Goal: Task Accomplishment & Management: Manage account settings

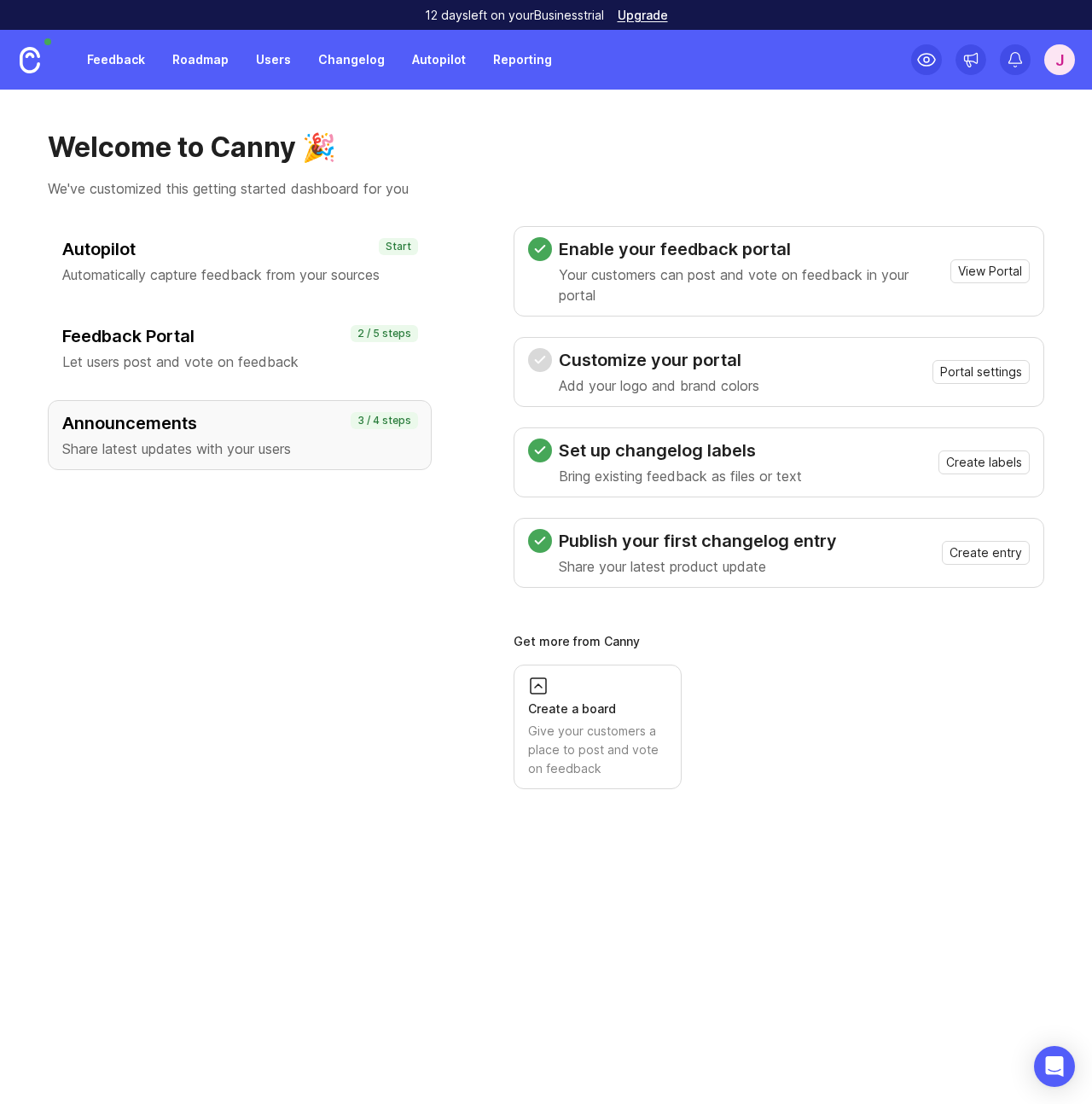
click at [1070, 57] on div "J" at bounding box center [1059, 60] width 31 height 31
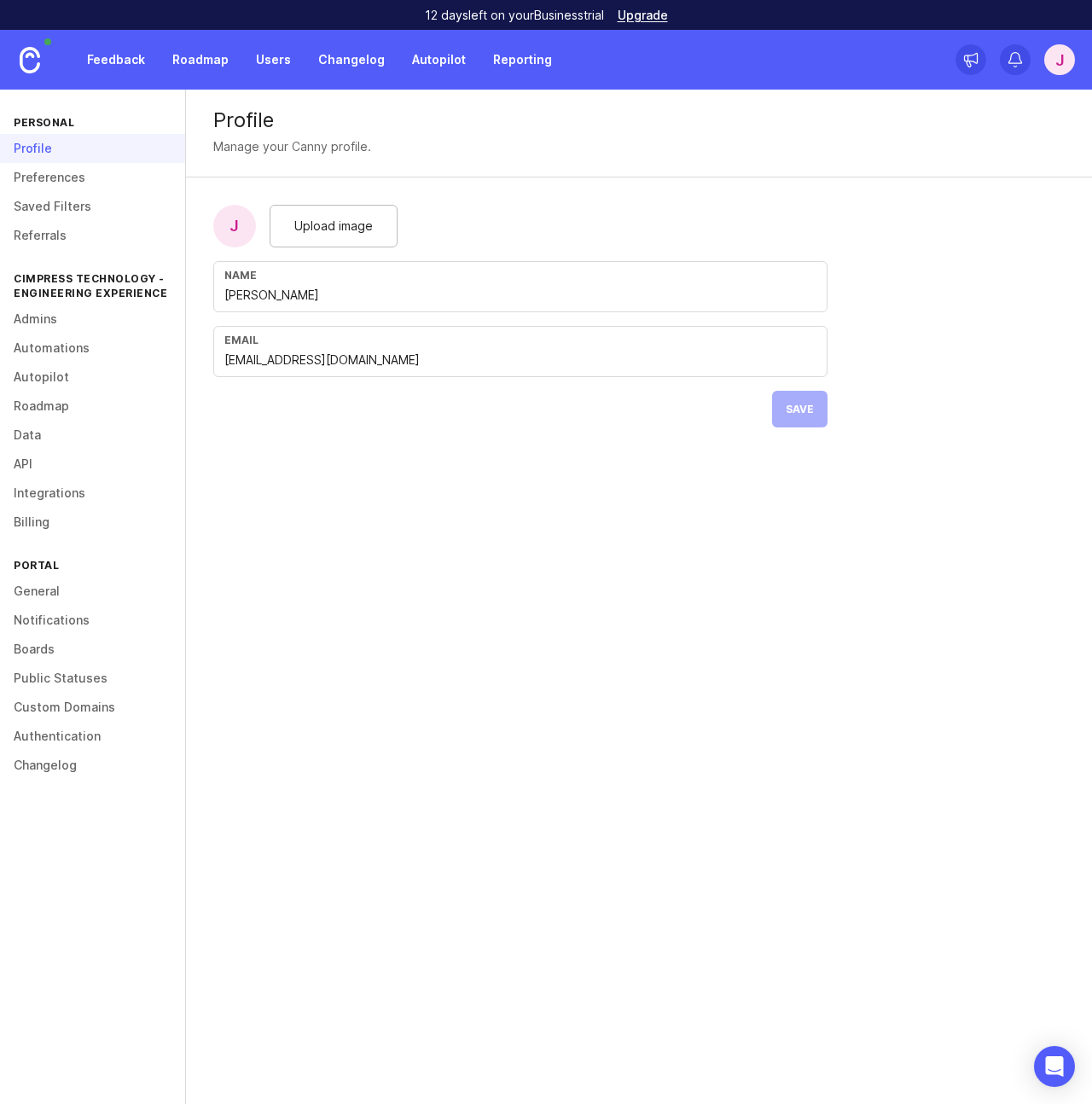
click at [52, 490] on link "Integrations" at bounding box center [92, 493] width 185 height 29
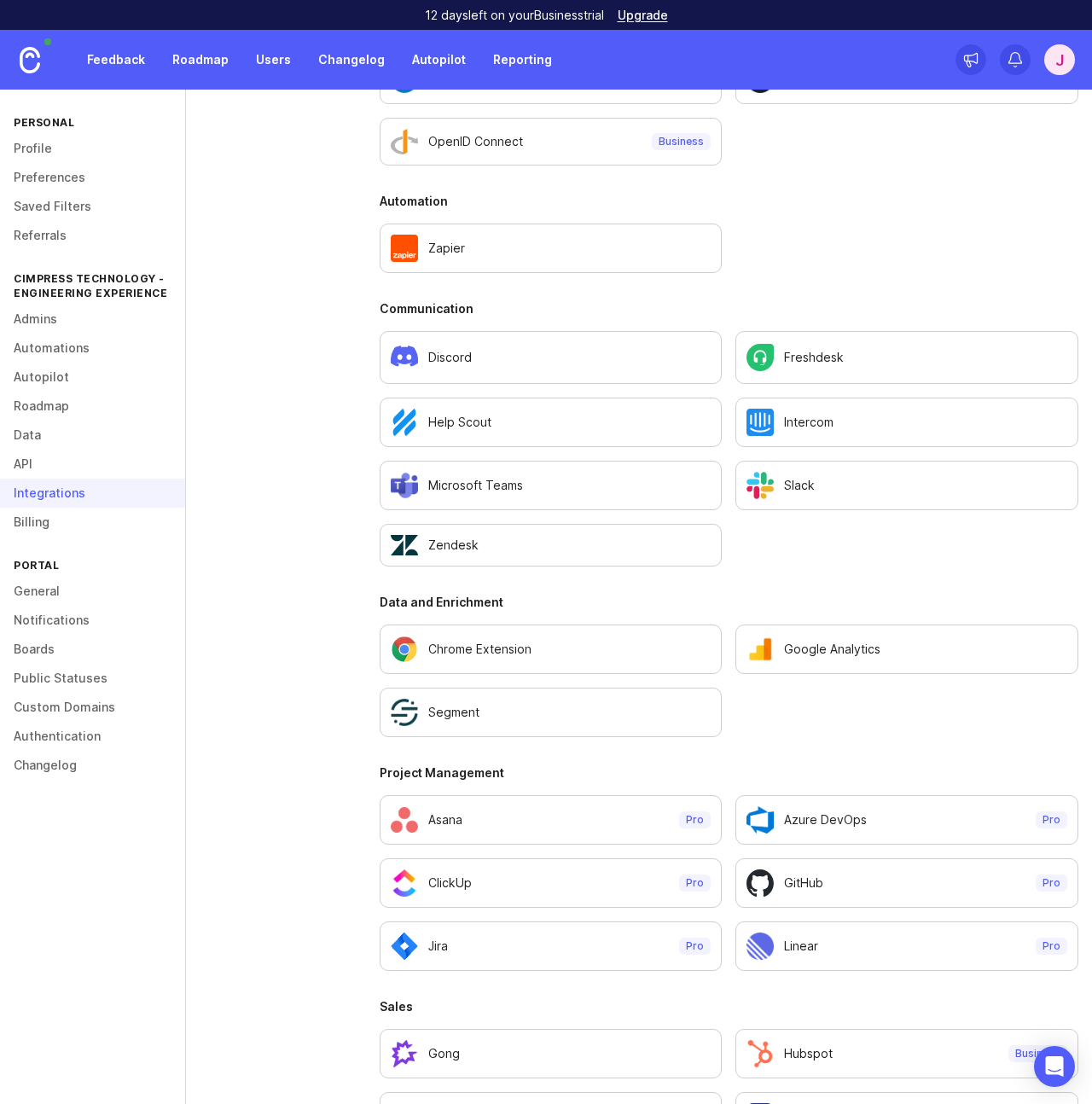
scroll to position [1215, 0]
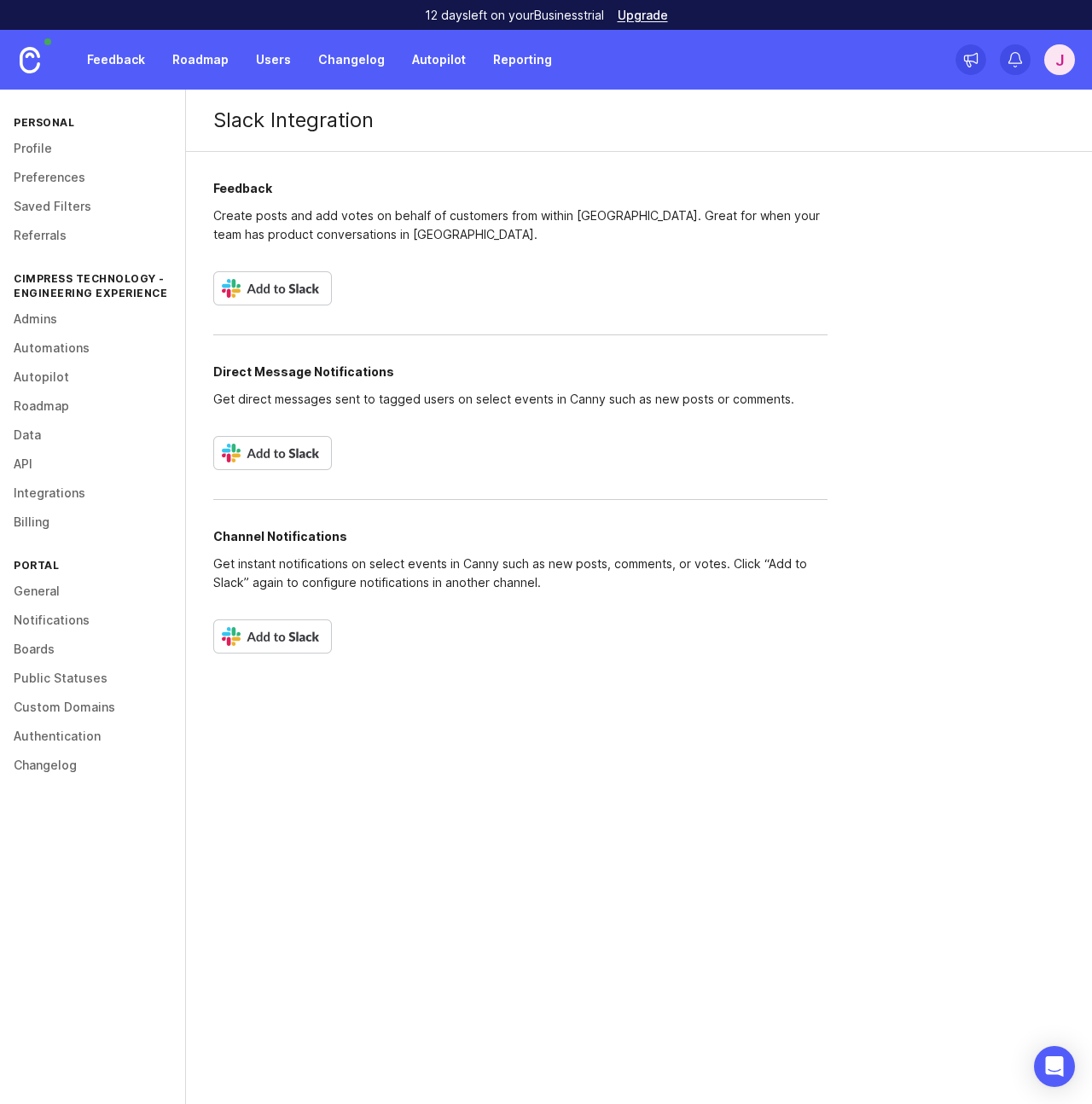
click at [304, 294] on img at bounding box center [272, 288] width 118 height 34
click at [302, 455] on img at bounding box center [272, 453] width 118 height 34
click at [342, 675] on div "Feedback Create posts and add votes on behalf of customers from within Slack. G…" at bounding box center [520, 417] width 669 height 531
click at [310, 646] on img at bounding box center [272, 636] width 118 height 34
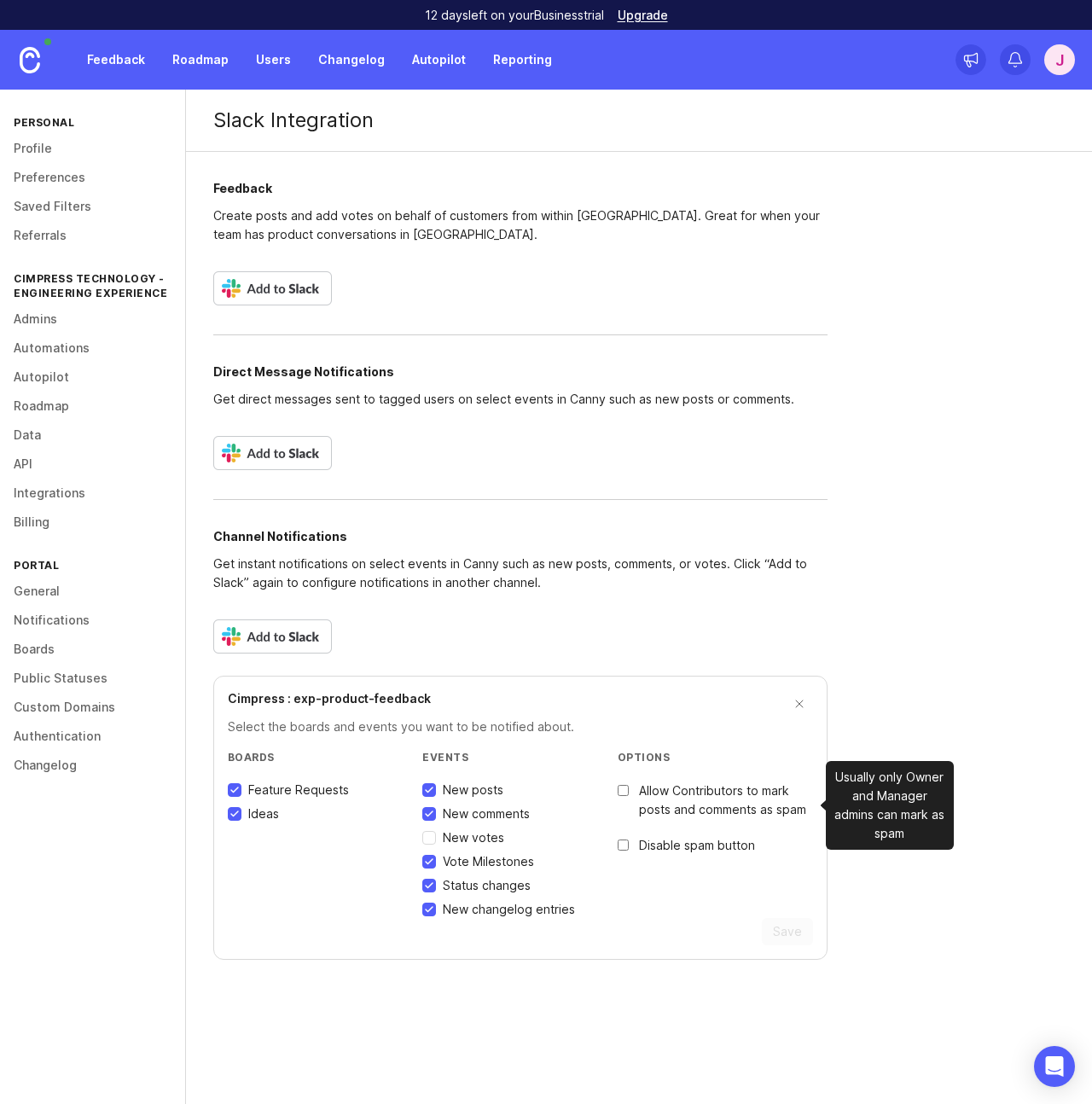
click at [625, 791] on input "Allow Contributors to mark posts and comments as spam" at bounding box center [622, 790] width 11 height 11
checkbox input "true"
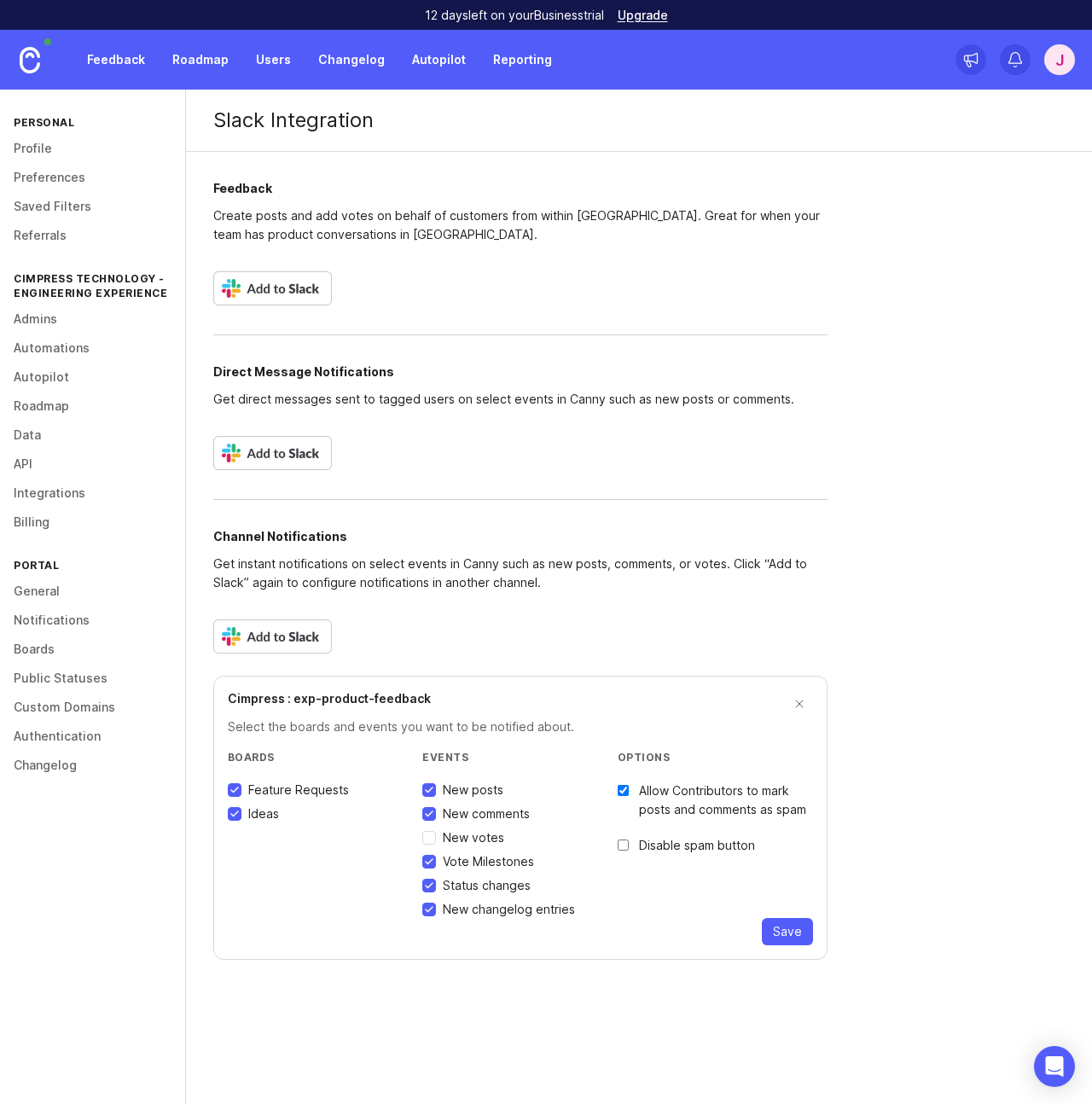
click at [430, 839] on input "New votes" at bounding box center [429, 837] width 13 height 13
checkbox input "true"
click at [792, 932] on span "Save" at bounding box center [787, 931] width 29 height 17
click at [37, 54] on img at bounding box center [29, 60] width 20 height 27
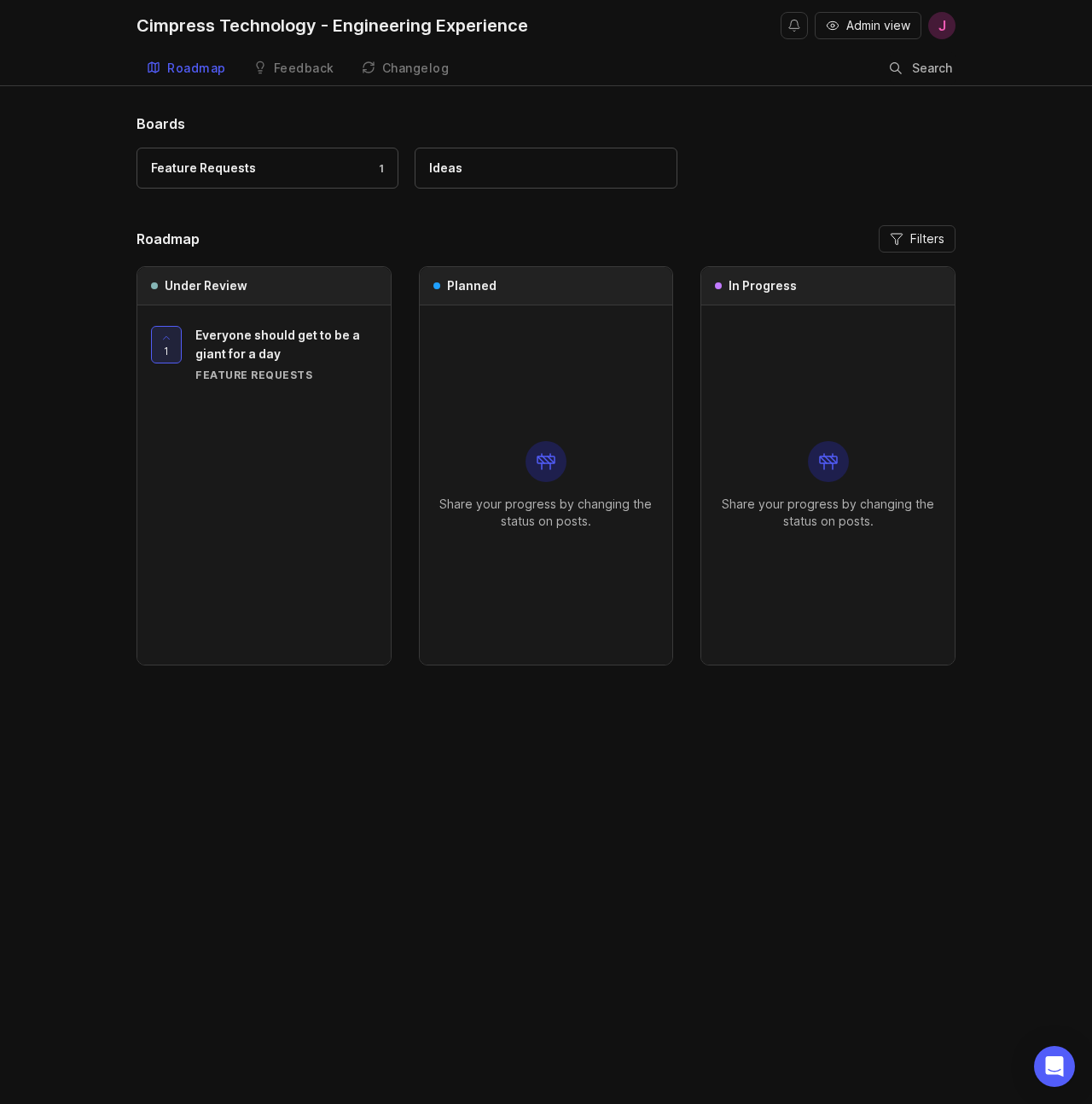
click at [285, 173] on div "Feature Requests 1" at bounding box center [268, 167] width 233 height 19
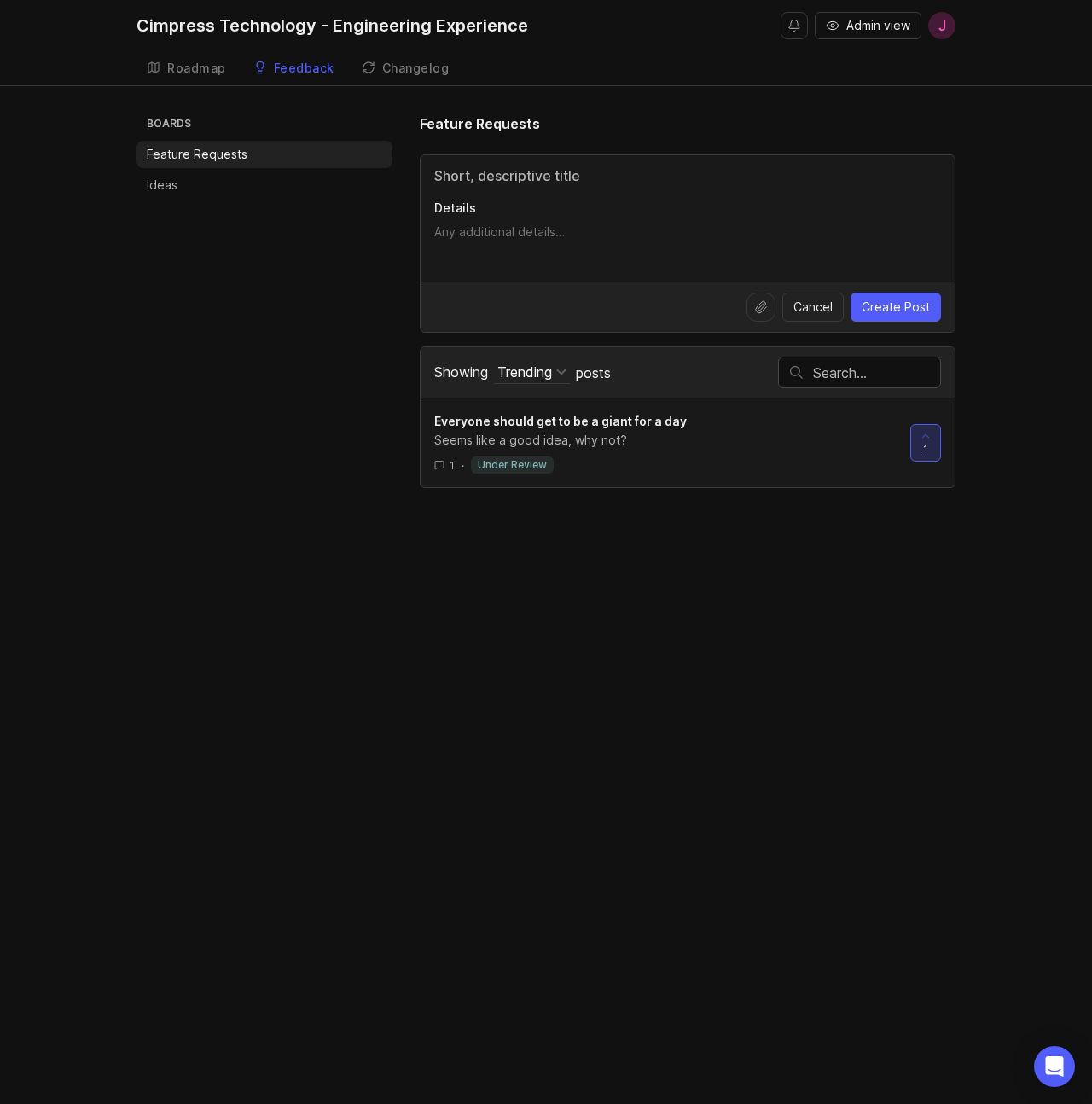
click at [920, 445] on div at bounding box center [925, 443] width 29 height 36
click at [927, 448] on span "0" at bounding box center [926, 449] width 7 height 14
click at [711, 444] on div "Seems like a good idea, why not?" at bounding box center [665, 439] width 462 height 19
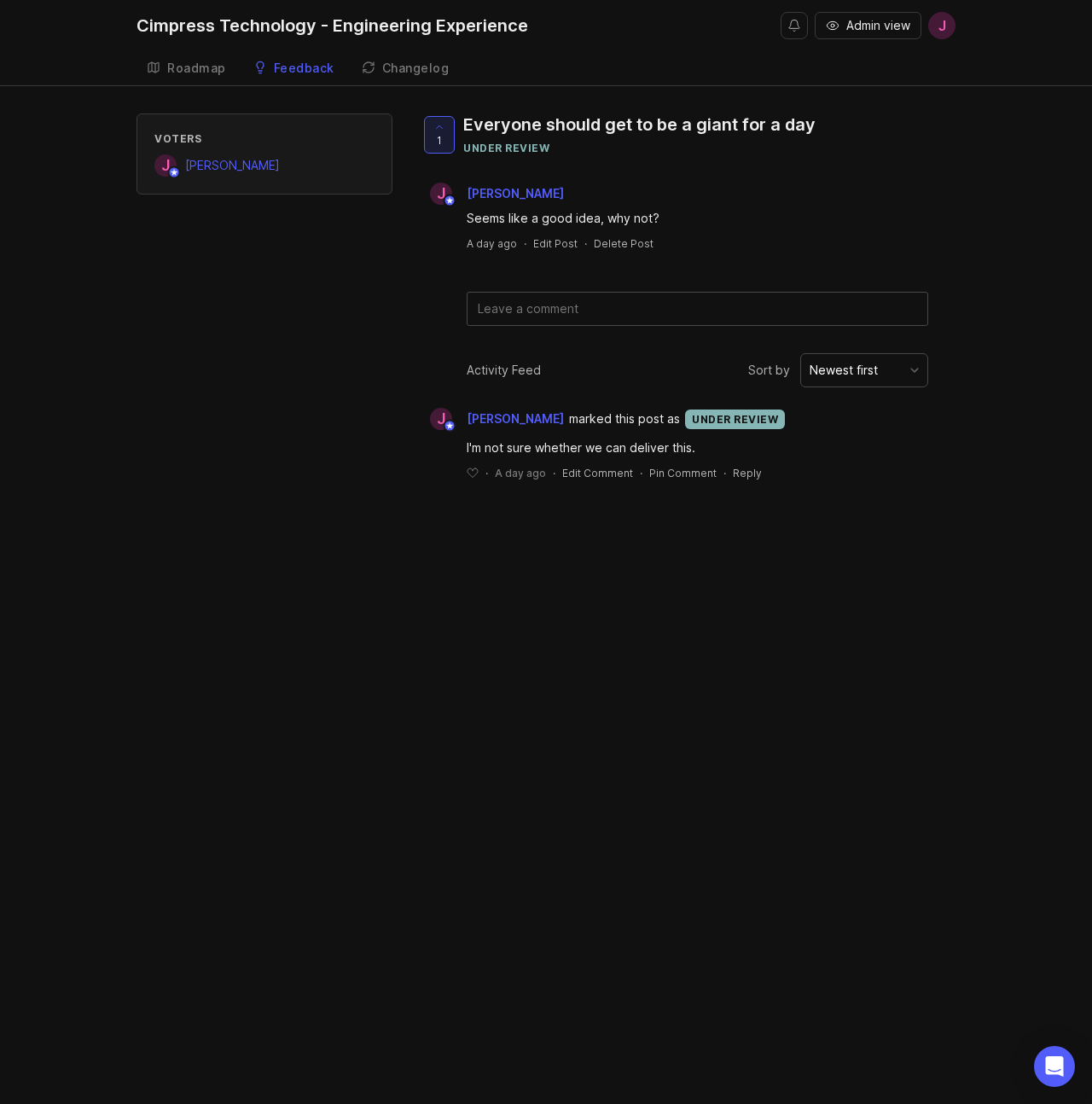
click at [616, 310] on textarea at bounding box center [697, 309] width 460 height 32
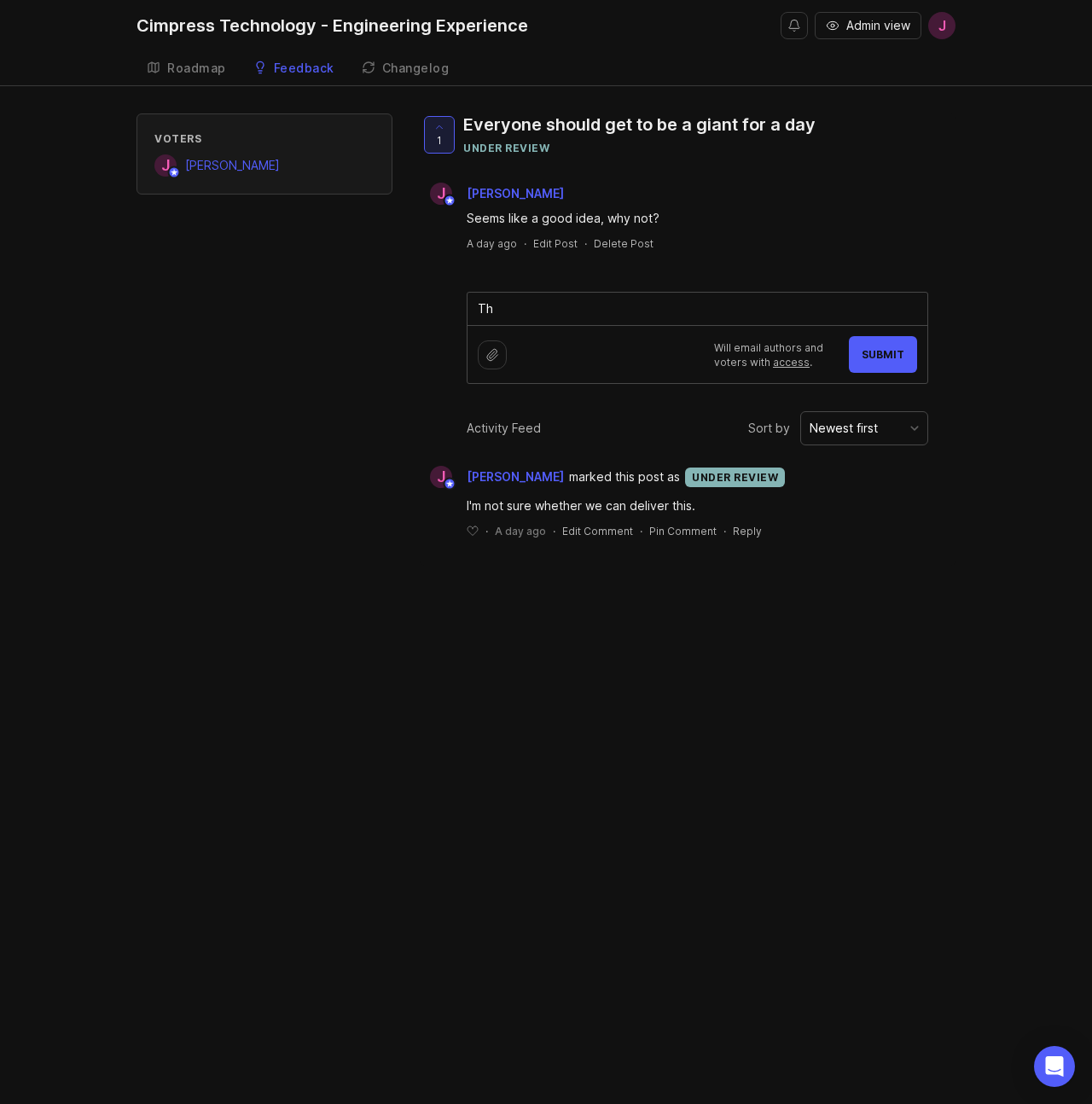
type textarea "T"
click at [365, 331] on div "Voters J Jordan Mackie 1 Everyone should get to be a giant for a day under revi…" at bounding box center [545, 340] width 819 height 452
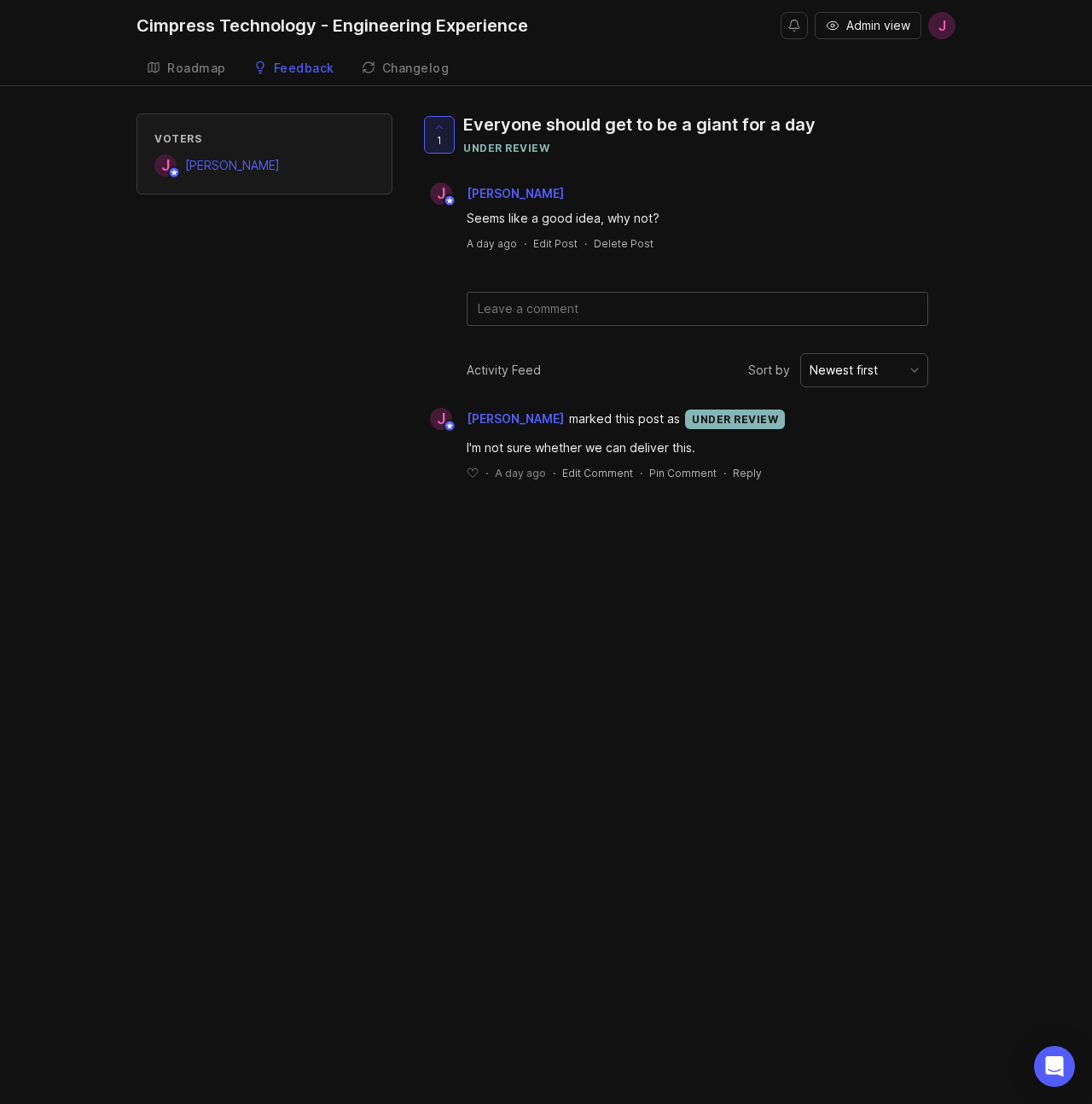
click at [403, 63] on div "Changelog" at bounding box center [416, 68] width 68 height 12
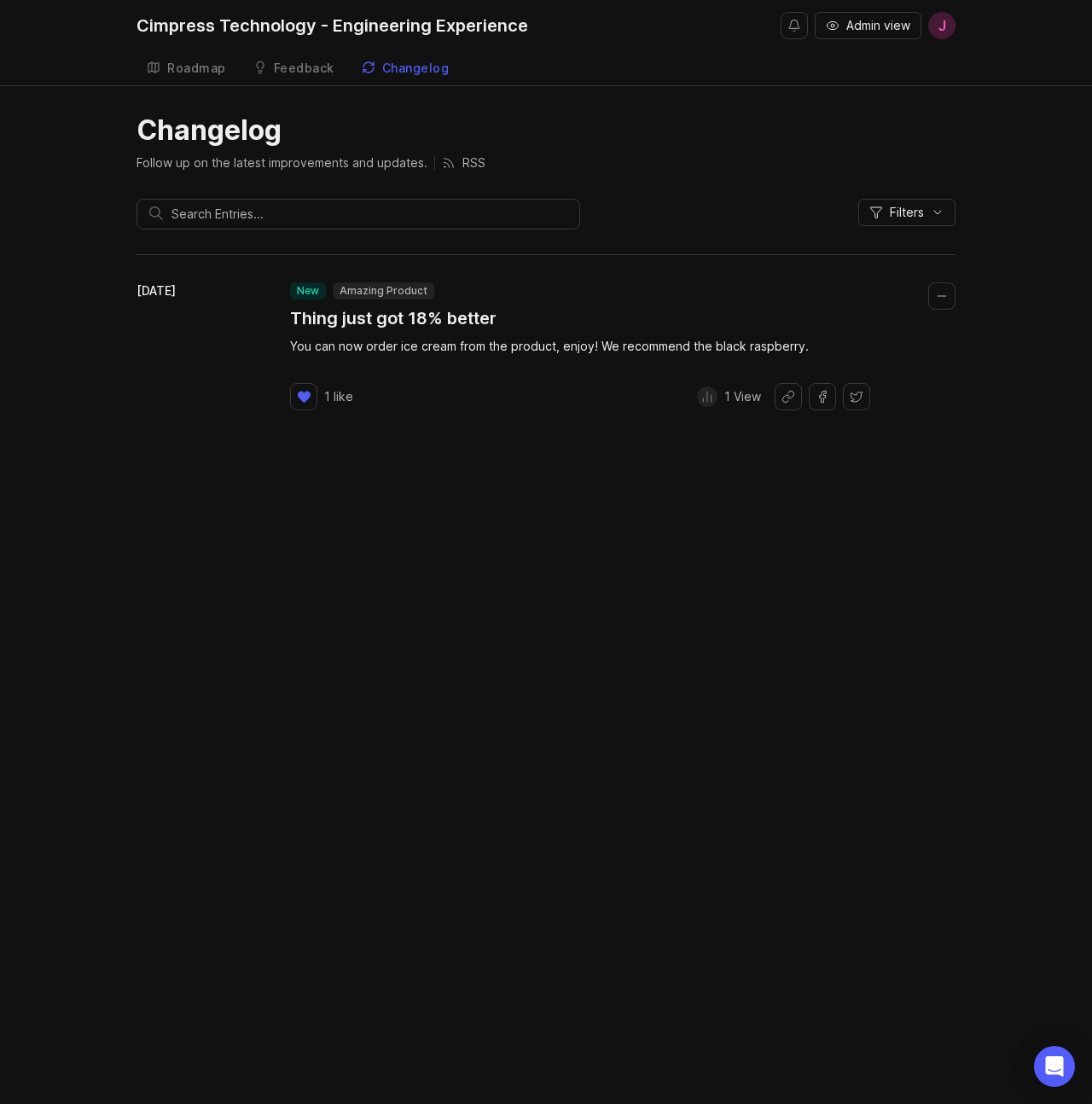
click at [309, 222] on input "text" at bounding box center [369, 214] width 396 height 19
click at [870, 23] on span "Admin view" at bounding box center [878, 25] width 64 height 17
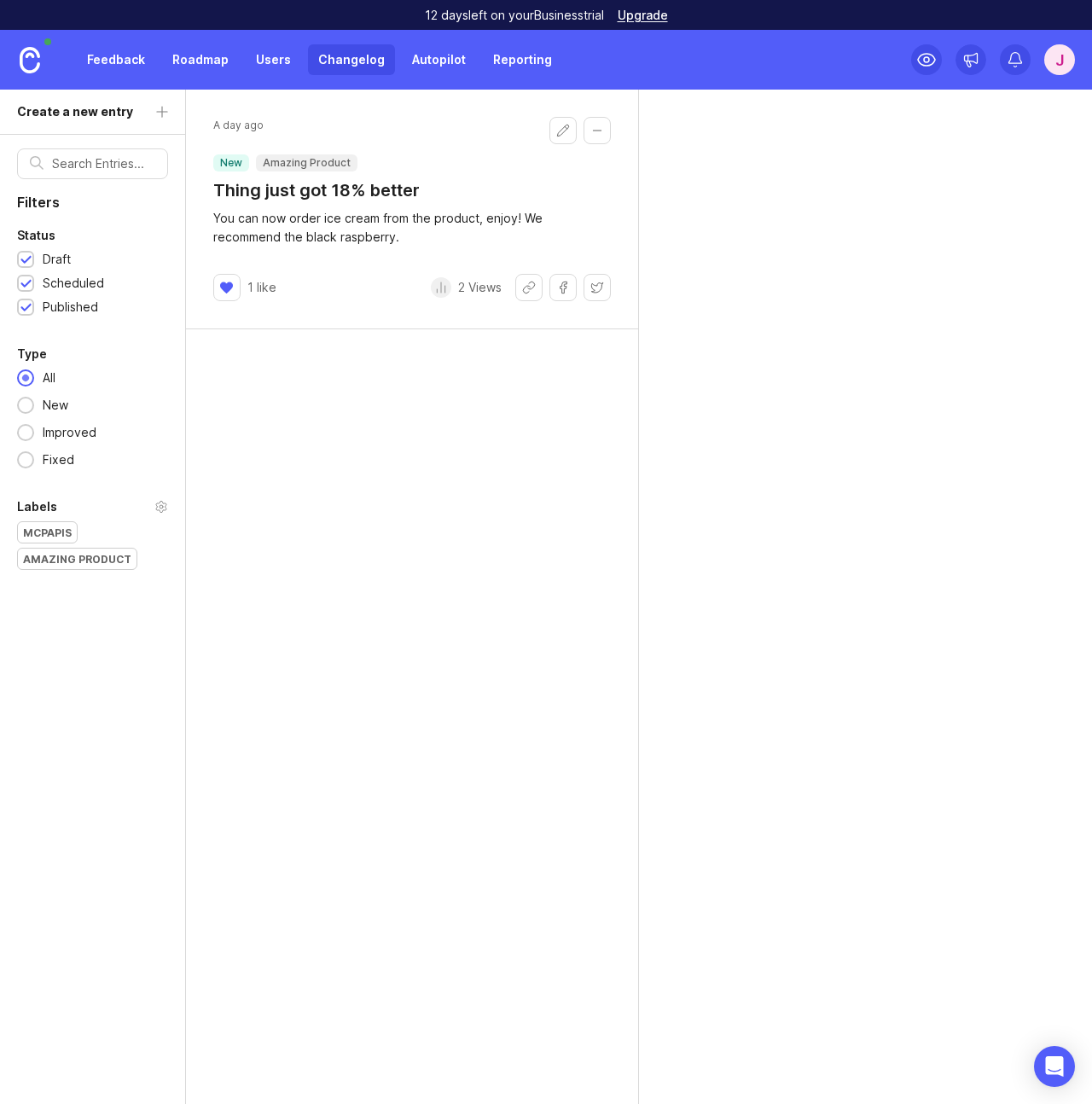
click at [368, 58] on link "Changelog" at bounding box center [351, 60] width 87 height 31
click at [364, 407] on div "A day ago new Amazing Product Thing just got 18% better You can now order ice c…" at bounding box center [412, 597] width 453 height 1014
click at [569, 130] on button "Edit changelog entry" at bounding box center [563, 130] width 28 height 28
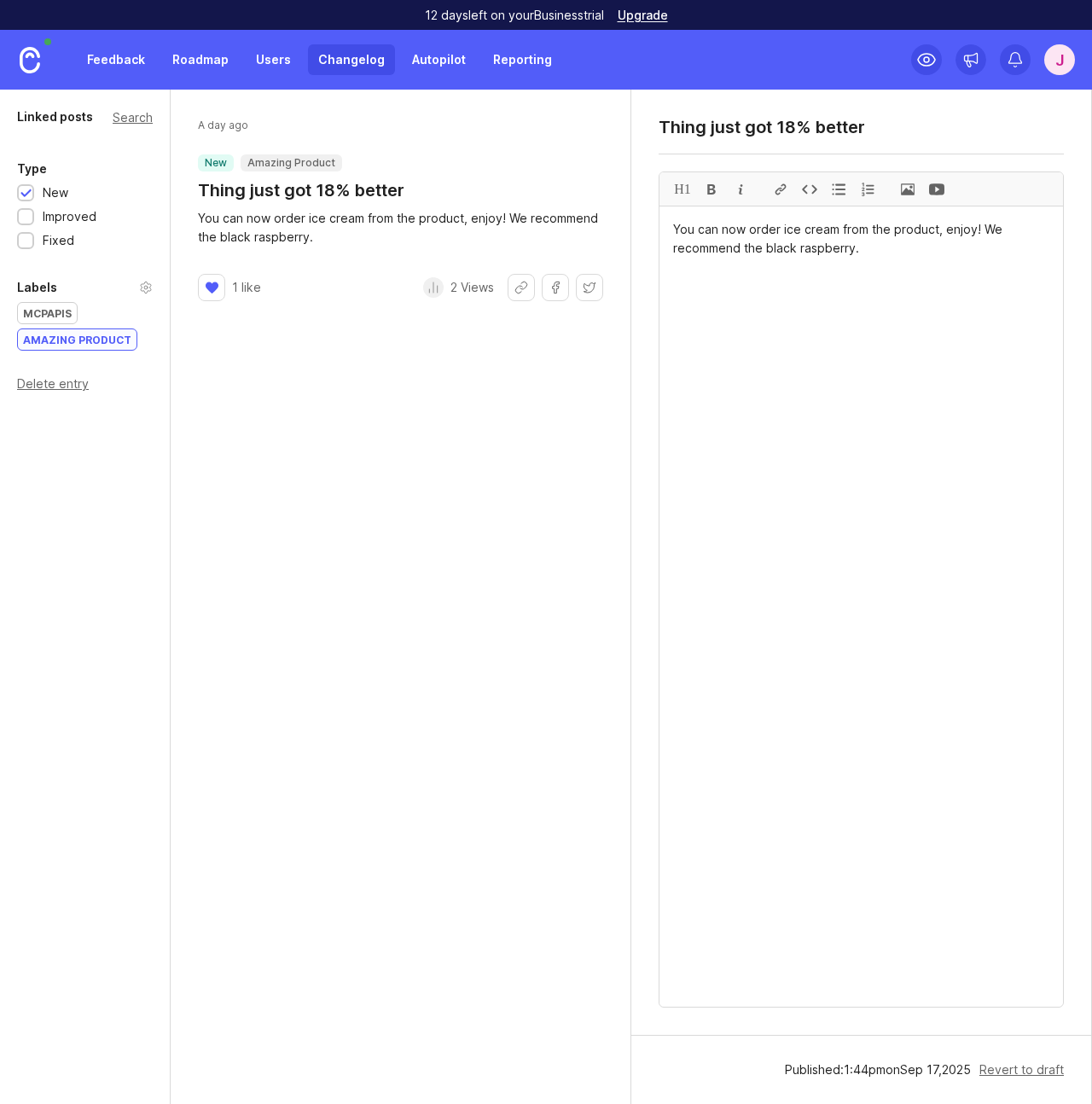
click at [356, 351] on div "A day ago new Amazing Product Thing just got 18% better You can now order ice c…" at bounding box center [401, 597] width 461 height 1014
click at [87, 423] on div "Linked posts Search Type New Improved Fixed Labels MCPAPIs Amazing Product Dele…" at bounding box center [85, 597] width 171 height 1014
click at [348, 54] on link "Changelog" at bounding box center [351, 60] width 87 height 31
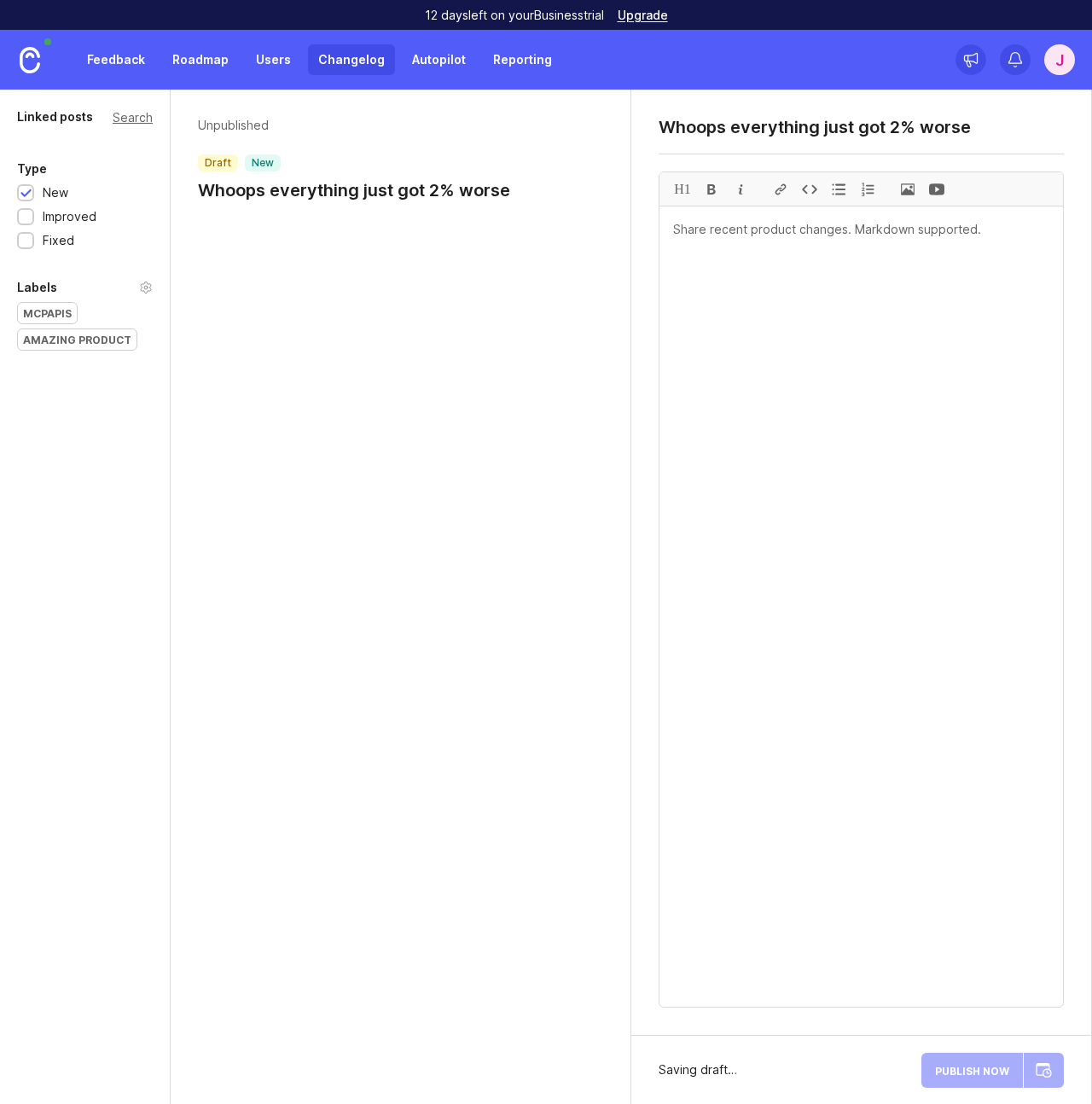
type textarea "Whoops everything just got 2% worse"
click at [760, 250] on textarea at bounding box center [861, 607] width 404 height 801
type textarea "We don't know how, but it happened."
click at [967, 1074] on span "Publish Now" at bounding box center [971, 1070] width 74 height 11
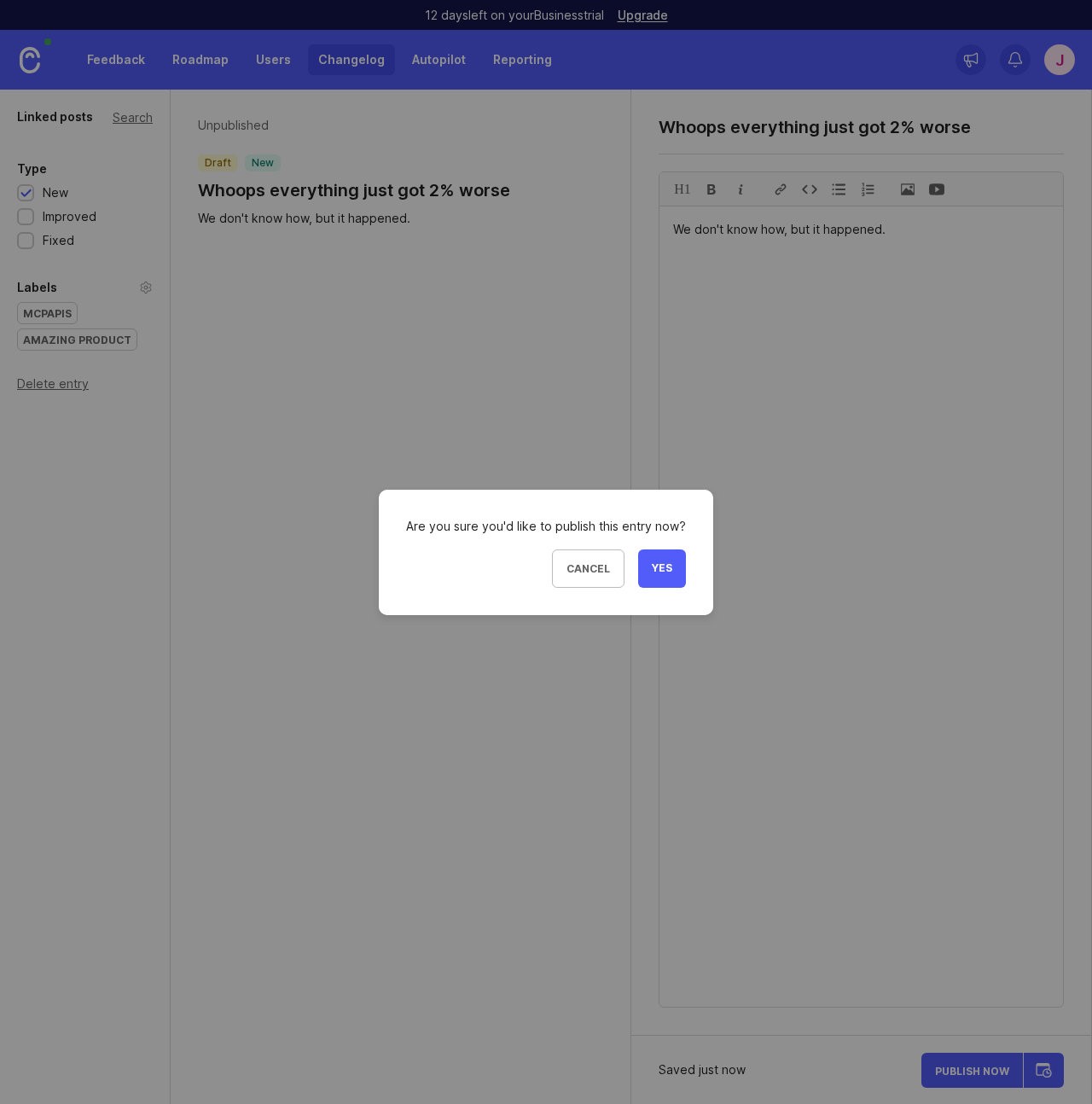
click at [666, 579] on button "Yes" at bounding box center [662, 568] width 48 height 38
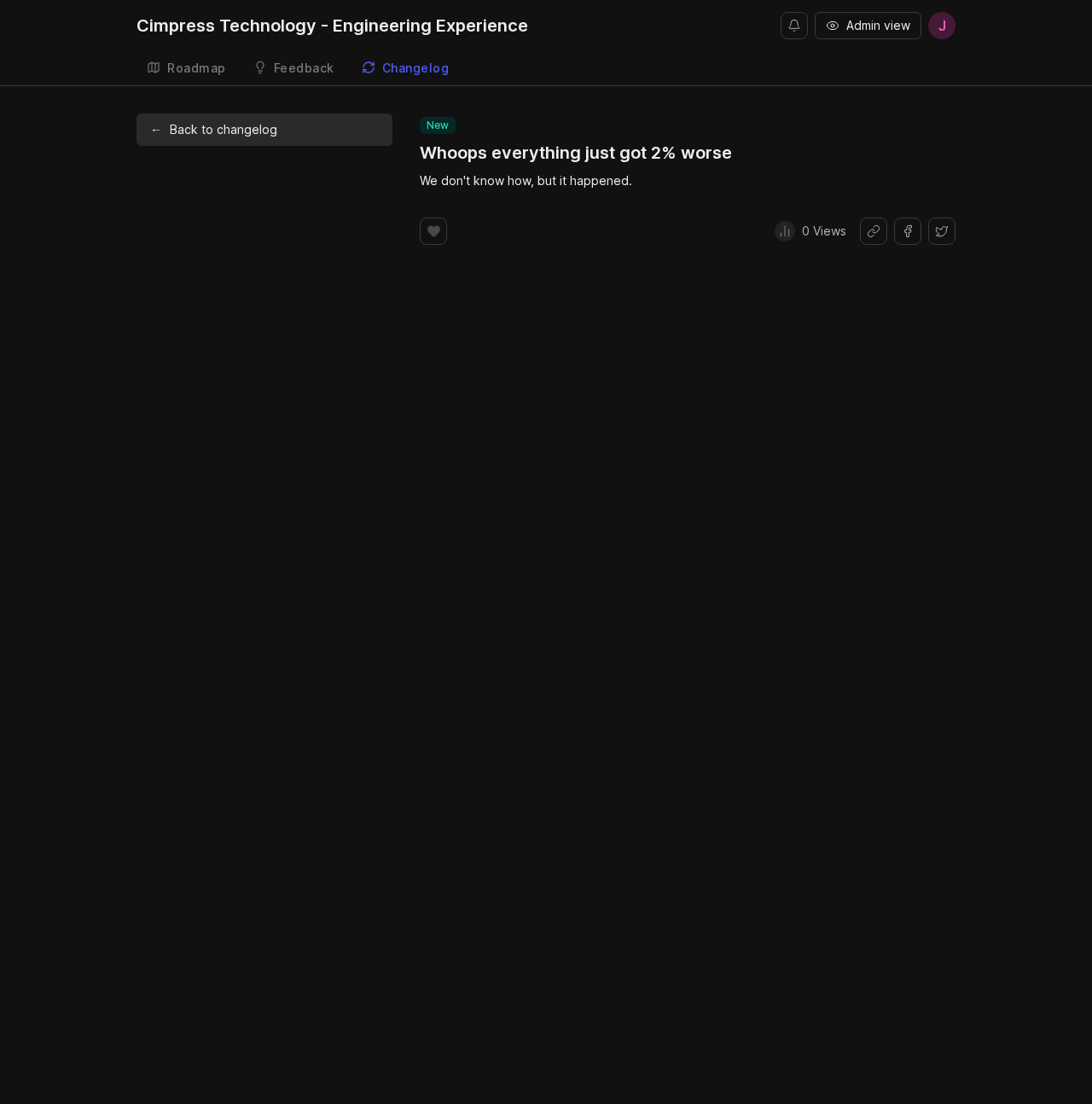
click at [305, 72] on div "Feedback" at bounding box center [304, 68] width 60 height 12
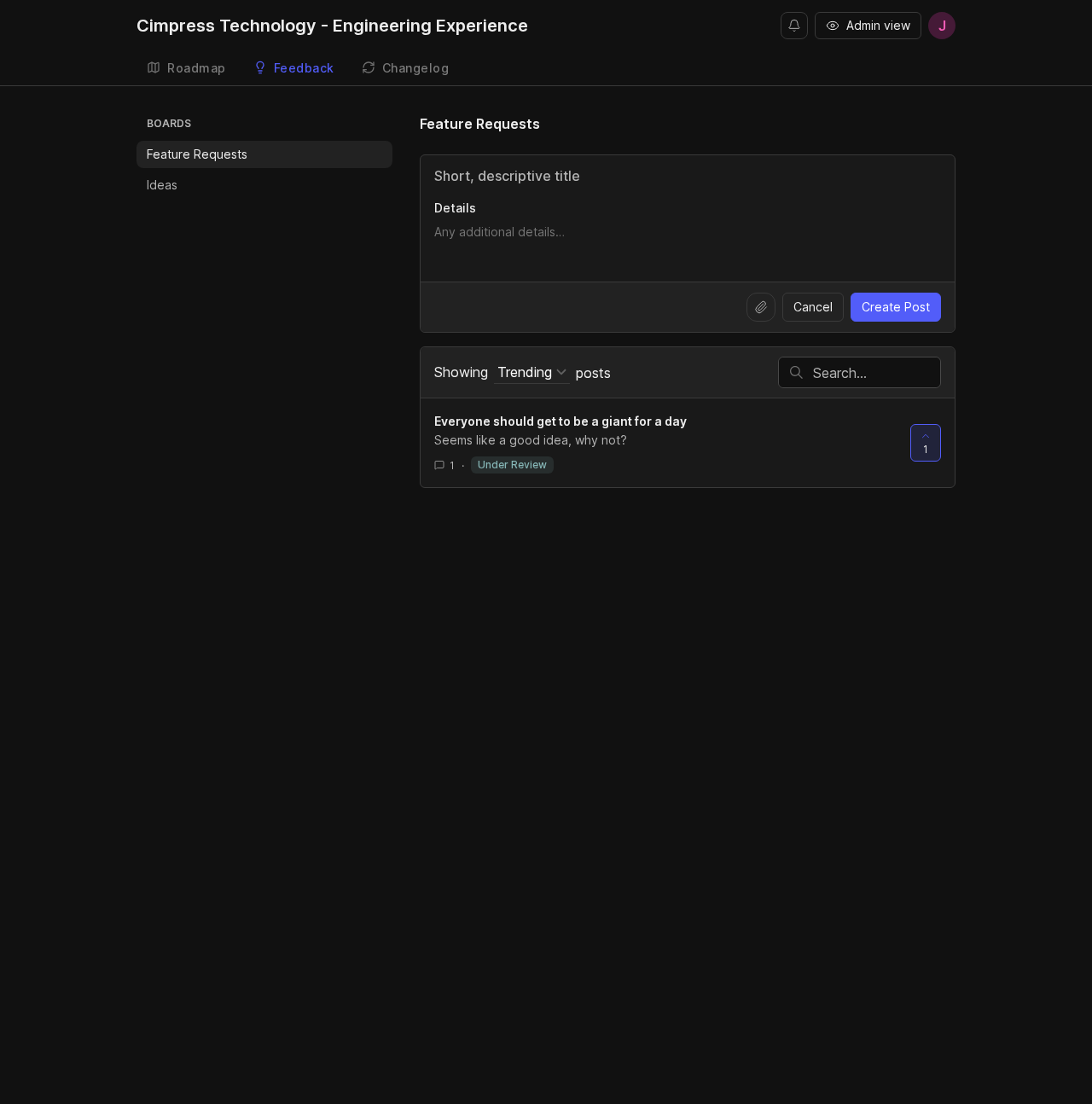
click at [203, 154] on p "Feature Requests" at bounding box center [197, 154] width 100 height 17
click at [165, 187] on p "Ideas" at bounding box center [162, 185] width 31 height 17
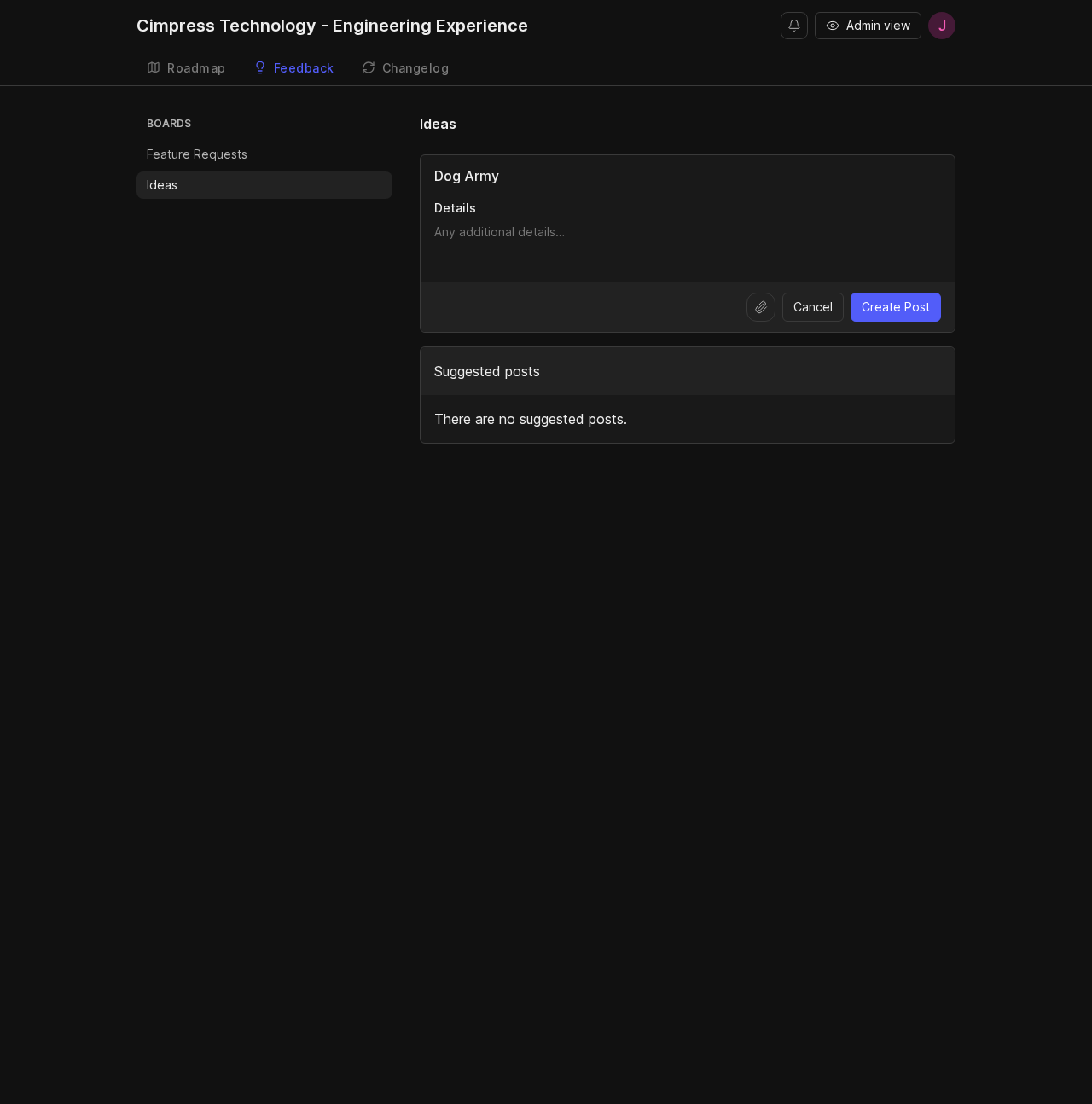
type input "Dog Army"
click at [499, 237] on textarea "Details" at bounding box center [687, 240] width 507 height 34
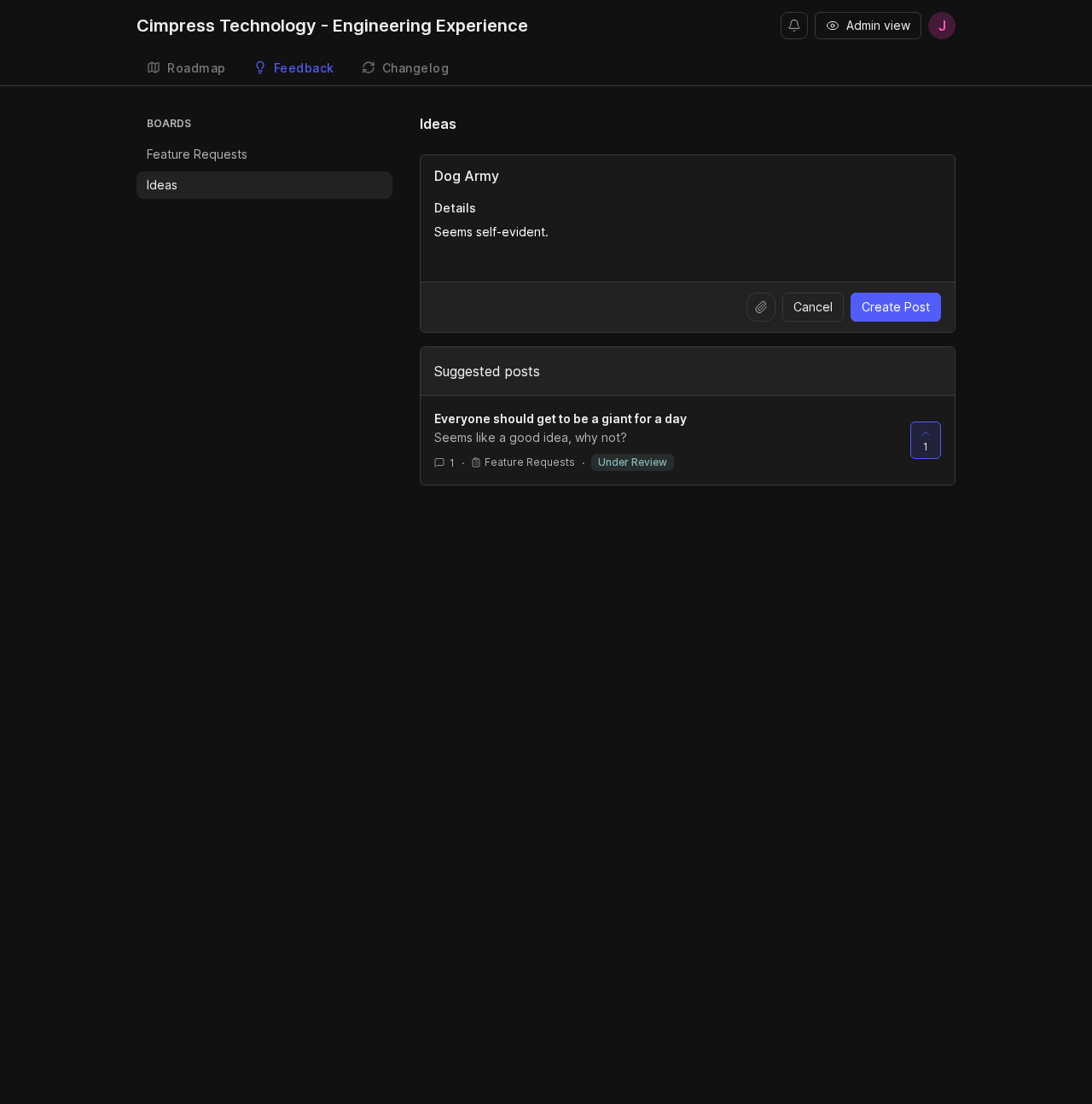
click at [522, 231] on textarea "Seems self-evident." at bounding box center [687, 240] width 507 height 34
type textarea "Seems self-evident."
click at [654, 232] on textarea "Seems self-evident." at bounding box center [687, 240] width 507 height 34
click at [906, 312] on span "Create Post" at bounding box center [895, 307] width 68 height 17
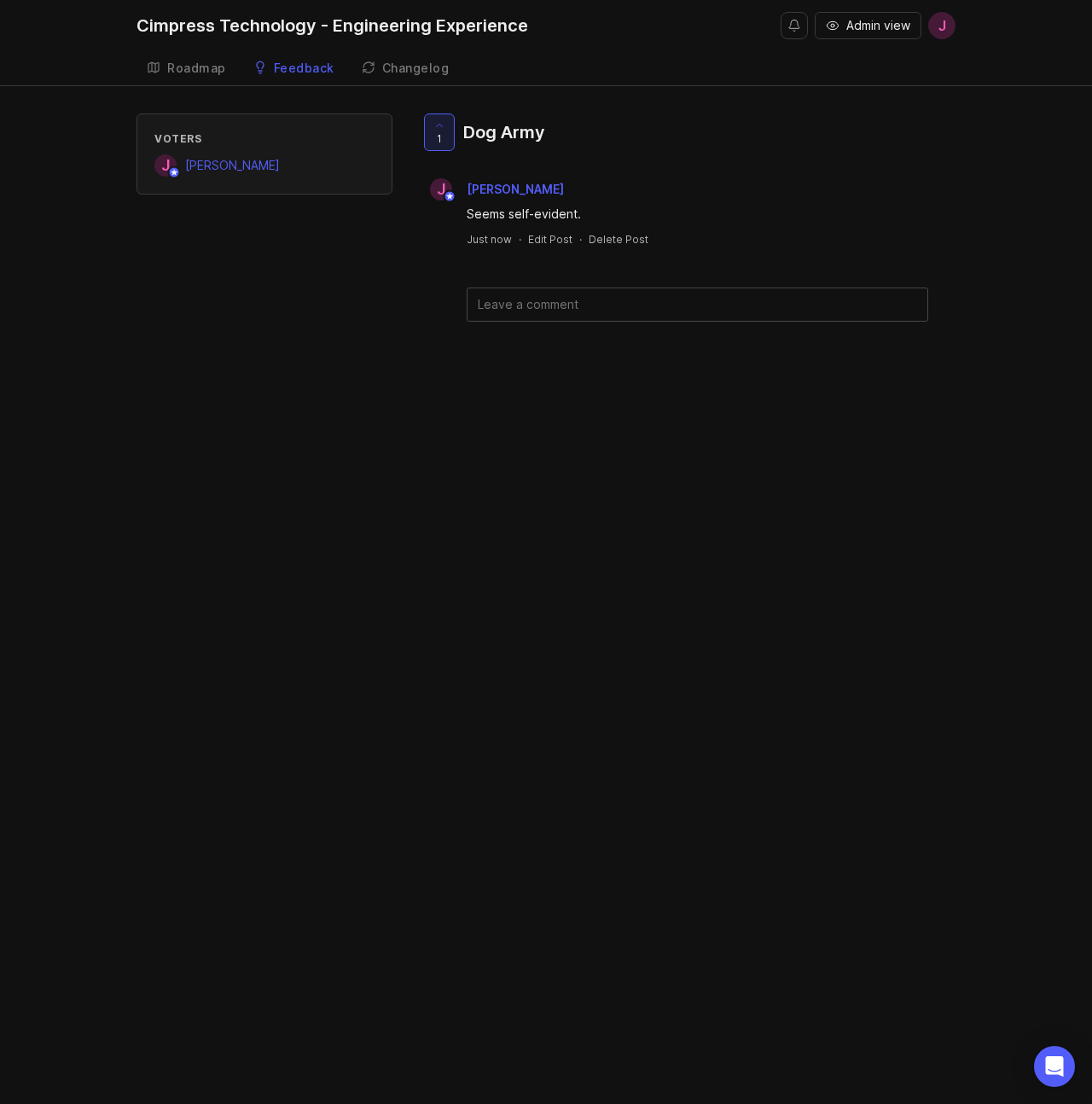
click at [494, 357] on div "1 Dog Army J Jordan Mackie Seems self-evident. Just now · Edit Post · Delete Po…" at bounding box center [687, 245] width 535 height 262
click at [286, 72] on div "Feedback" at bounding box center [304, 68] width 60 height 12
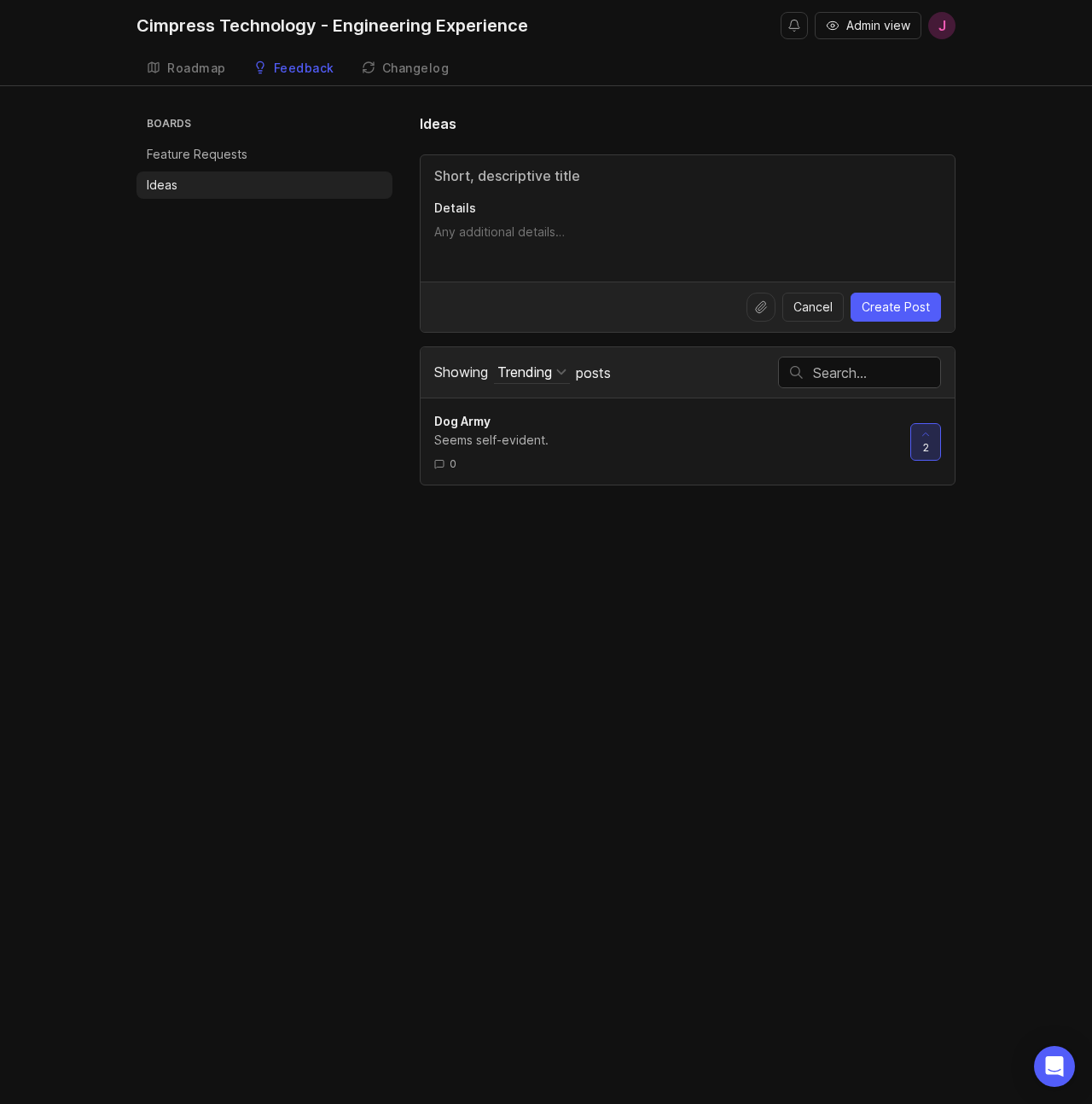
click at [928, 442] on div at bounding box center [925, 442] width 29 height 36
click at [927, 447] on div at bounding box center [925, 442] width 29 height 36
click at [653, 546] on div "Cimpress Technology - Engineering Experience Admin view J Create Roadmap Feedba…" at bounding box center [546, 552] width 1092 height 1104
click at [451, 422] on span "Dog Army" at bounding box center [462, 421] width 56 height 14
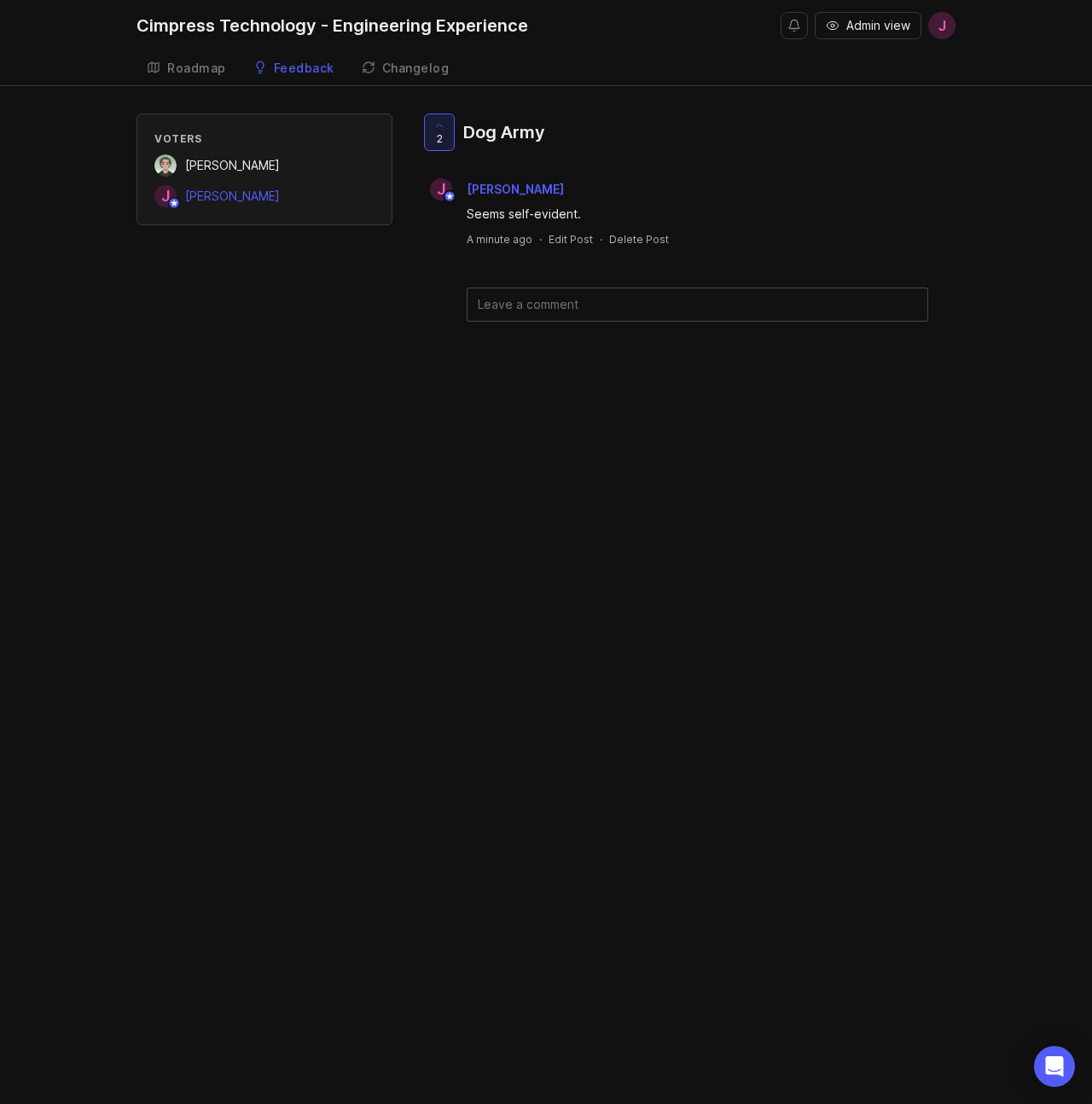
click at [319, 368] on div "Voters Jason Oliva J Jordan Mackie 2 Dog Army J Jordan Mackie Seems self-eviden…" at bounding box center [545, 245] width 819 height 262
click at [880, 28] on span "Admin view" at bounding box center [878, 25] width 64 height 17
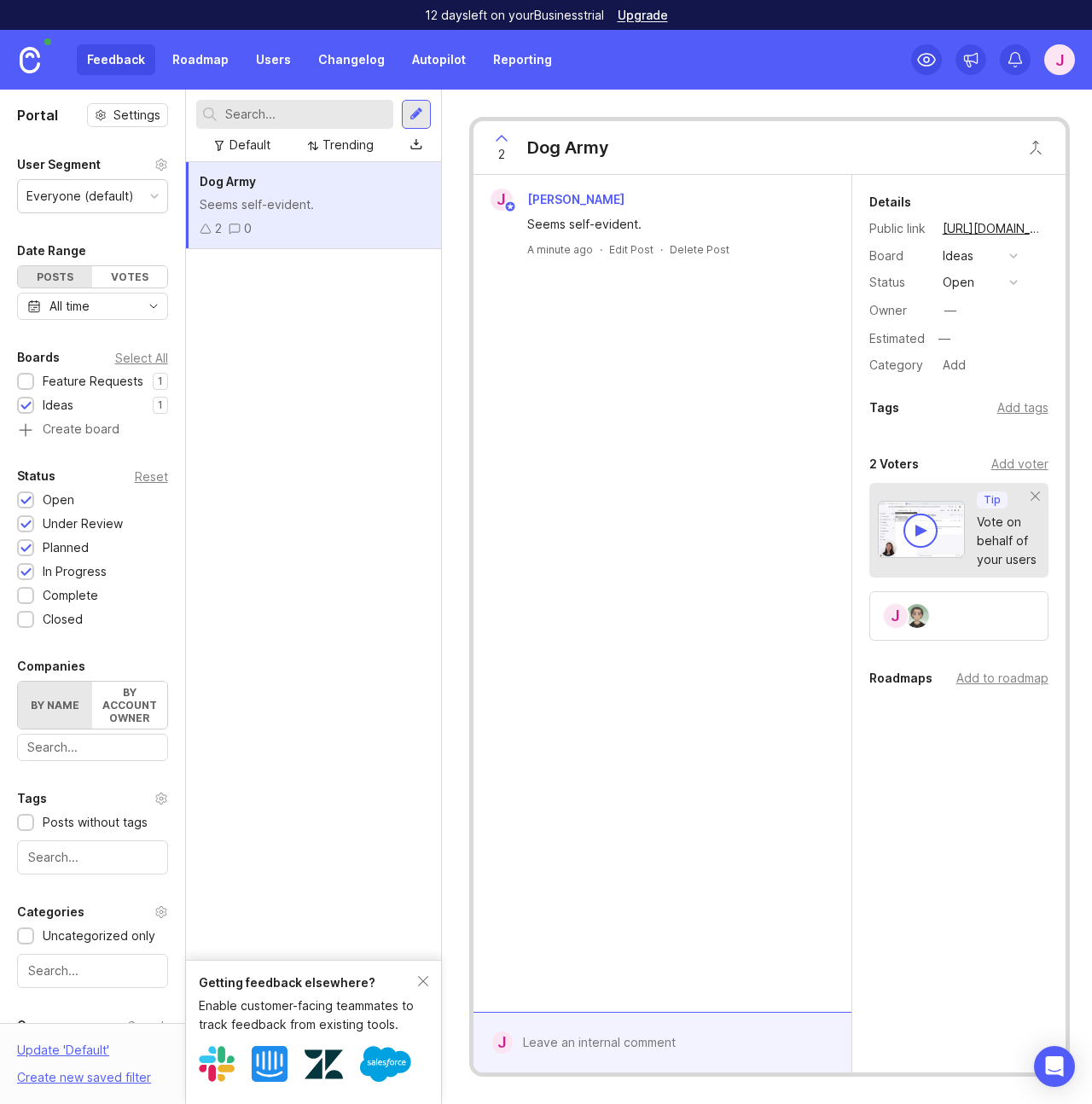
click at [31, 57] on img at bounding box center [29, 60] width 20 height 27
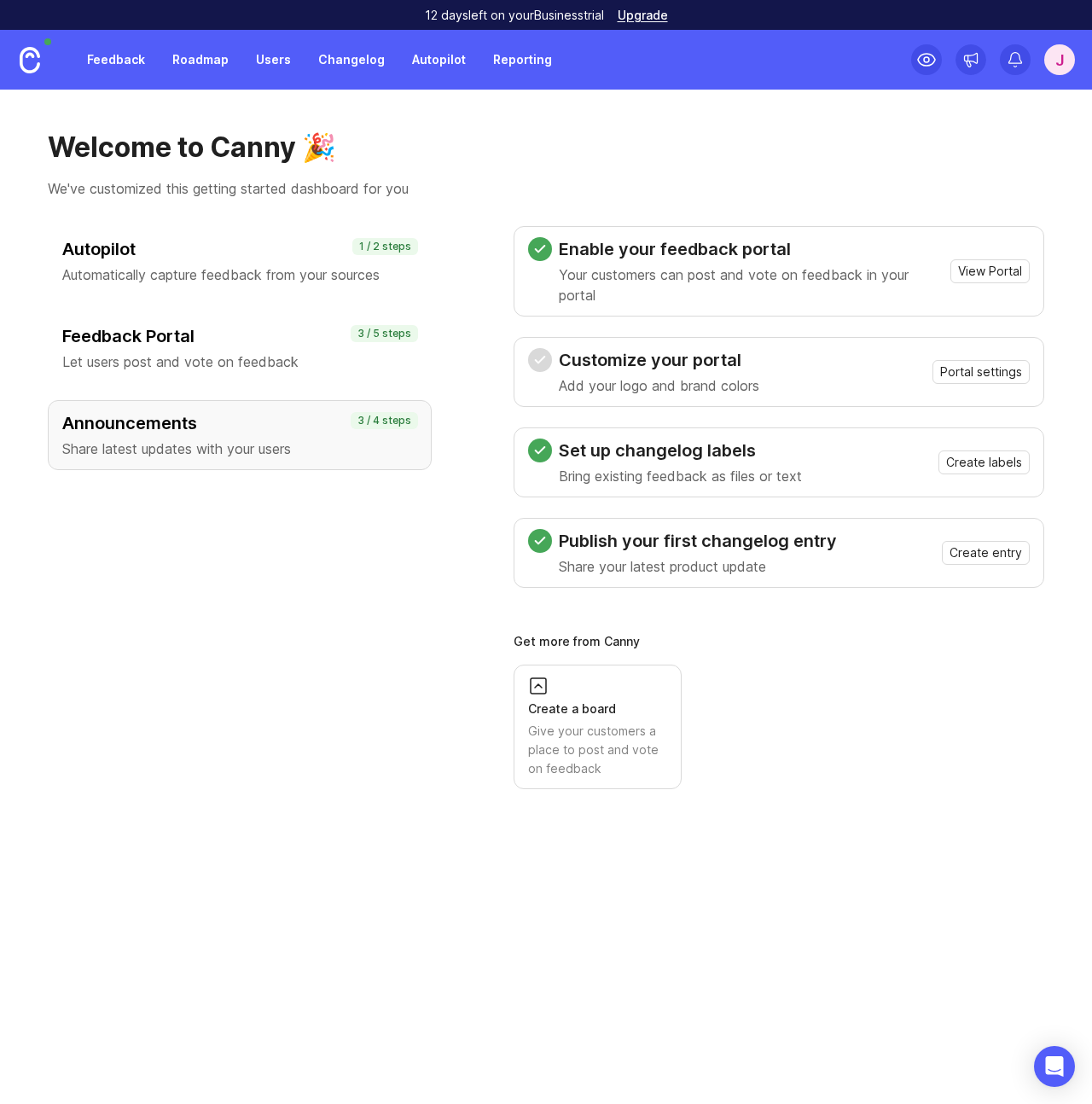
click at [1052, 53] on div "J" at bounding box center [1059, 60] width 31 height 31
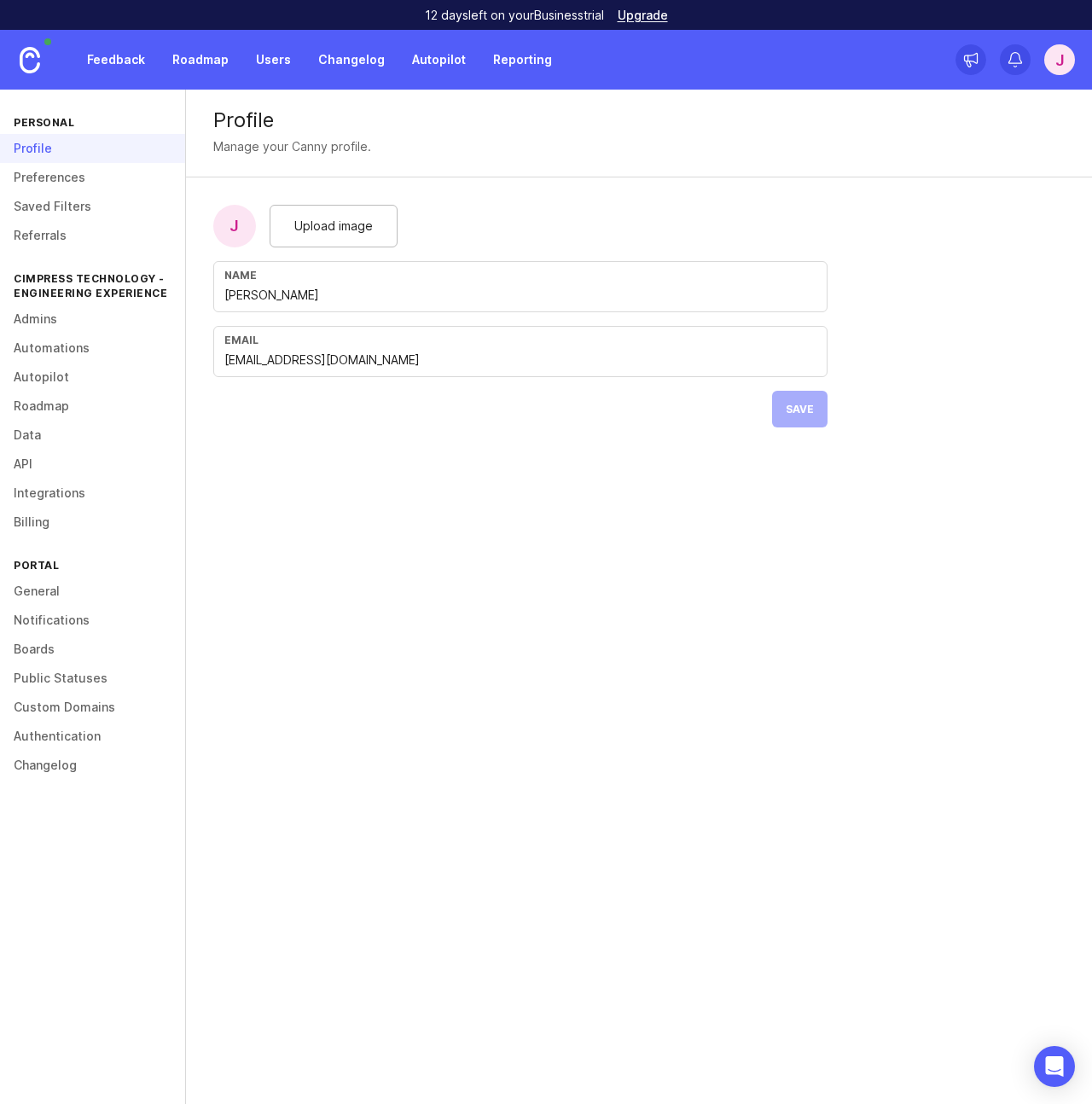
click at [42, 732] on link "Authentication" at bounding box center [92, 736] width 185 height 29
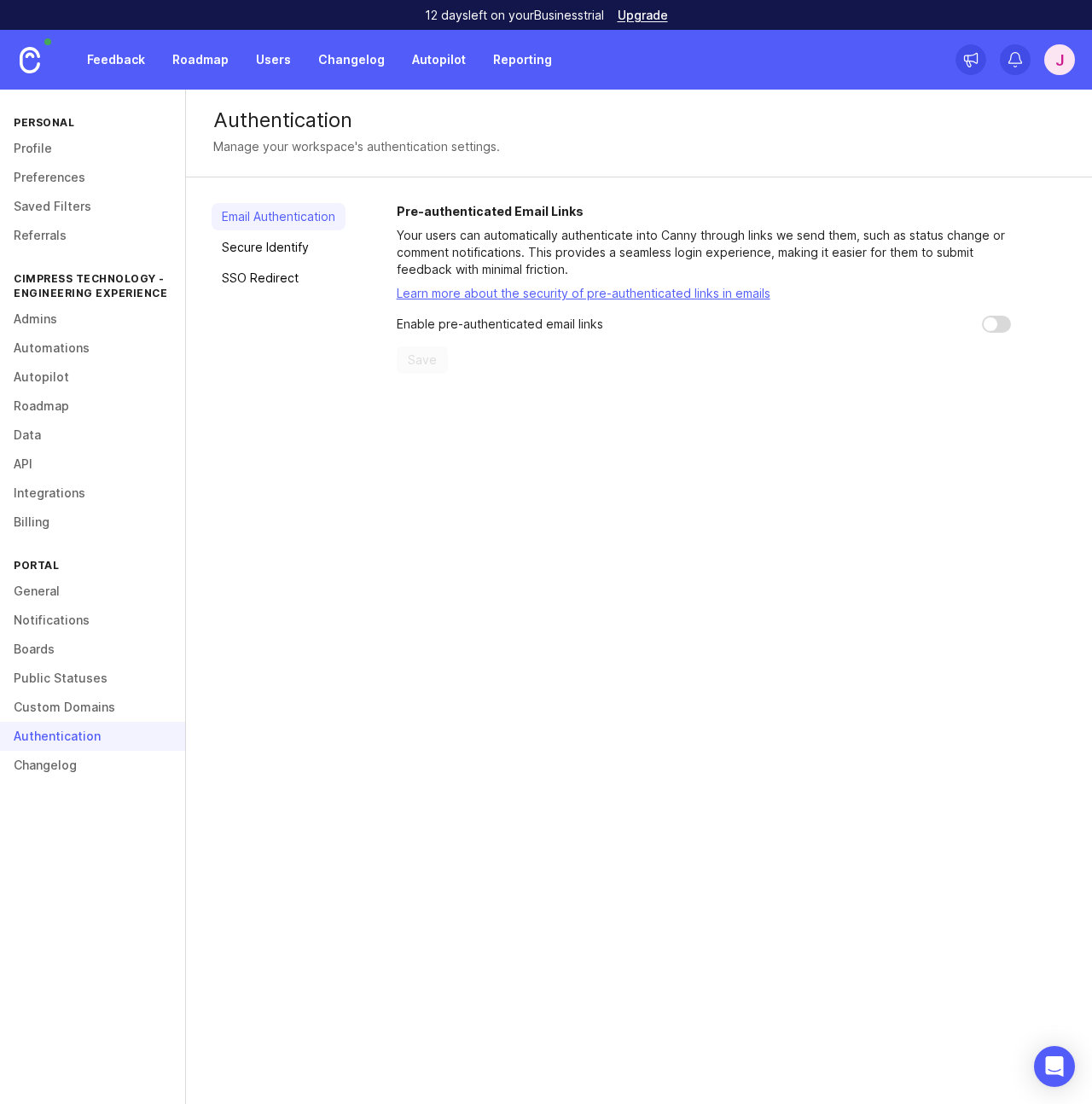
click at [37, 495] on link "Integrations" at bounding box center [92, 493] width 185 height 29
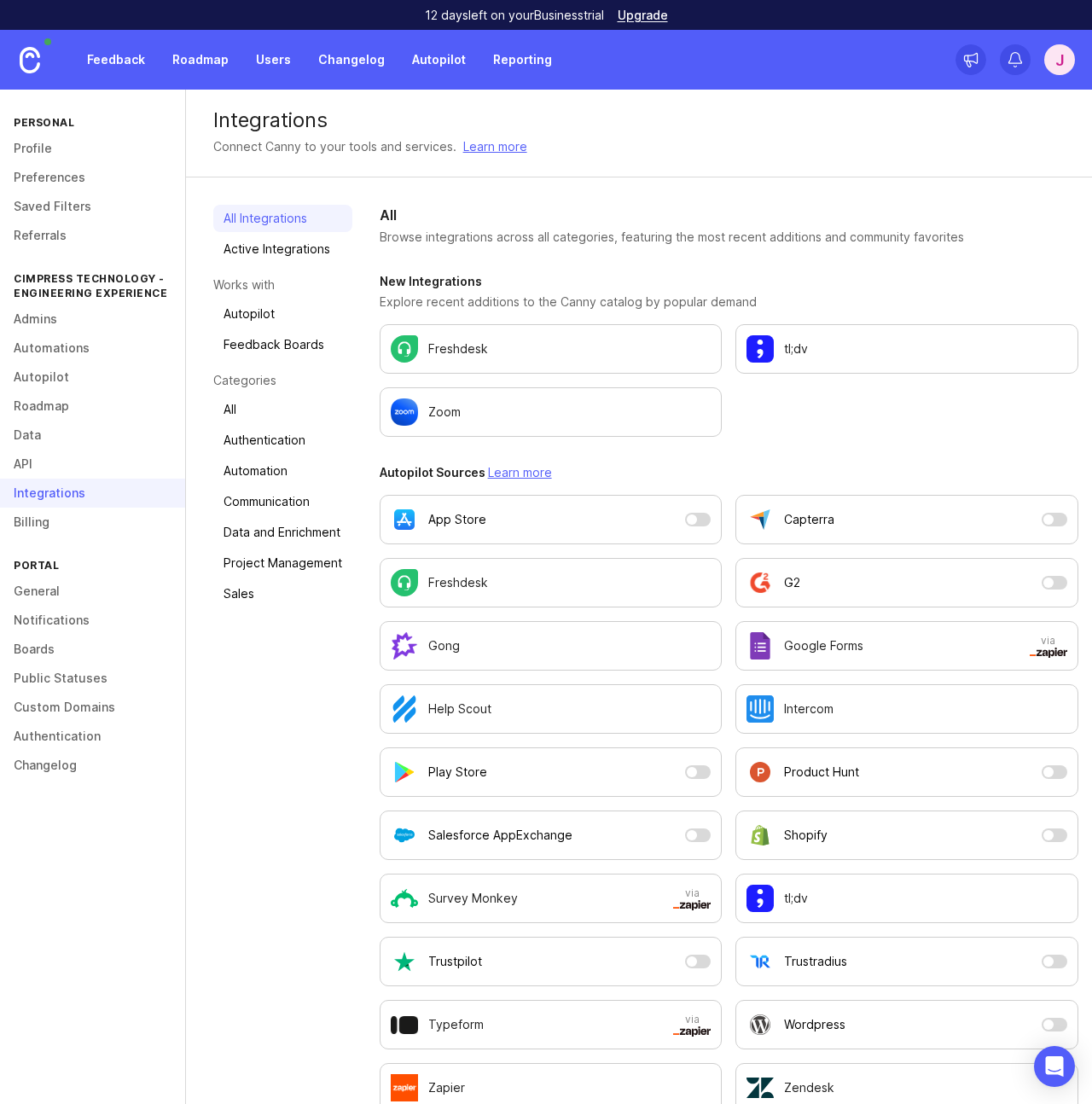
click at [31, 320] on link "Admins" at bounding box center [92, 318] width 185 height 29
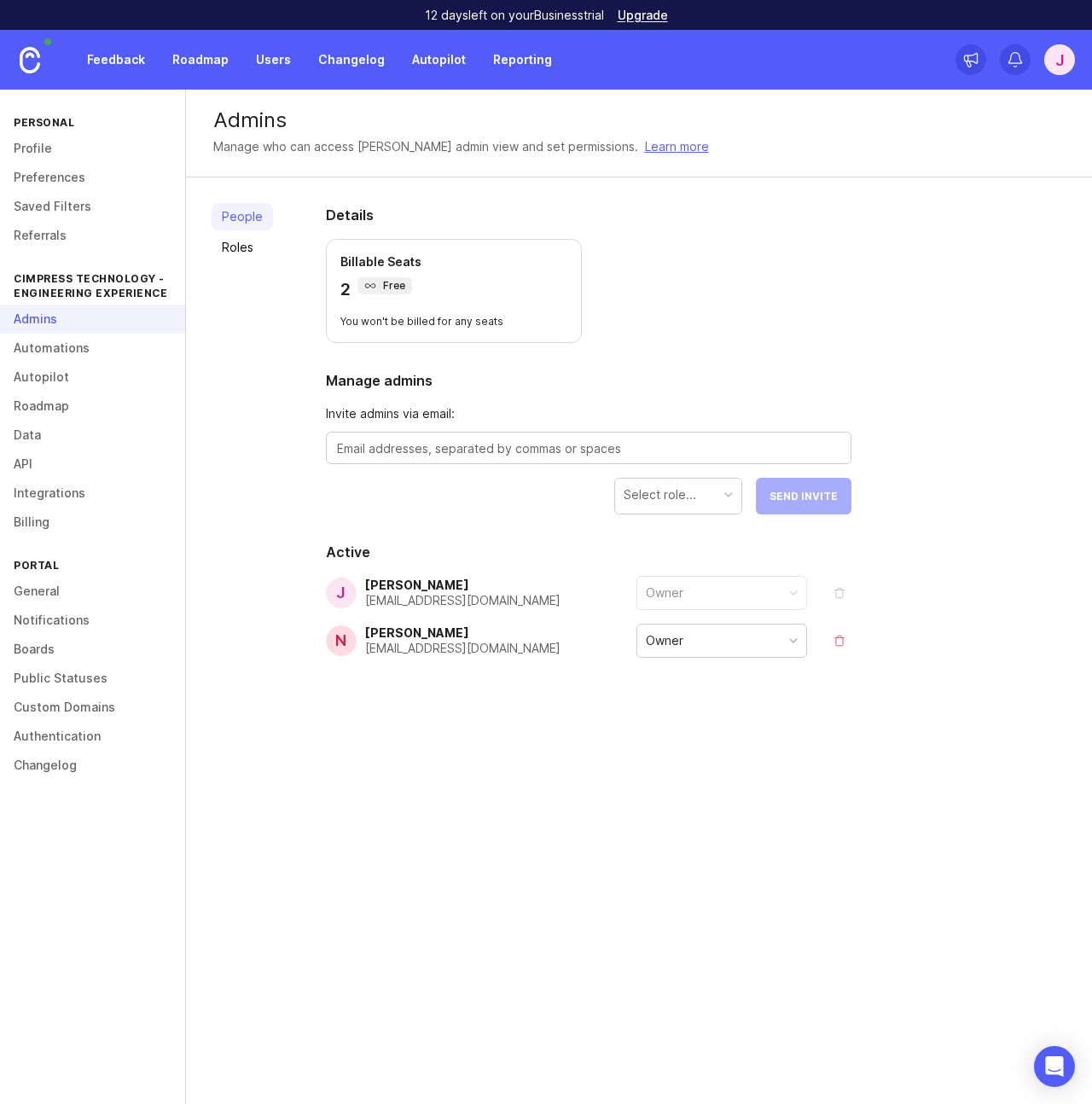
click at [239, 252] on link "Roles" at bounding box center [242, 247] width 61 height 28
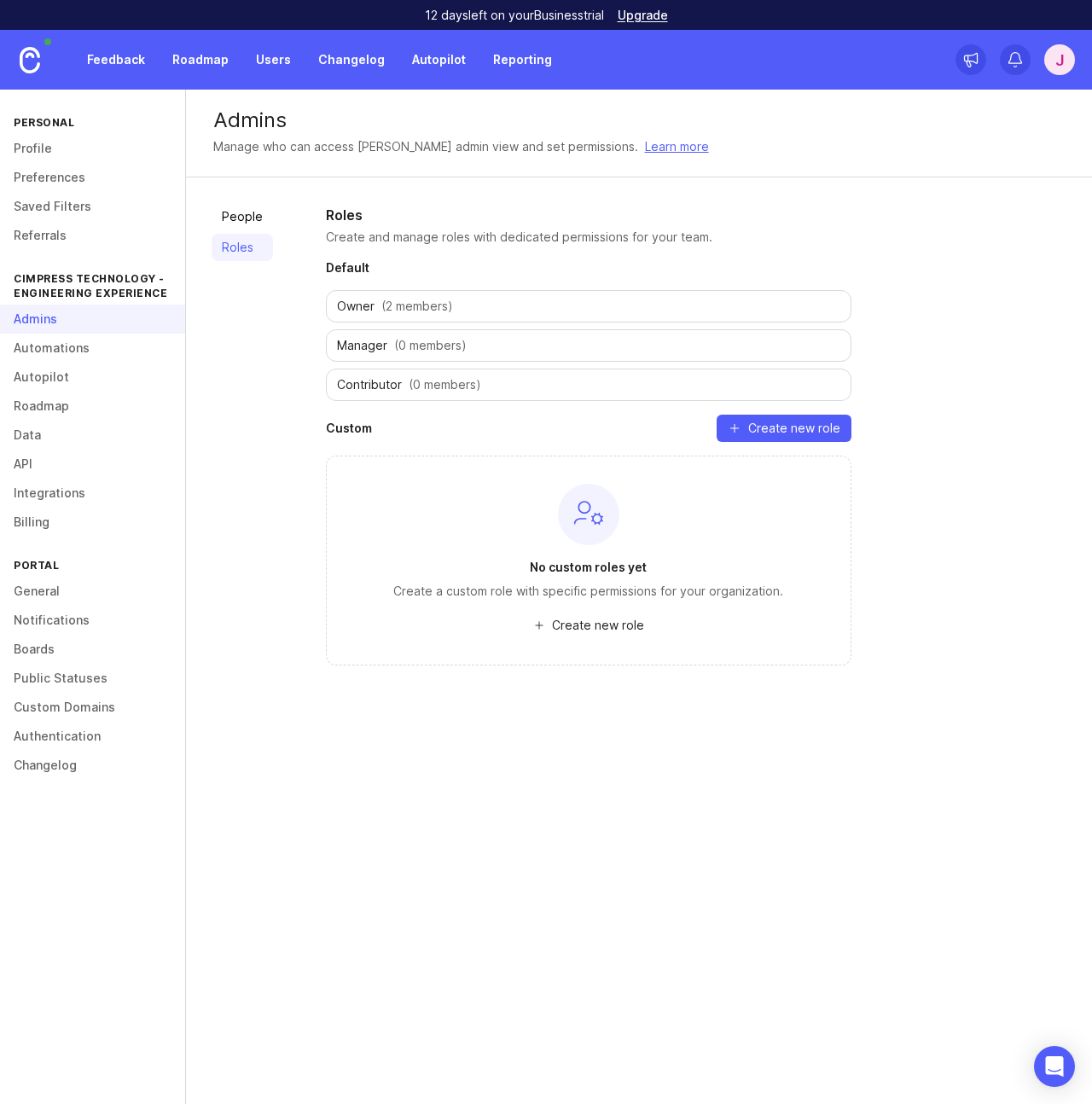
click at [236, 220] on link "People" at bounding box center [242, 216] width 61 height 28
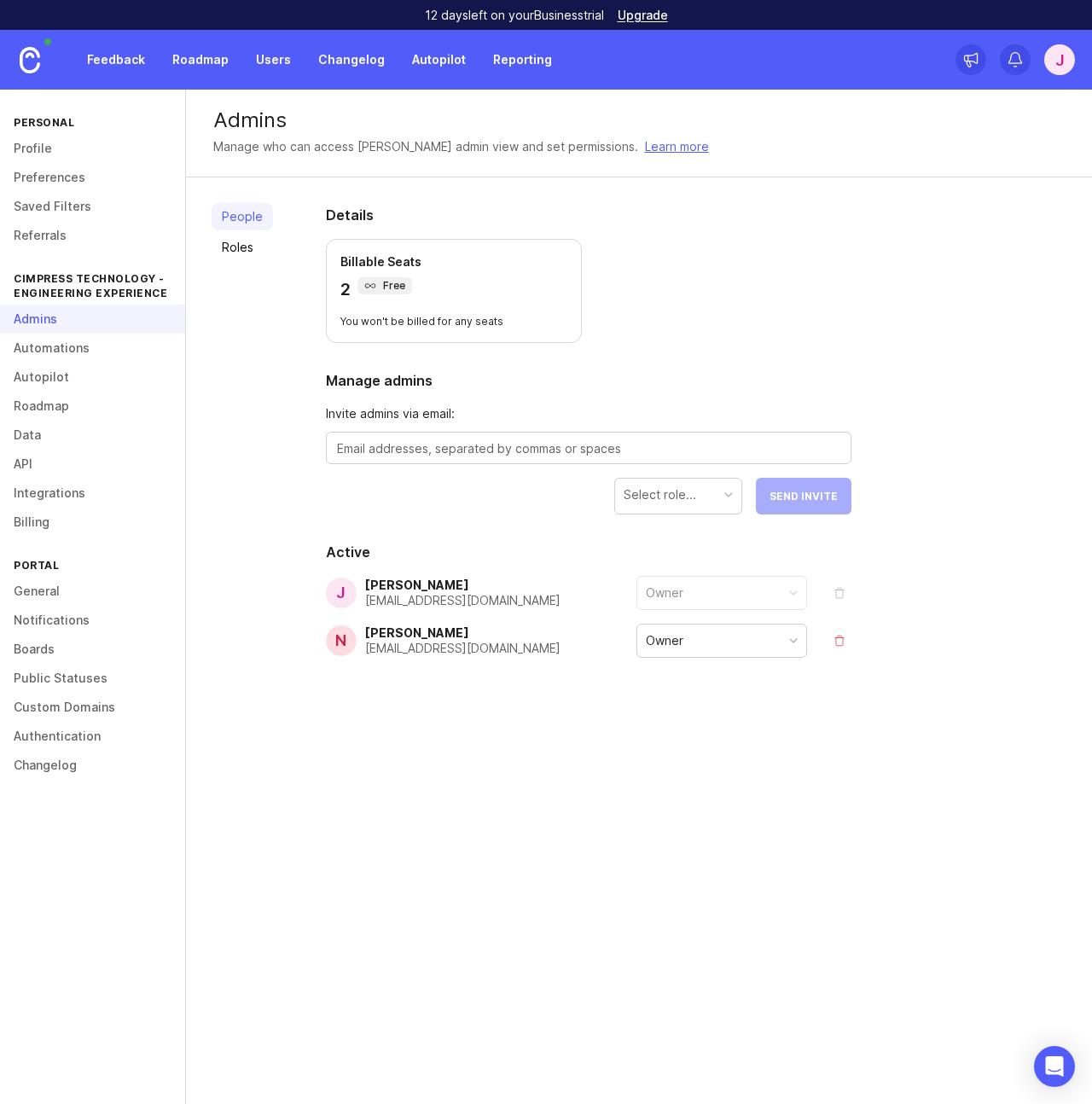
click at [221, 504] on div "People Roles" at bounding box center [242, 471] width 61 height 538
click at [28, 652] on link "Boards" at bounding box center [92, 649] width 185 height 29
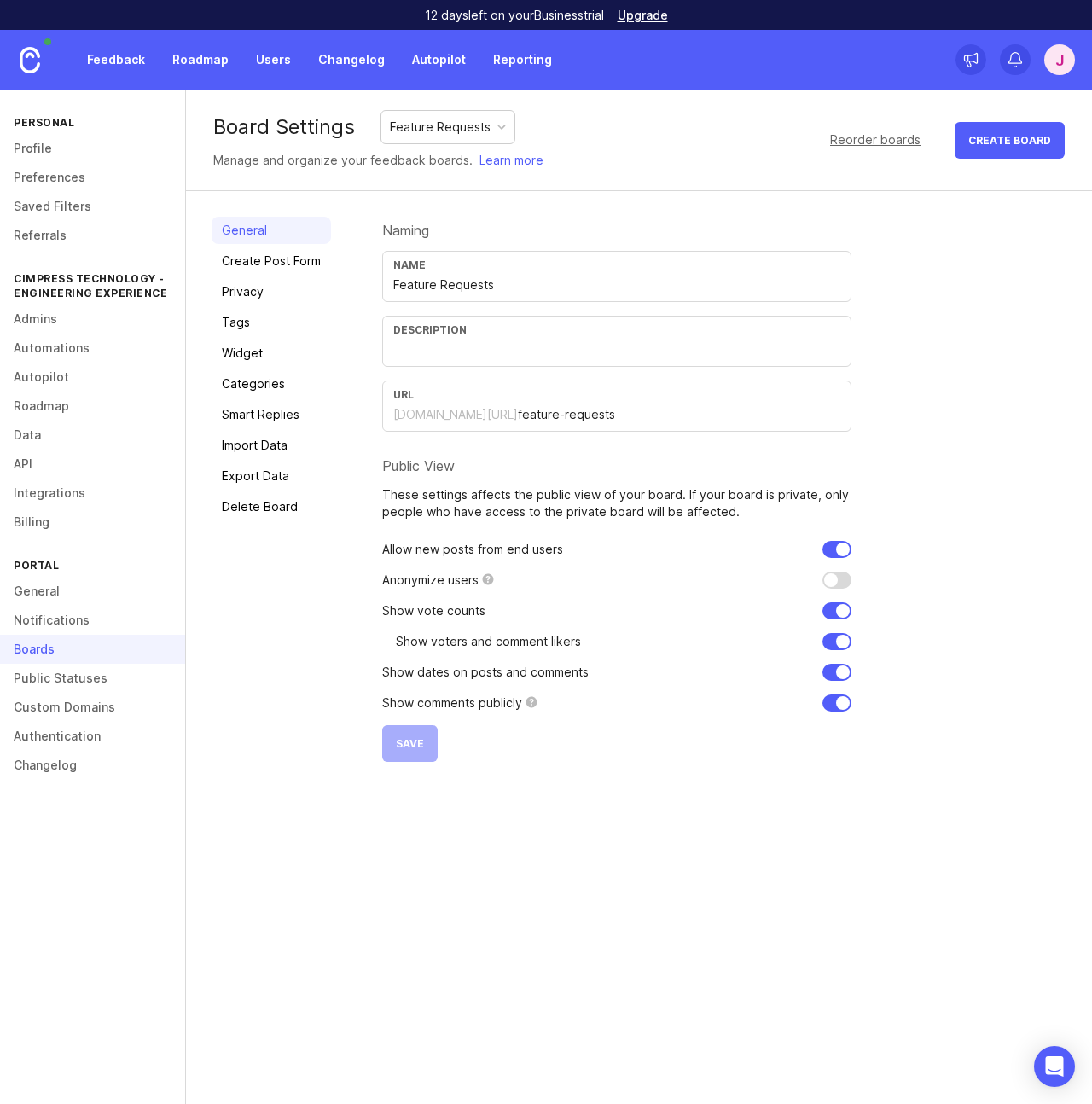
click at [469, 139] on div "Feature Requests" at bounding box center [448, 127] width 133 height 32
click at [623, 131] on div "Board Settings Feature Requests Manage and organize your feedback boards. Learn…" at bounding box center [638, 141] width 906 height 101
click at [354, 60] on link "Changelog" at bounding box center [351, 60] width 87 height 31
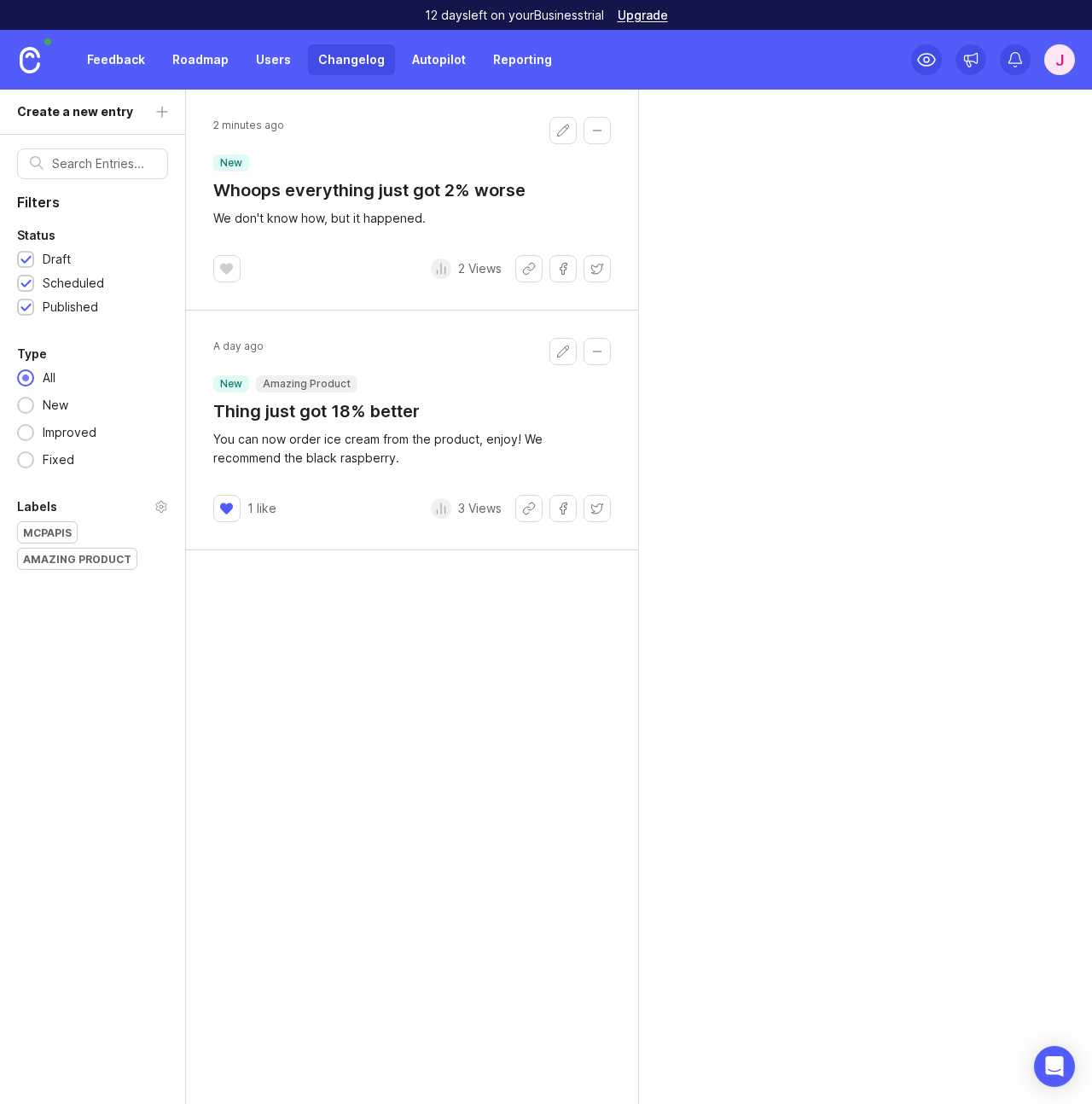
click at [275, 59] on link "Users" at bounding box center [273, 60] width 55 height 31
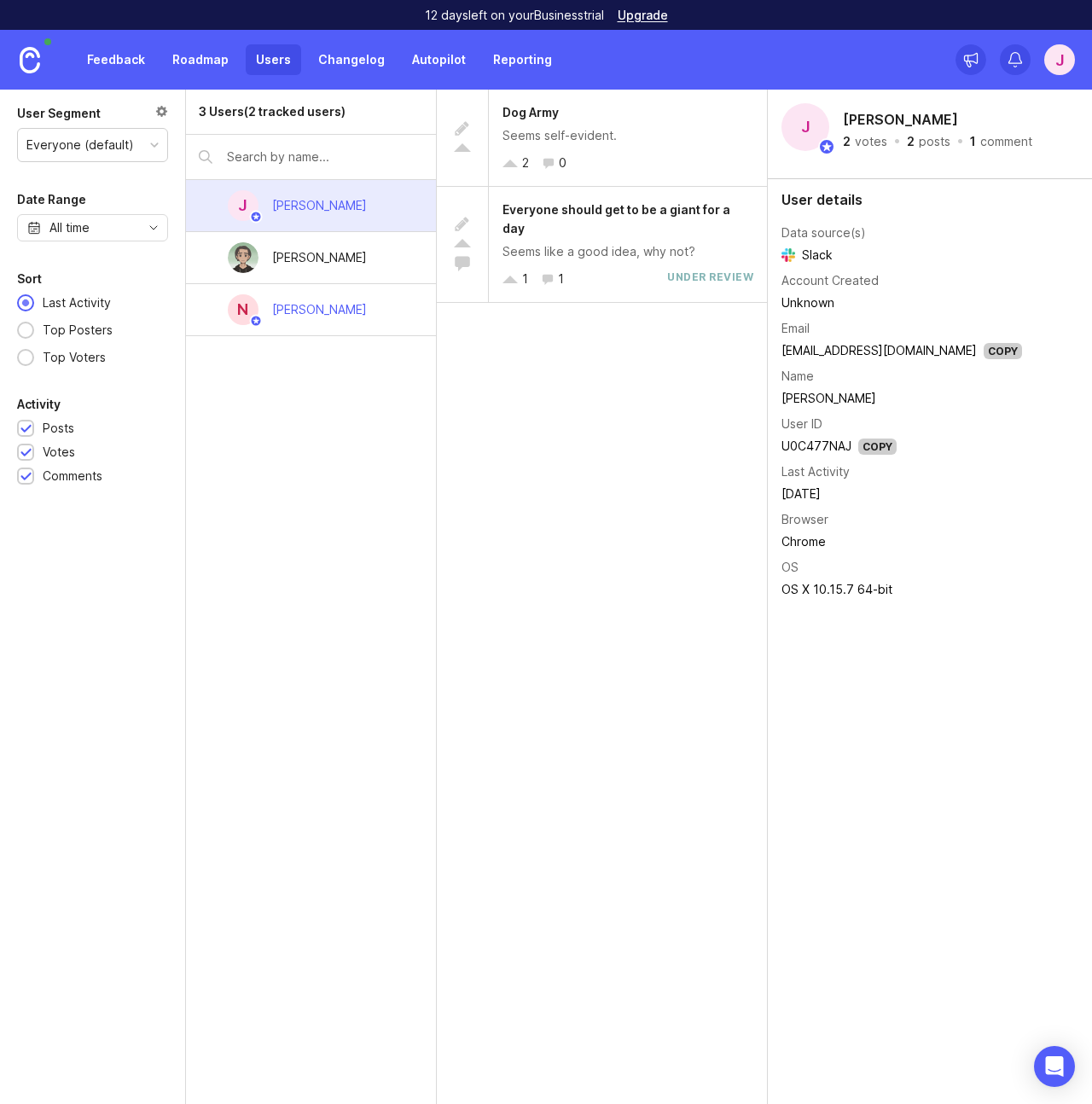
click at [211, 59] on link "Roadmap" at bounding box center [200, 60] width 76 height 31
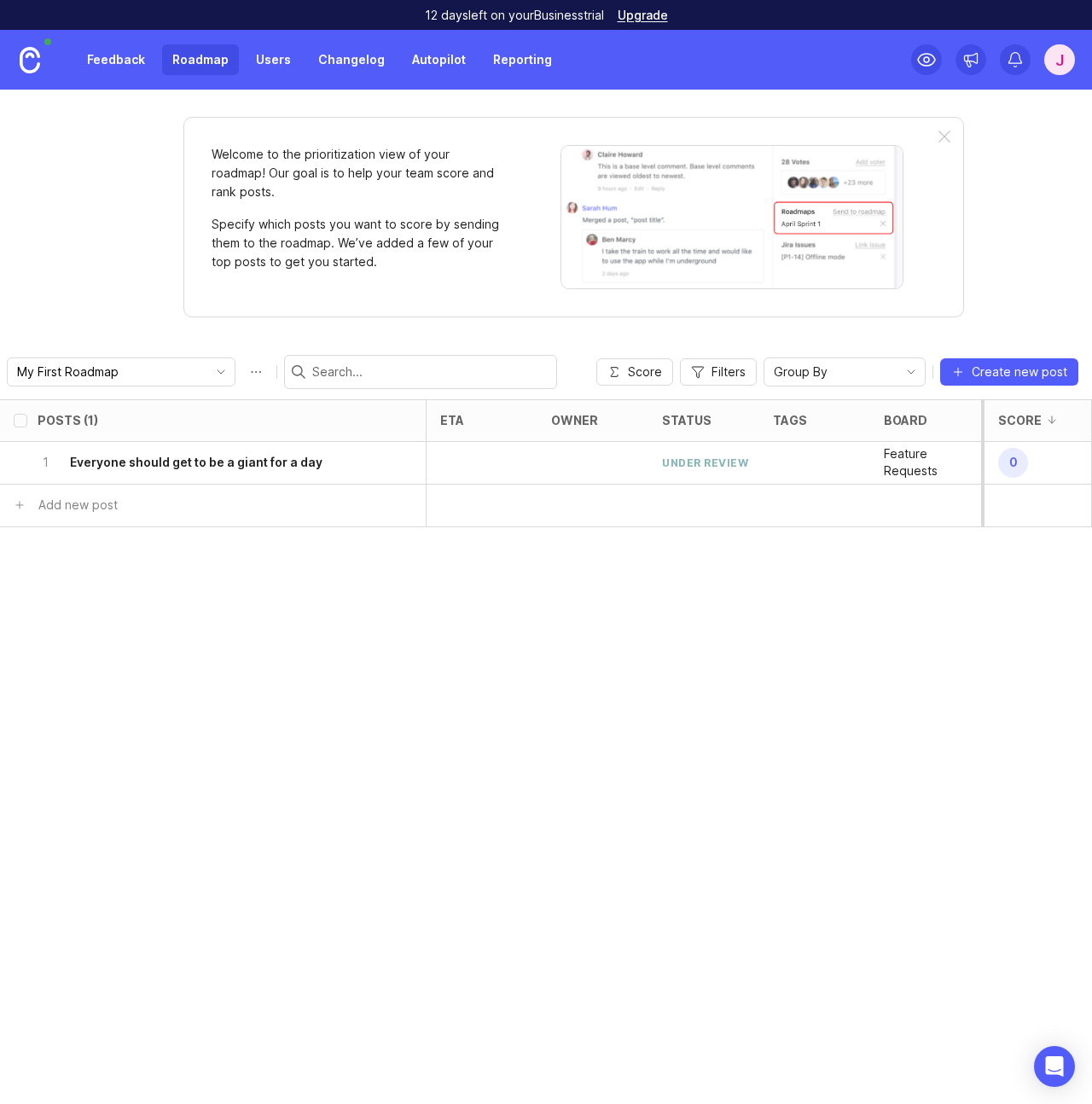
click at [124, 57] on link "Feedback" at bounding box center [116, 60] width 78 height 31
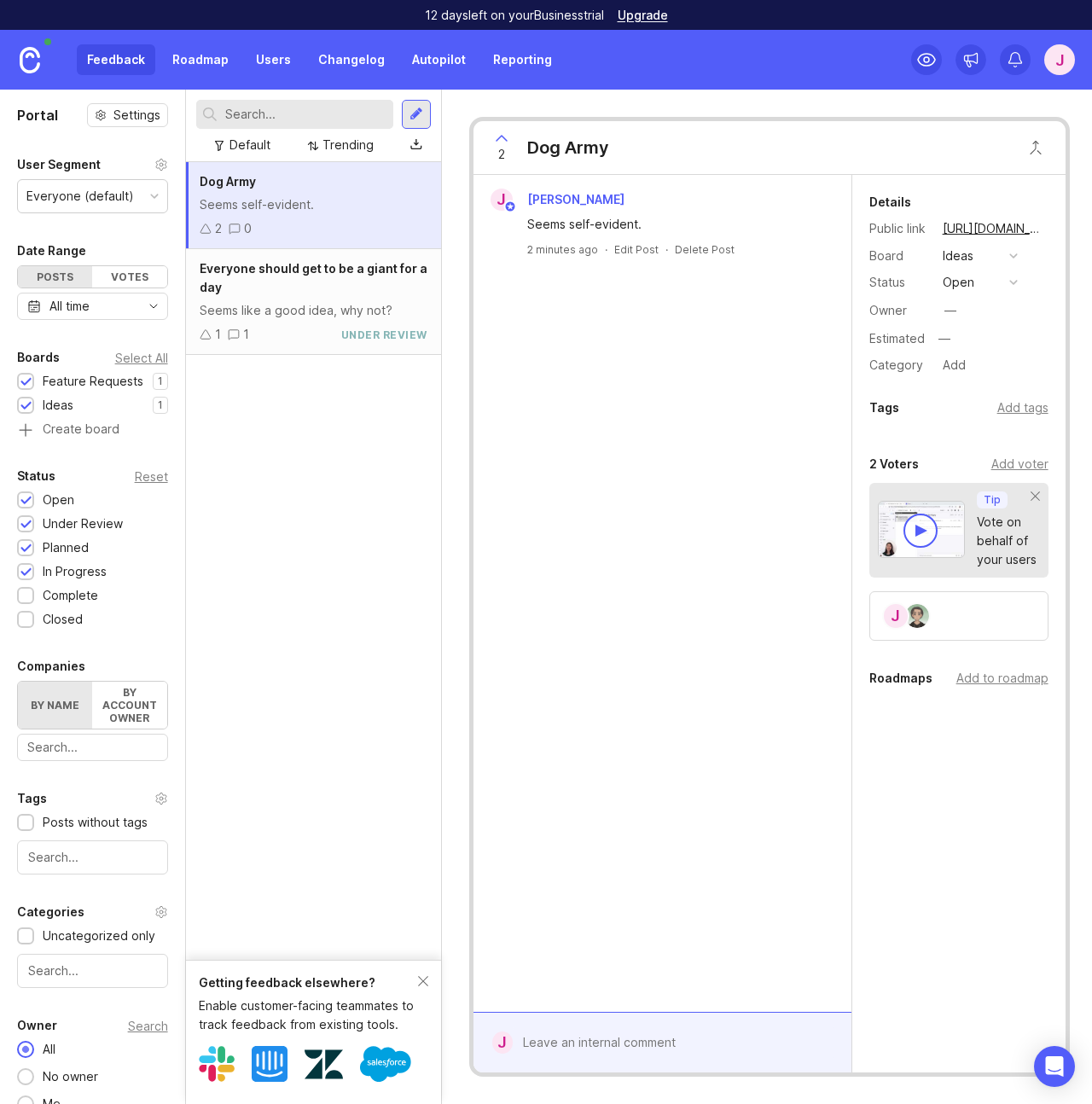
click at [1058, 63] on div "J" at bounding box center [1059, 60] width 31 height 31
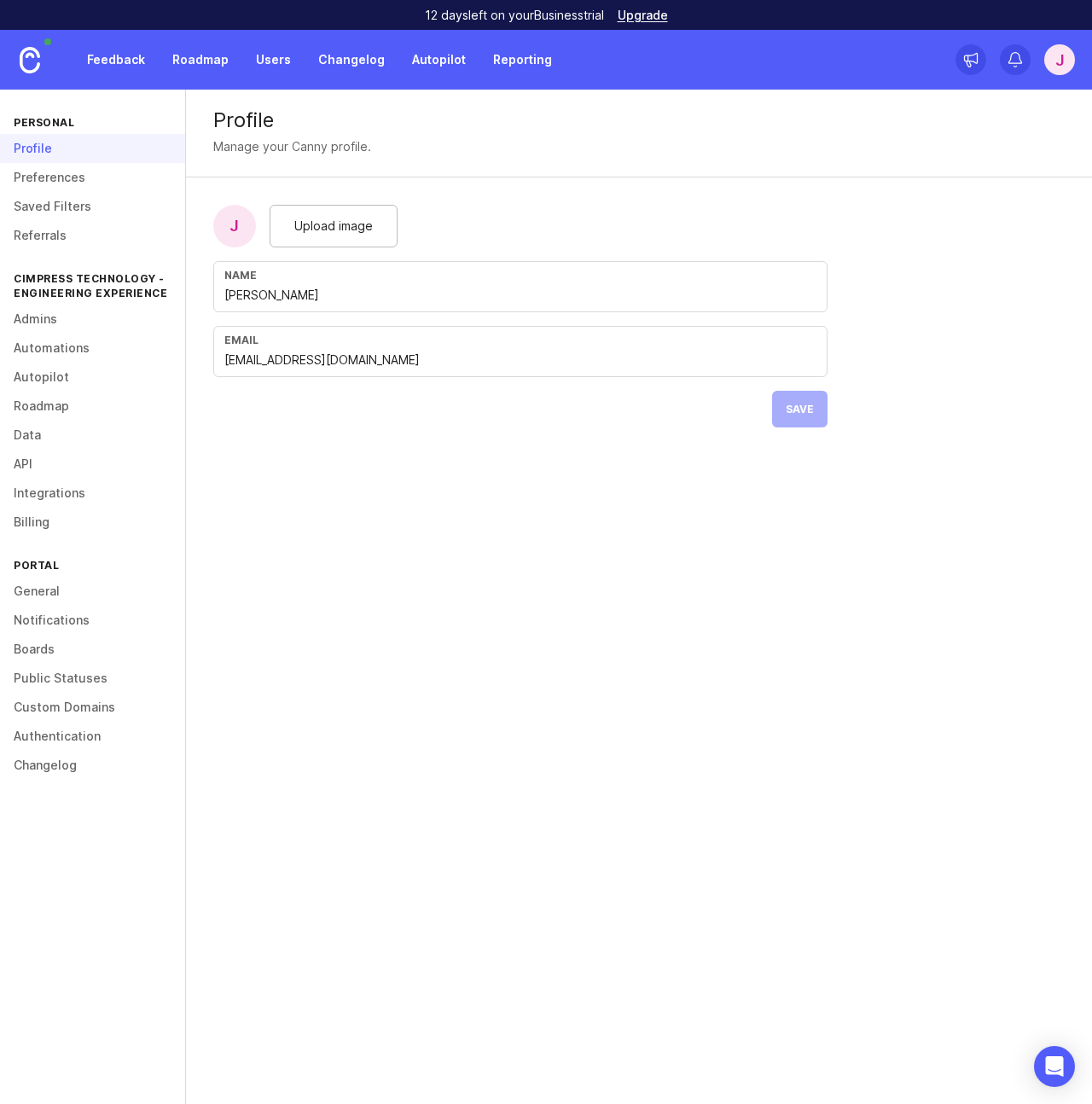
click at [41, 589] on link "General" at bounding box center [92, 591] width 185 height 29
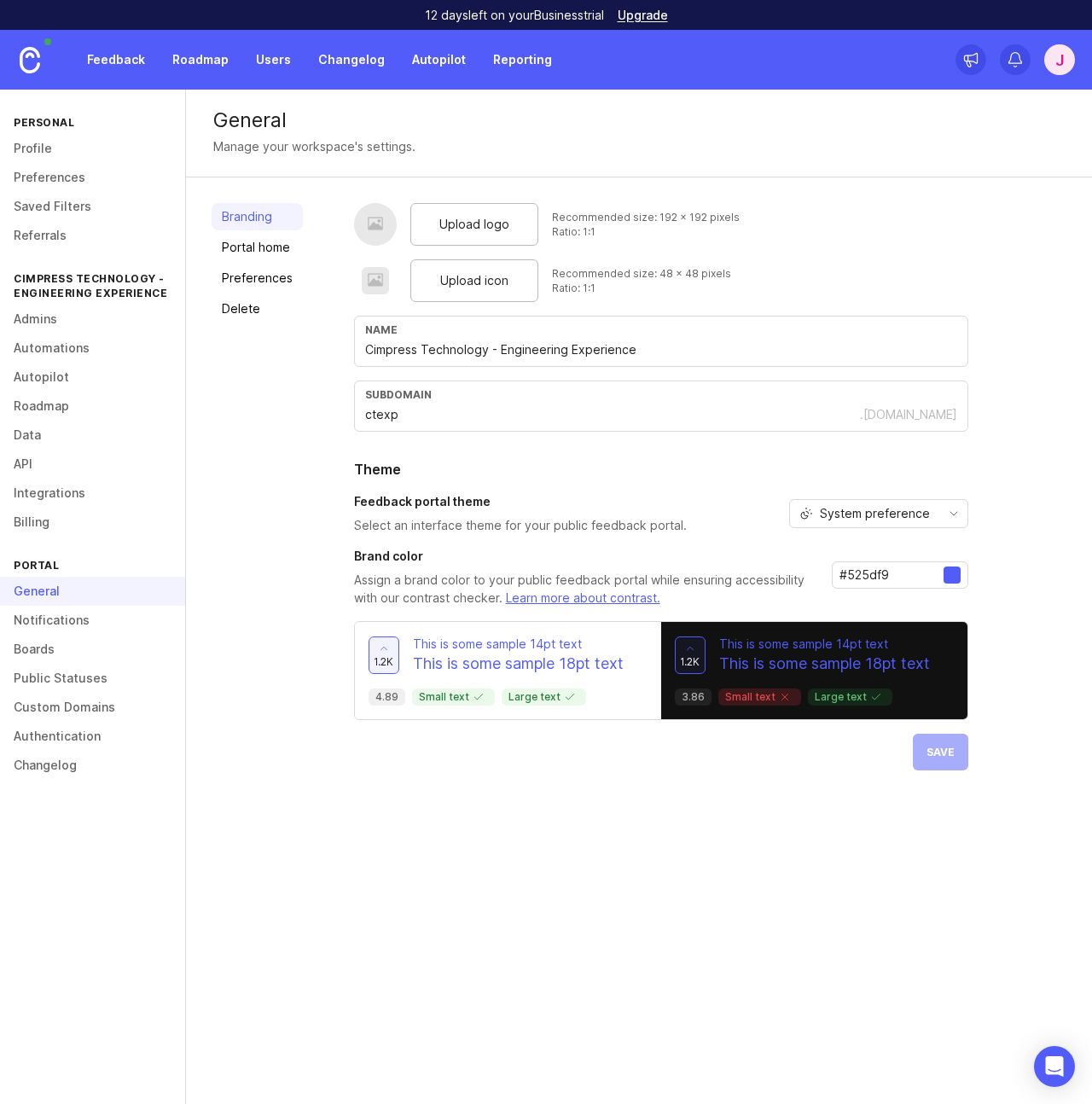
click at [52, 678] on link "Public Statuses" at bounding box center [92, 678] width 185 height 29
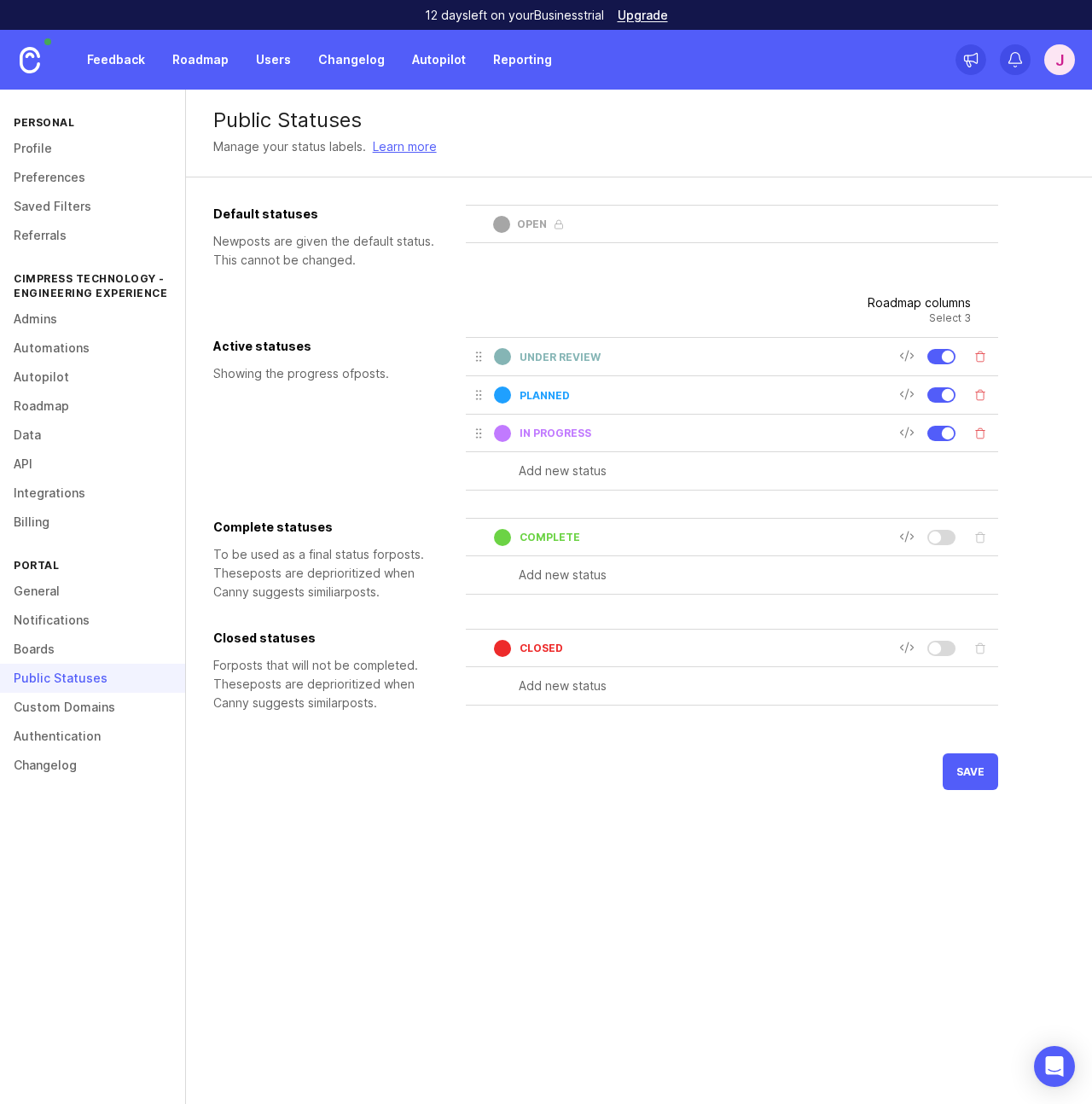
click at [52, 711] on link "Custom Domains" at bounding box center [92, 707] width 185 height 29
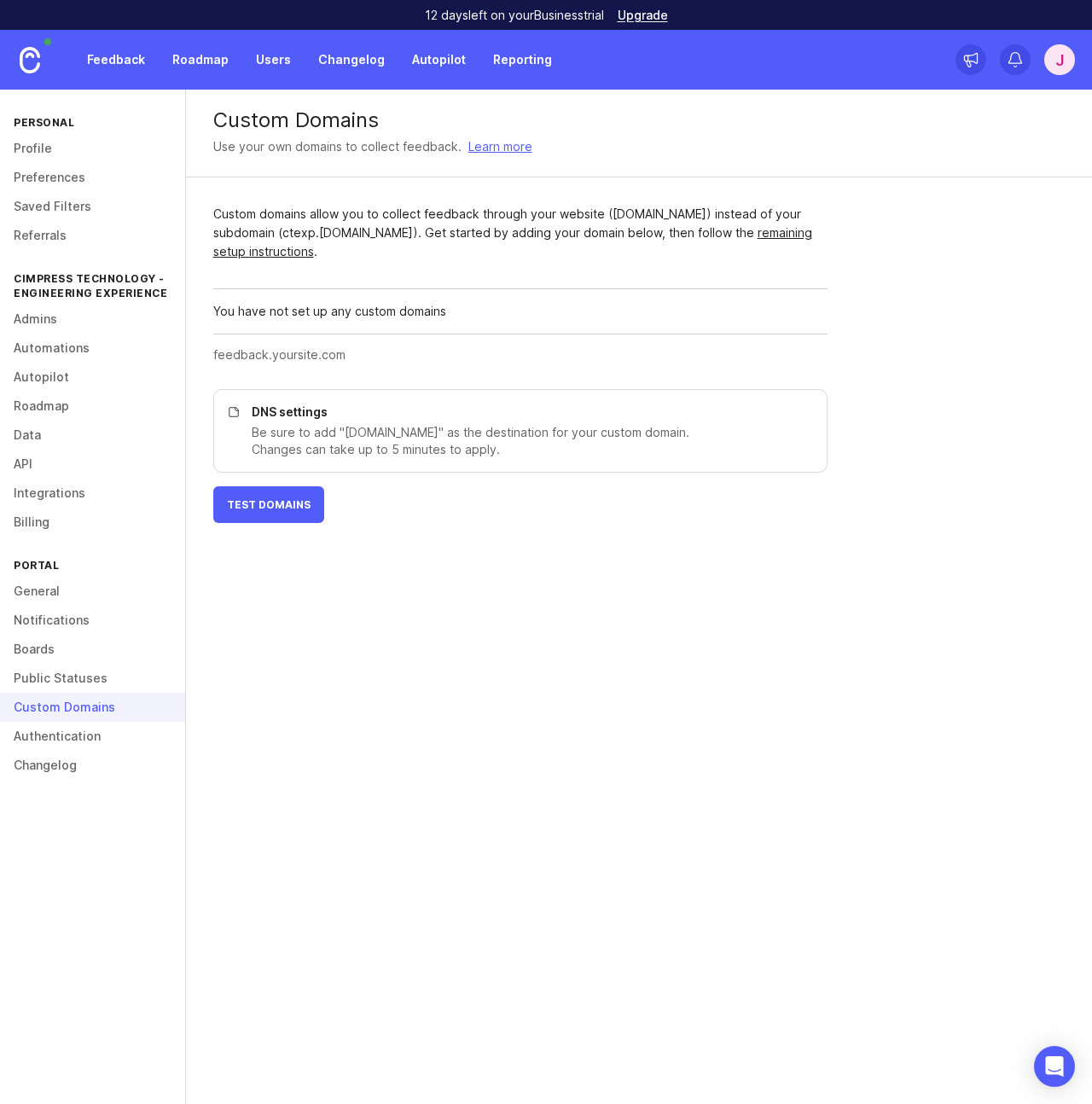
click at [52, 739] on link "Authentication" at bounding box center [92, 736] width 185 height 29
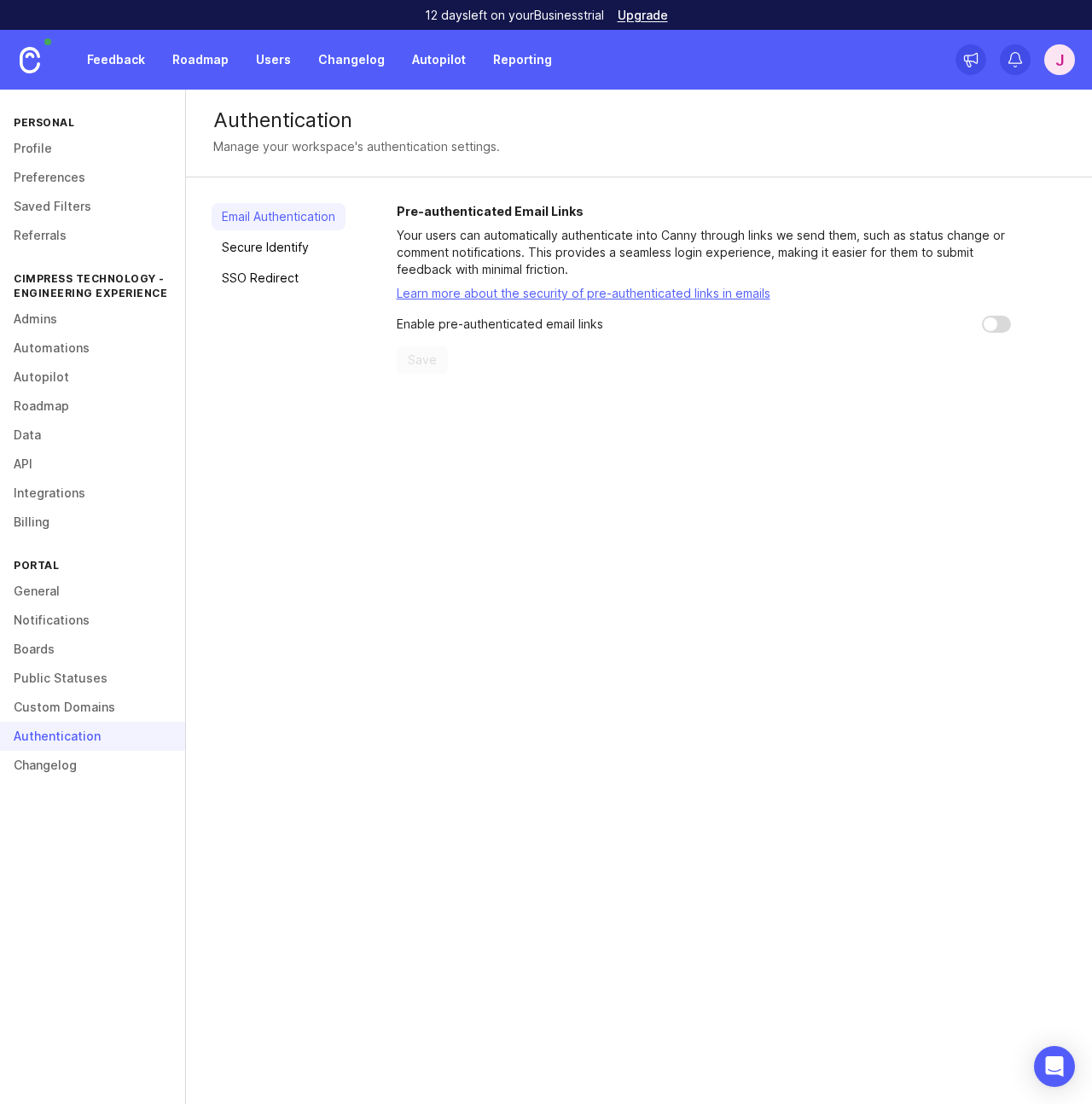
click at [46, 767] on link "Changelog" at bounding box center [92, 765] width 185 height 29
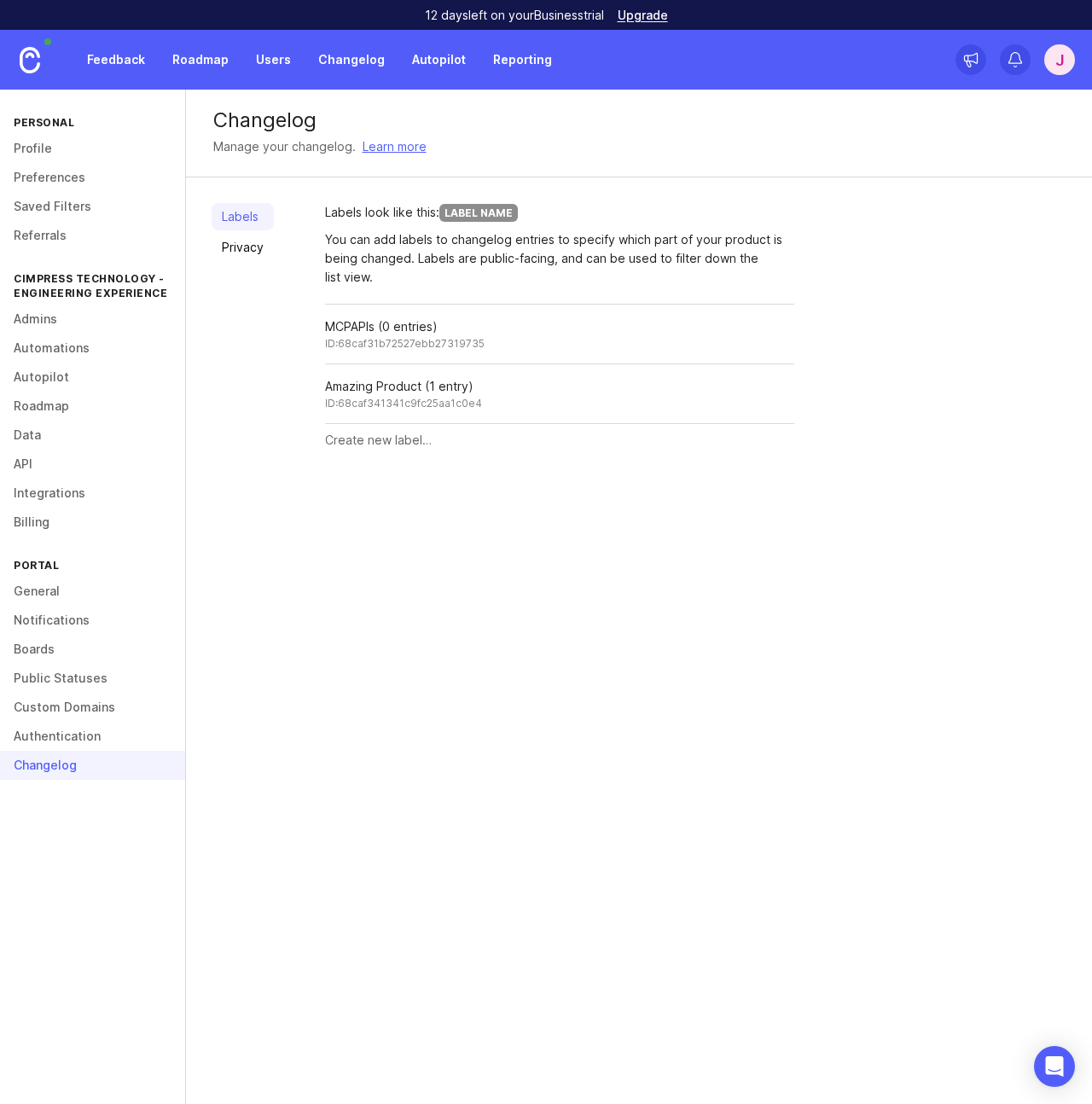
click at [33, 322] on link "Admins" at bounding box center [92, 318] width 185 height 29
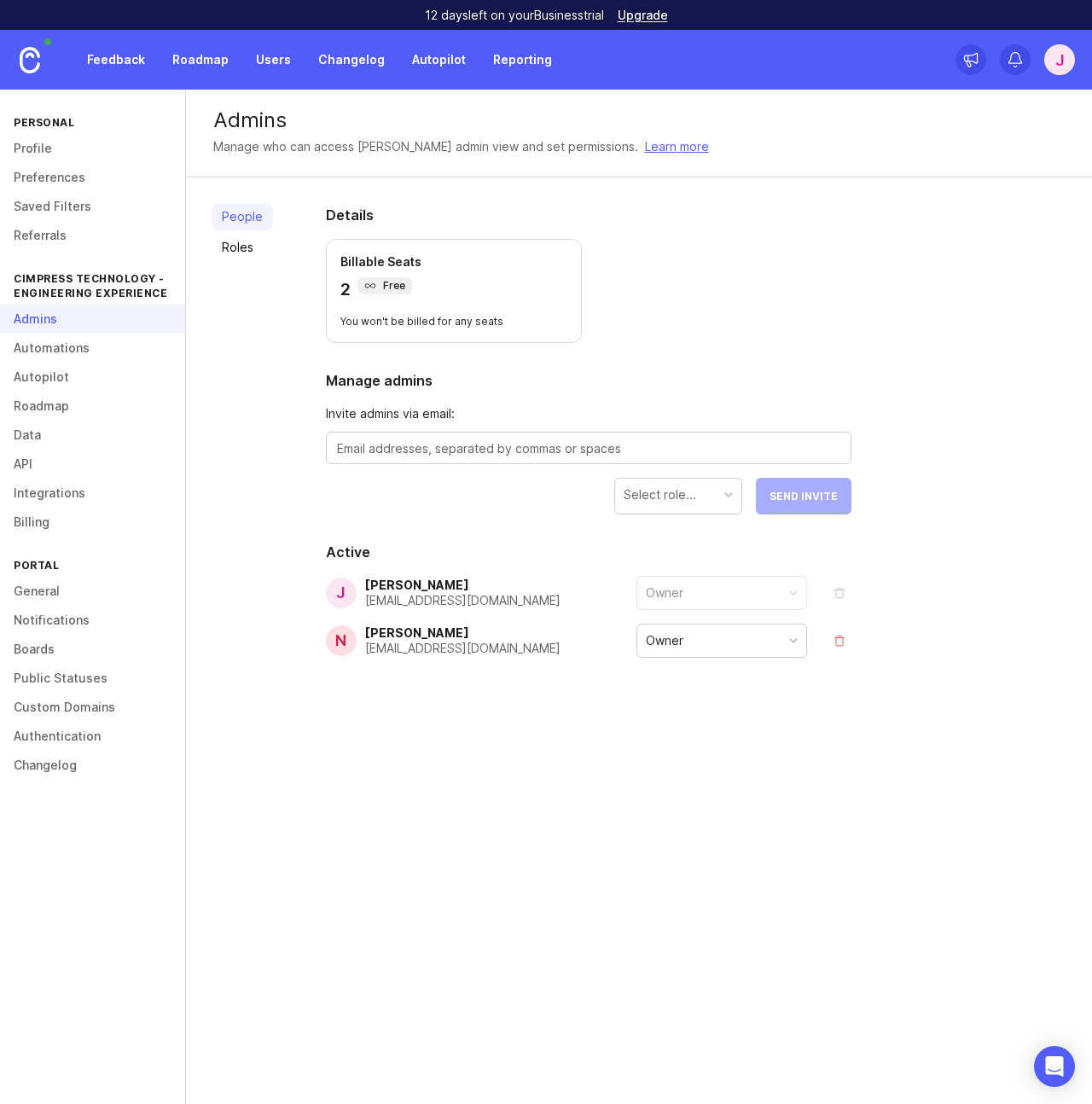
click at [50, 168] on link "Preferences" at bounding box center [92, 177] width 185 height 29
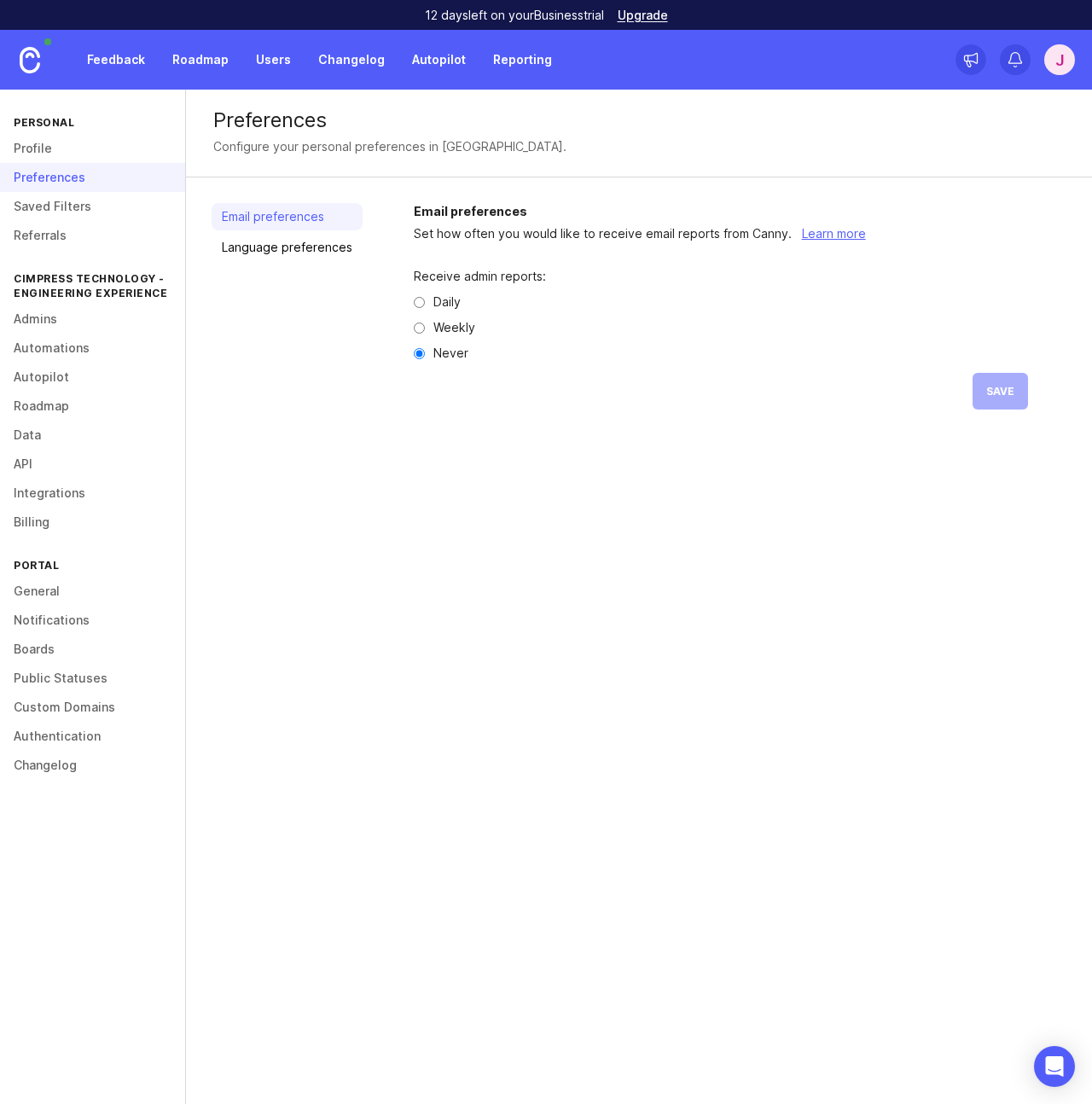
click at [37, 147] on link "Profile" at bounding box center [92, 149] width 185 height 29
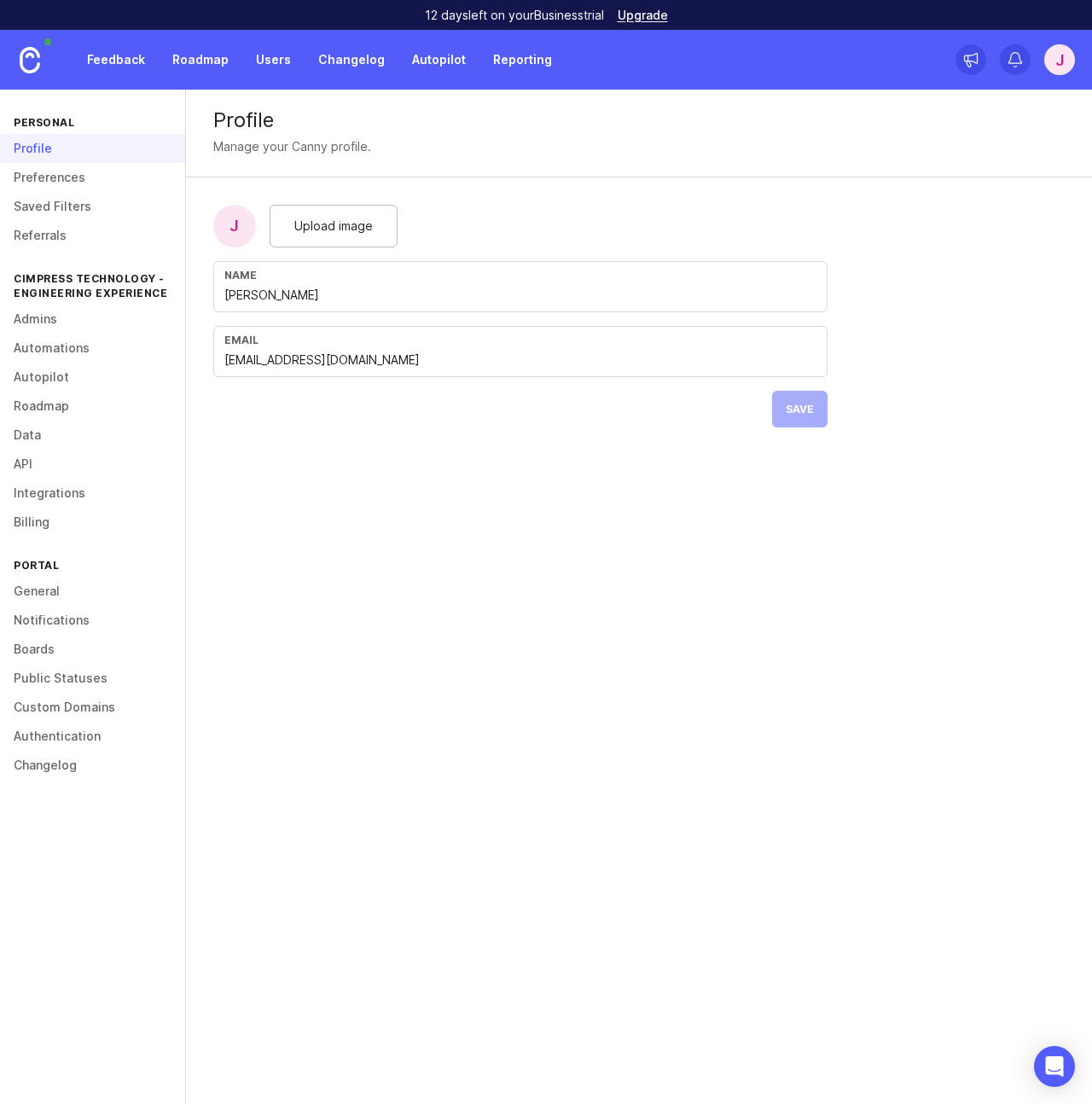
click at [42, 323] on link "Admins" at bounding box center [92, 318] width 185 height 29
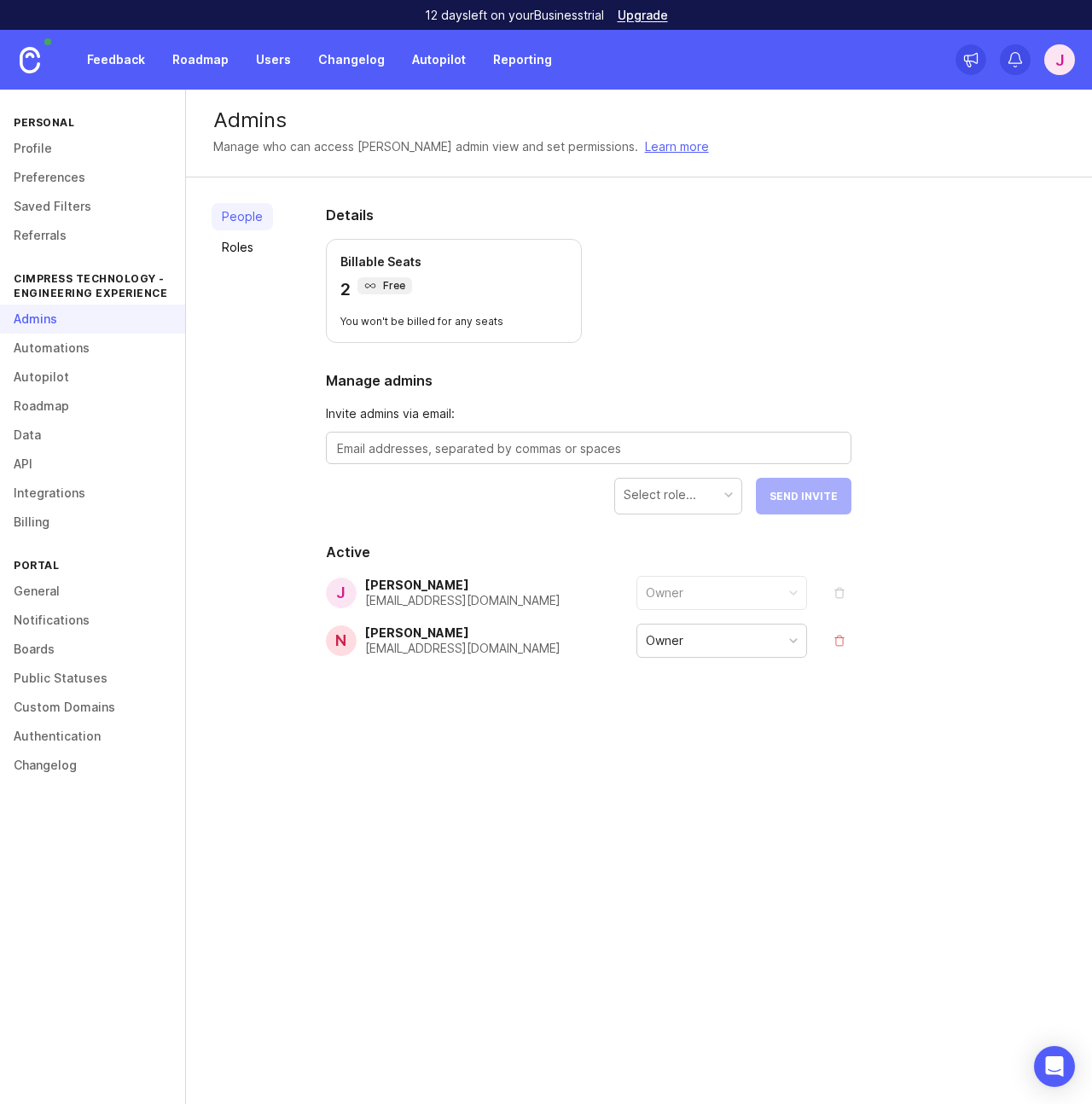
click at [234, 249] on link "Roles" at bounding box center [242, 247] width 61 height 28
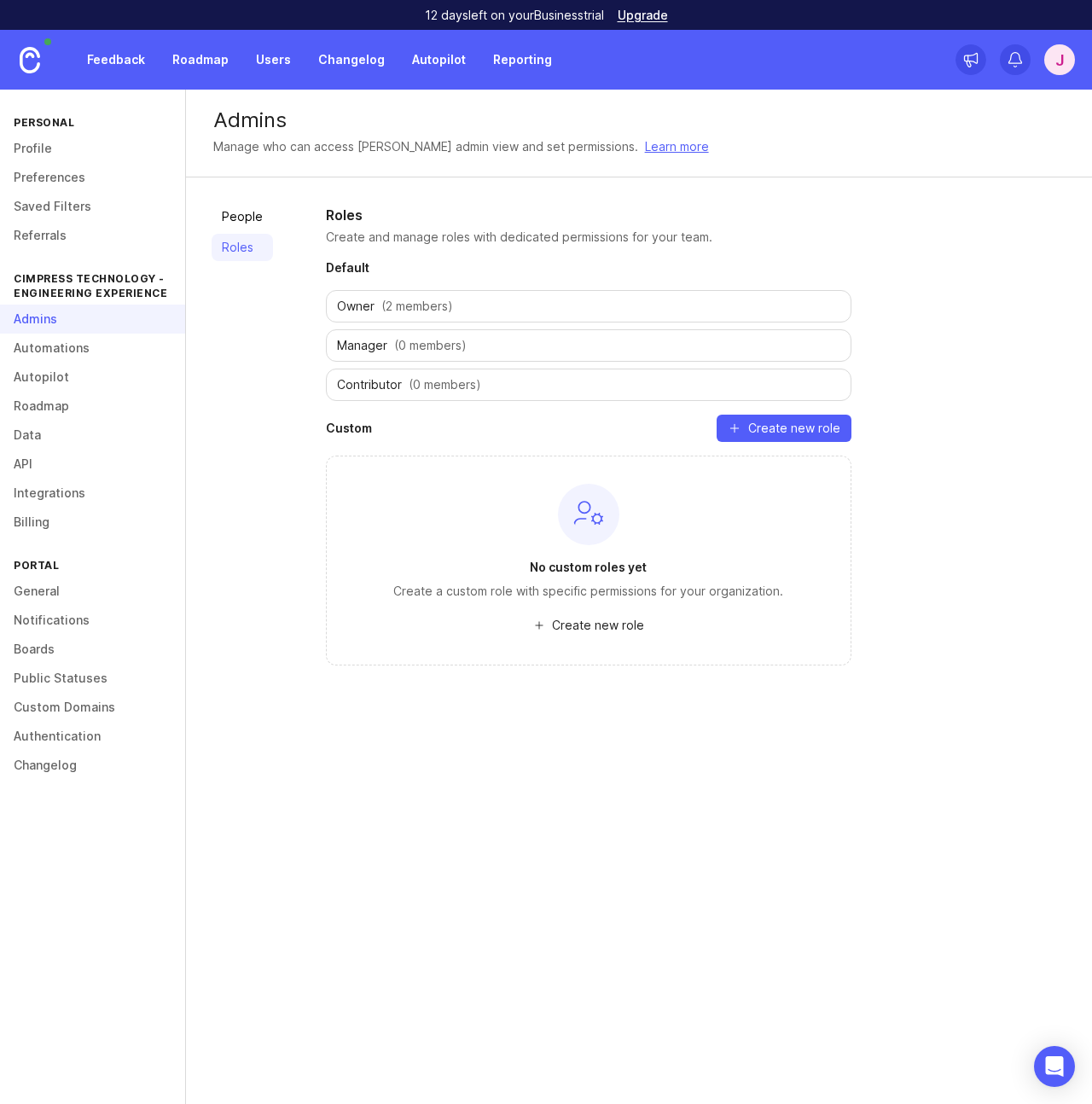
click at [236, 214] on link "People" at bounding box center [242, 216] width 61 height 28
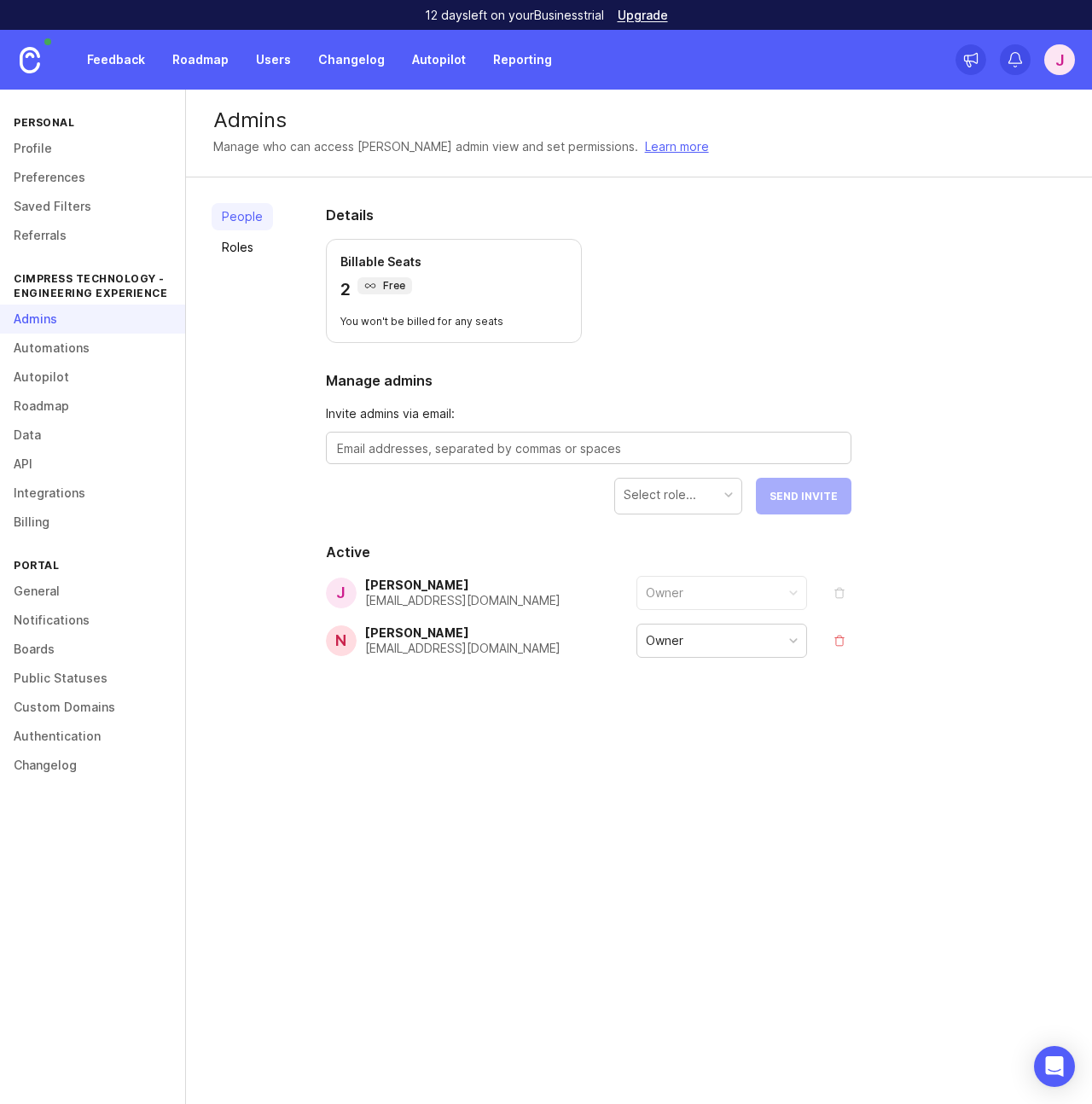
click at [65, 349] on link "Automations" at bounding box center [92, 348] width 185 height 29
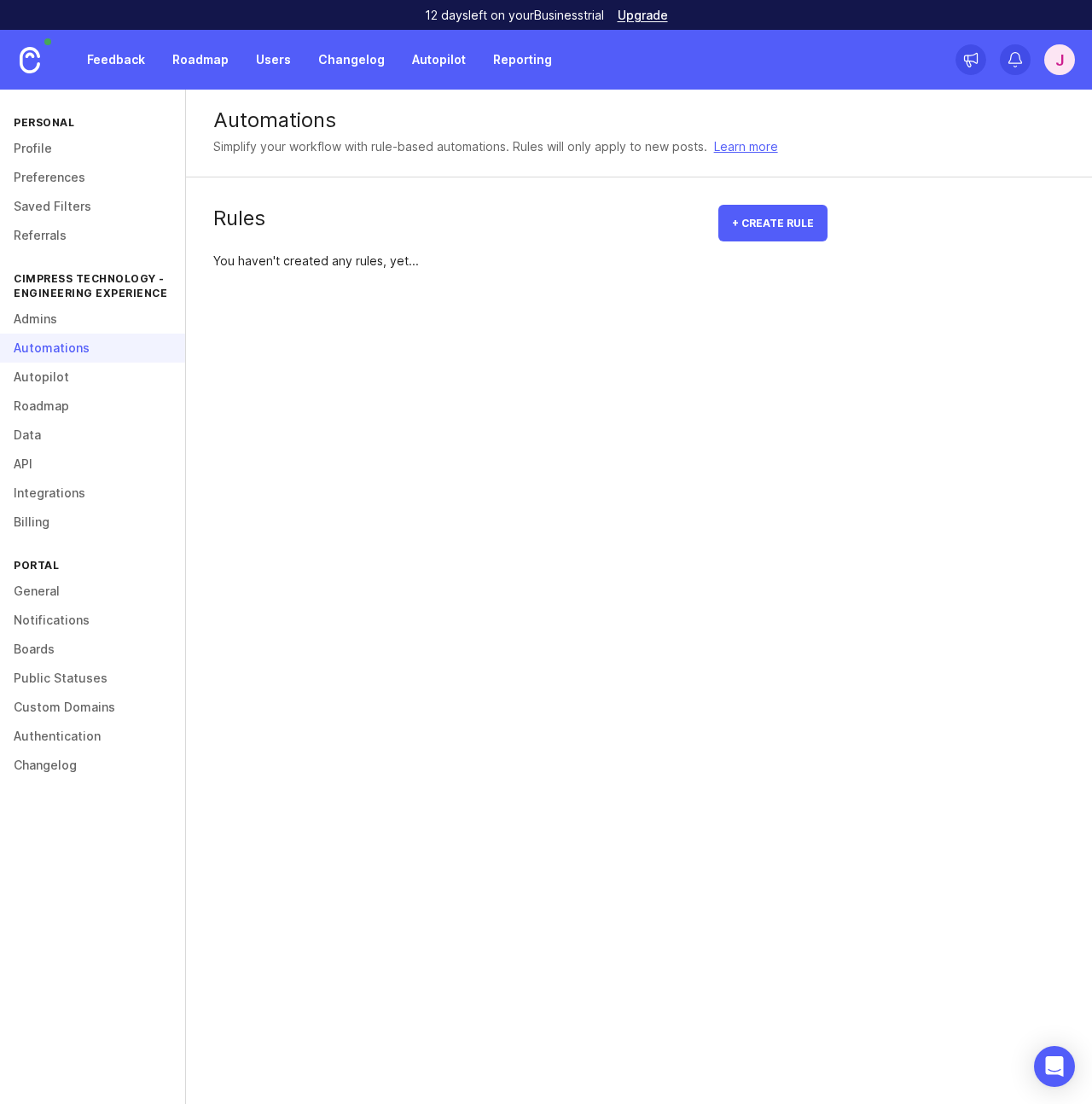
click at [44, 375] on link "Autopilot" at bounding box center [92, 377] width 185 height 29
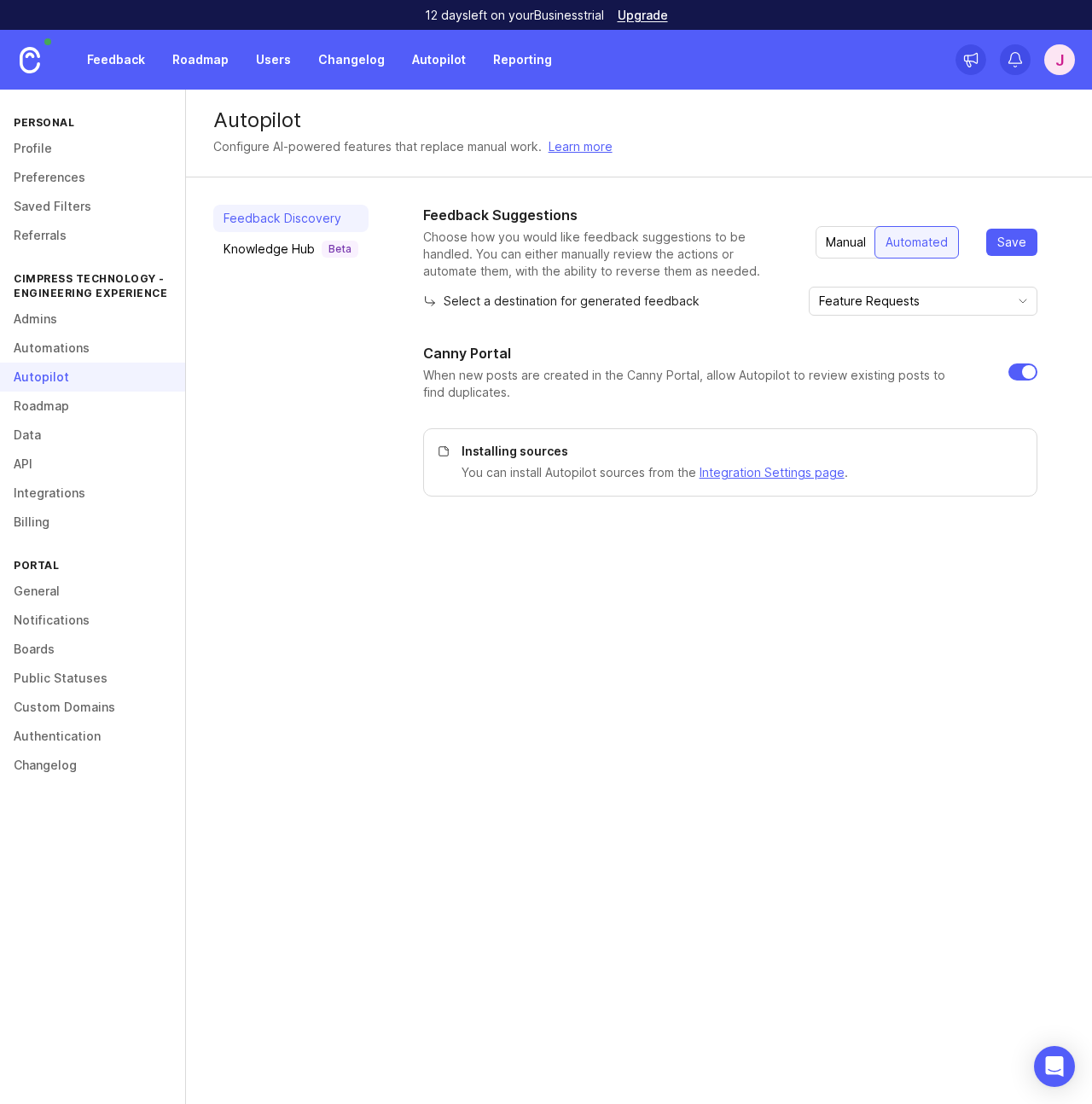
click at [36, 407] on link "Roadmap" at bounding box center [92, 406] width 185 height 29
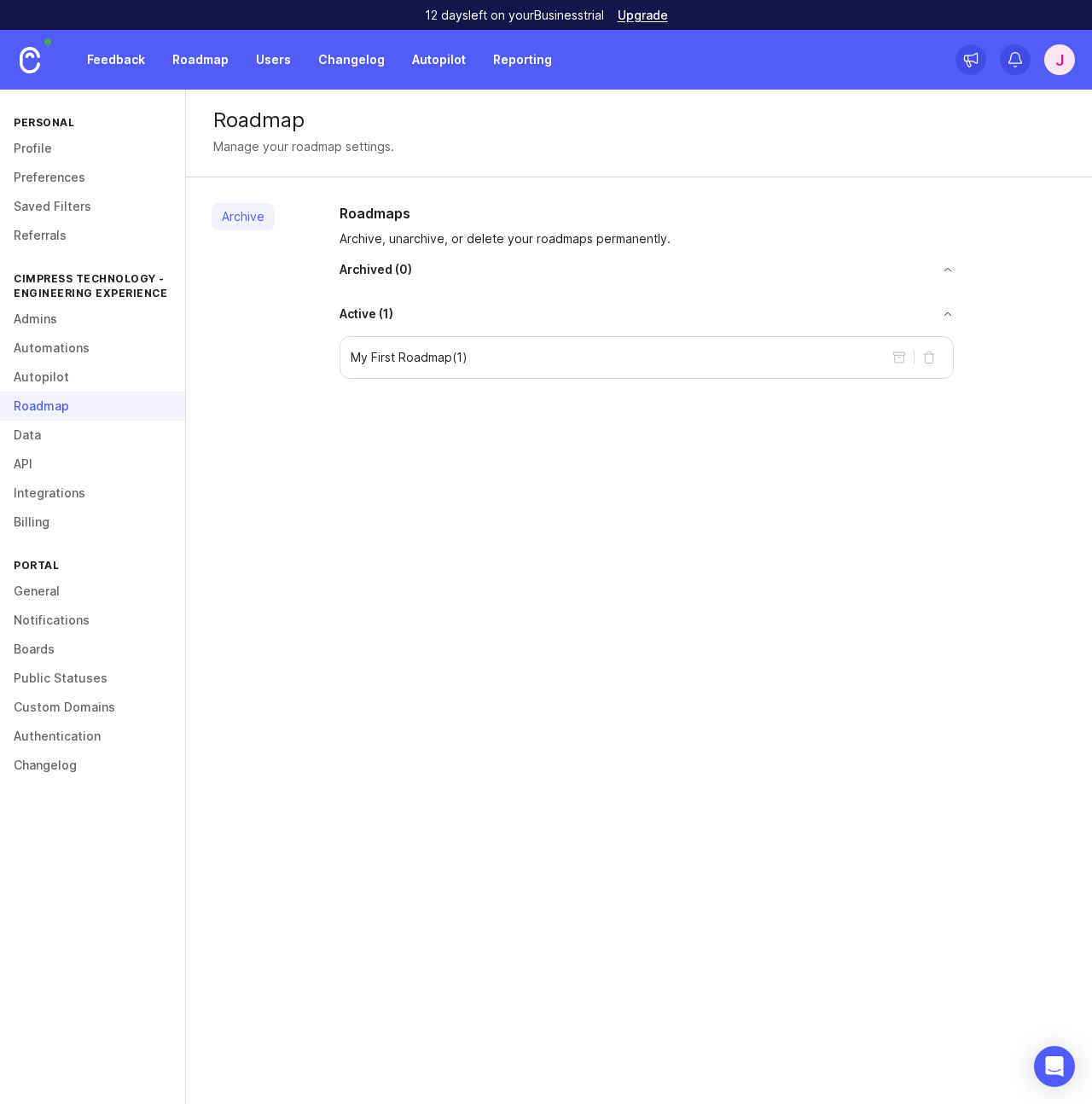
click at [31, 438] on link "Data" at bounding box center [92, 435] width 185 height 29
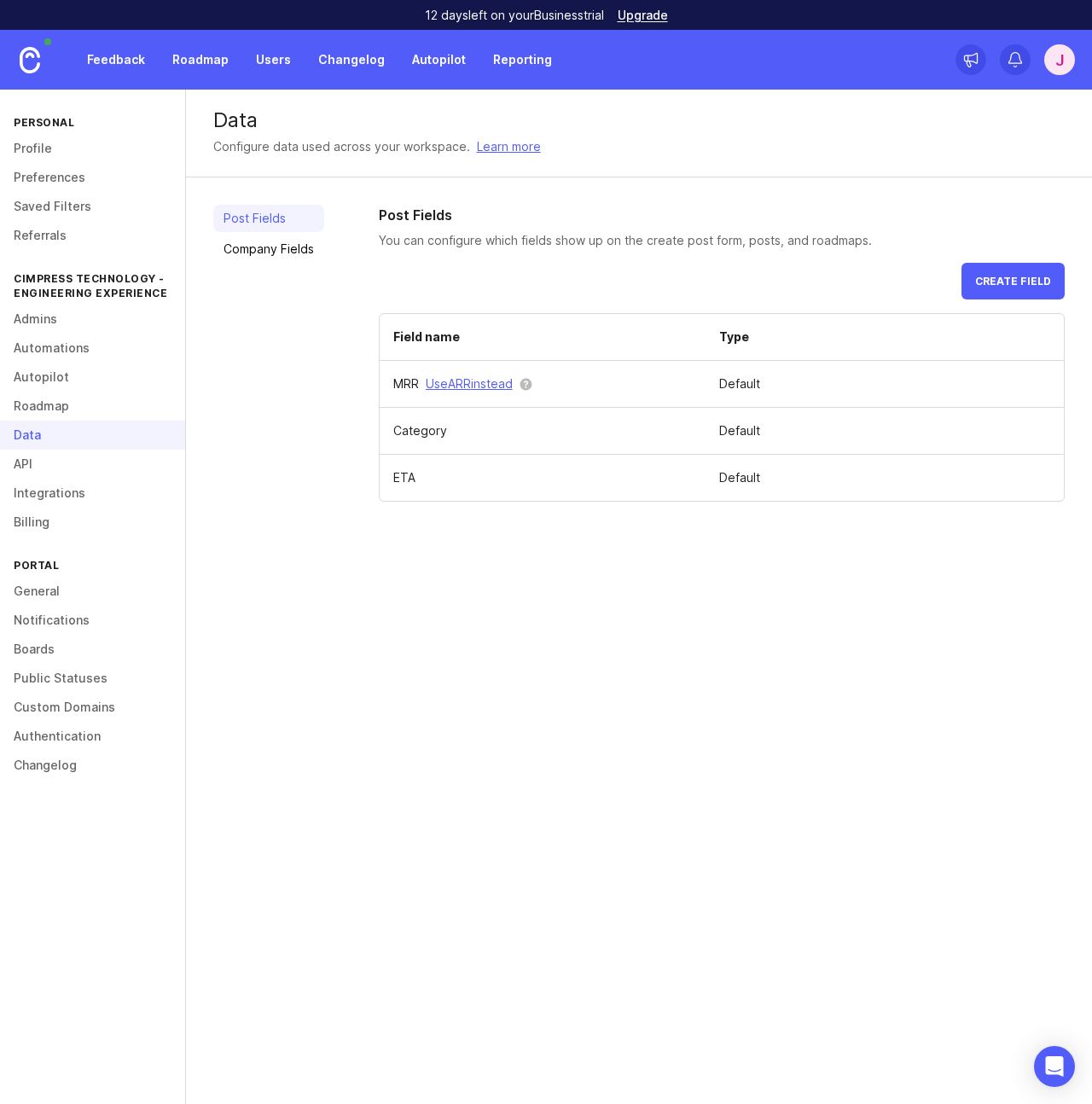
click at [23, 459] on link "API" at bounding box center [92, 463] width 185 height 29
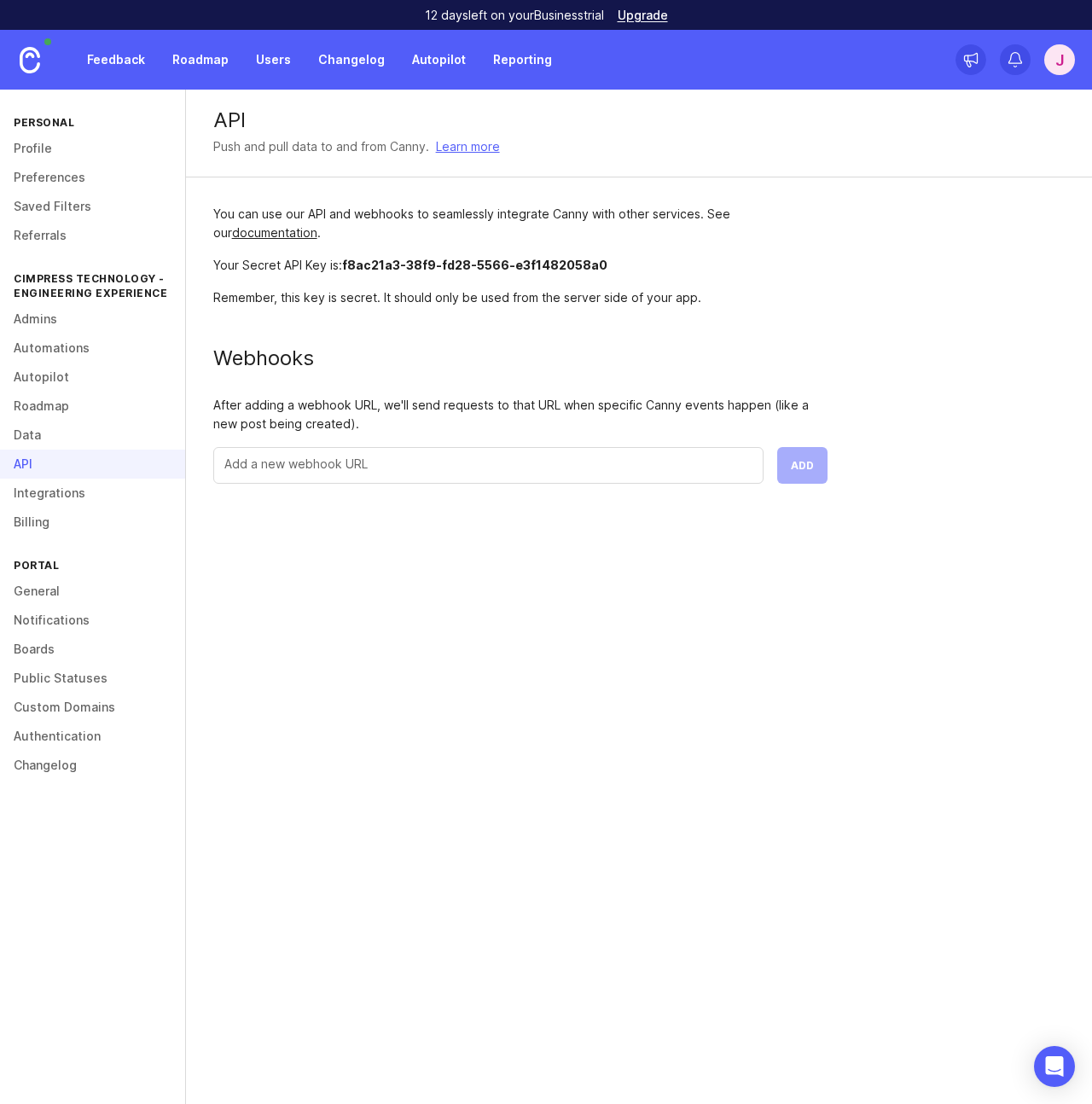
click at [25, 490] on link "Integrations" at bounding box center [92, 493] width 185 height 29
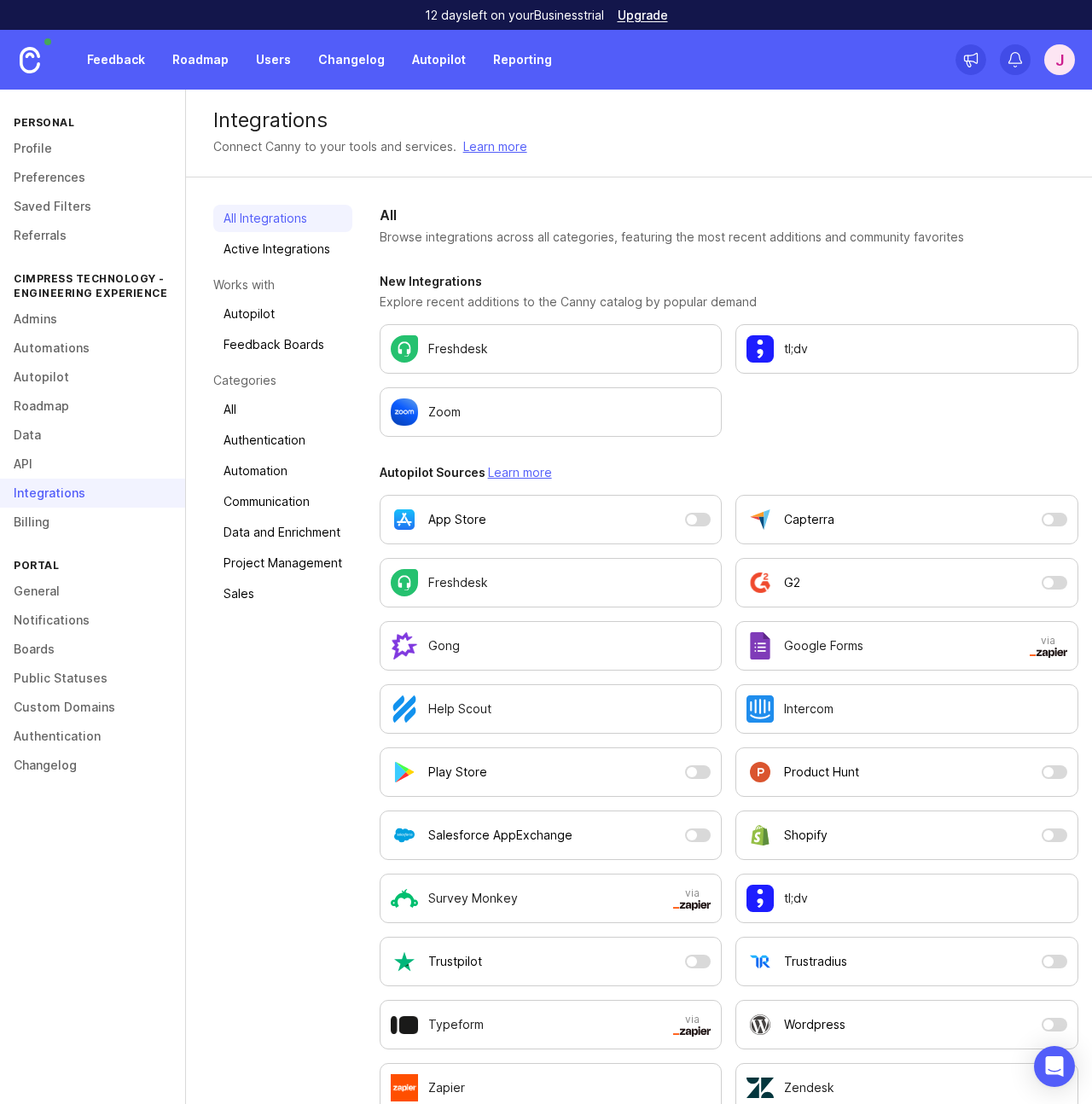
click at [31, 522] on link "Billing" at bounding box center [92, 522] width 185 height 29
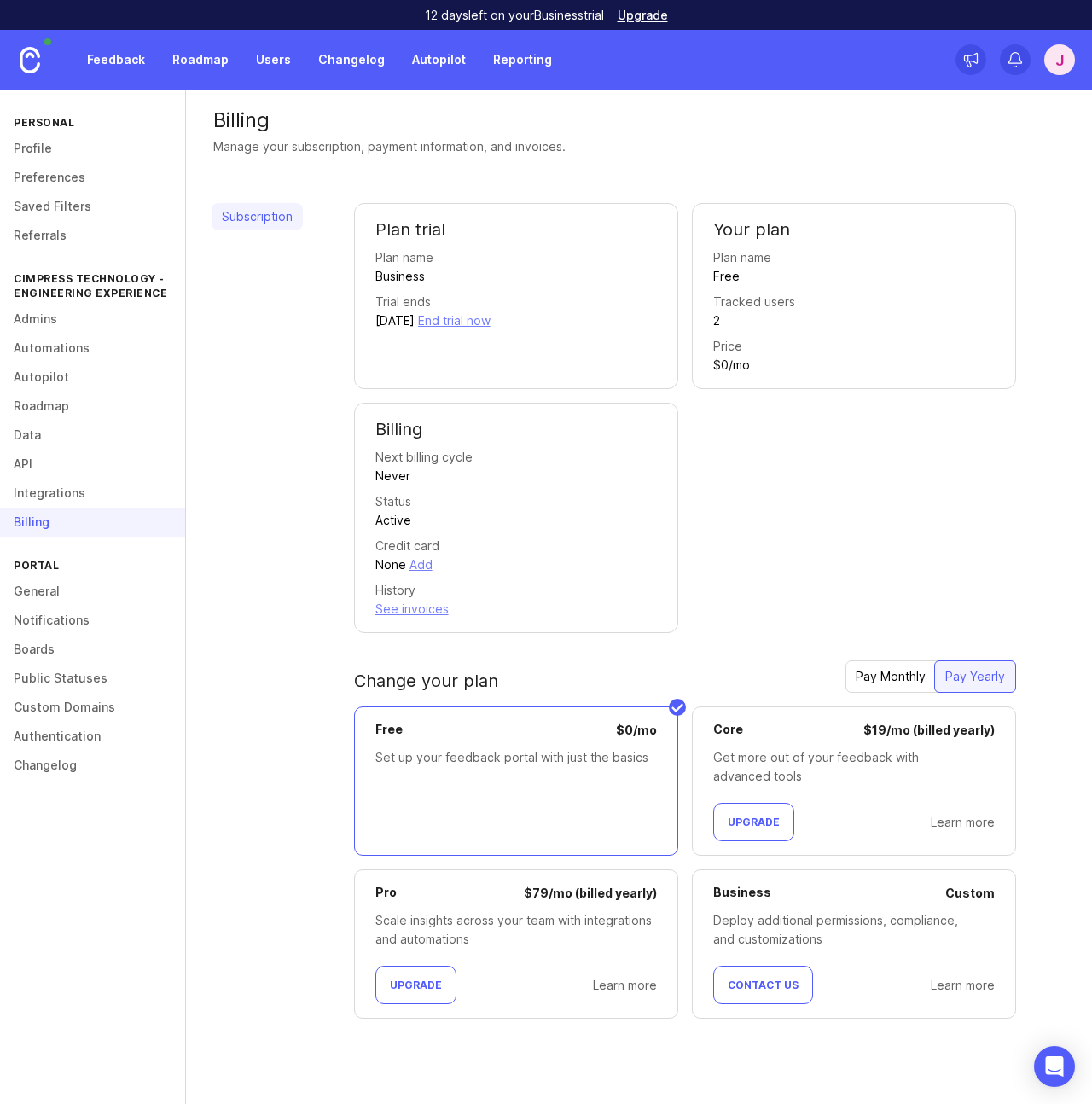
click at [32, 594] on link "General" at bounding box center [92, 591] width 185 height 29
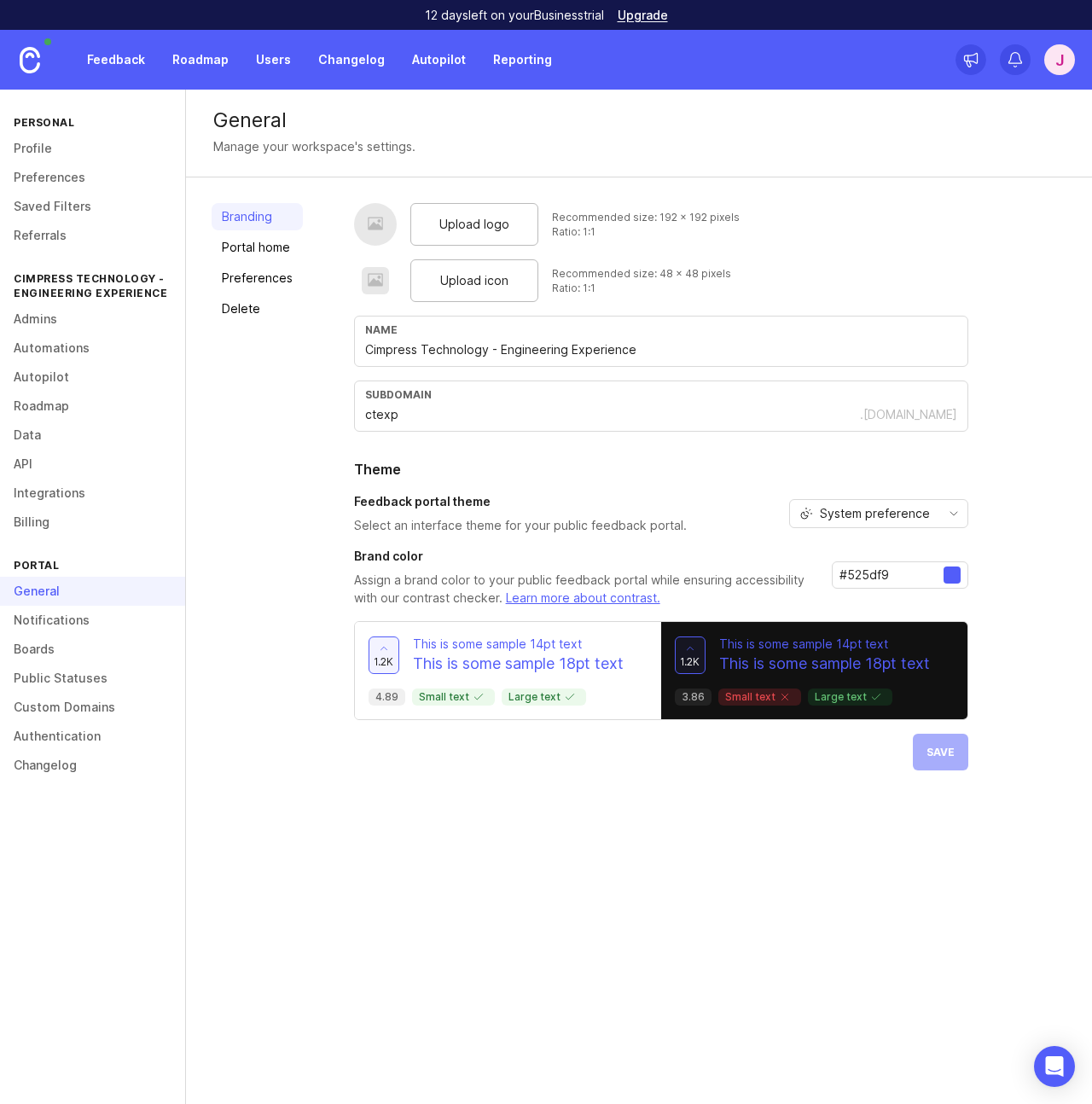
click at [259, 274] on link "Preferences" at bounding box center [257, 278] width 92 height 28
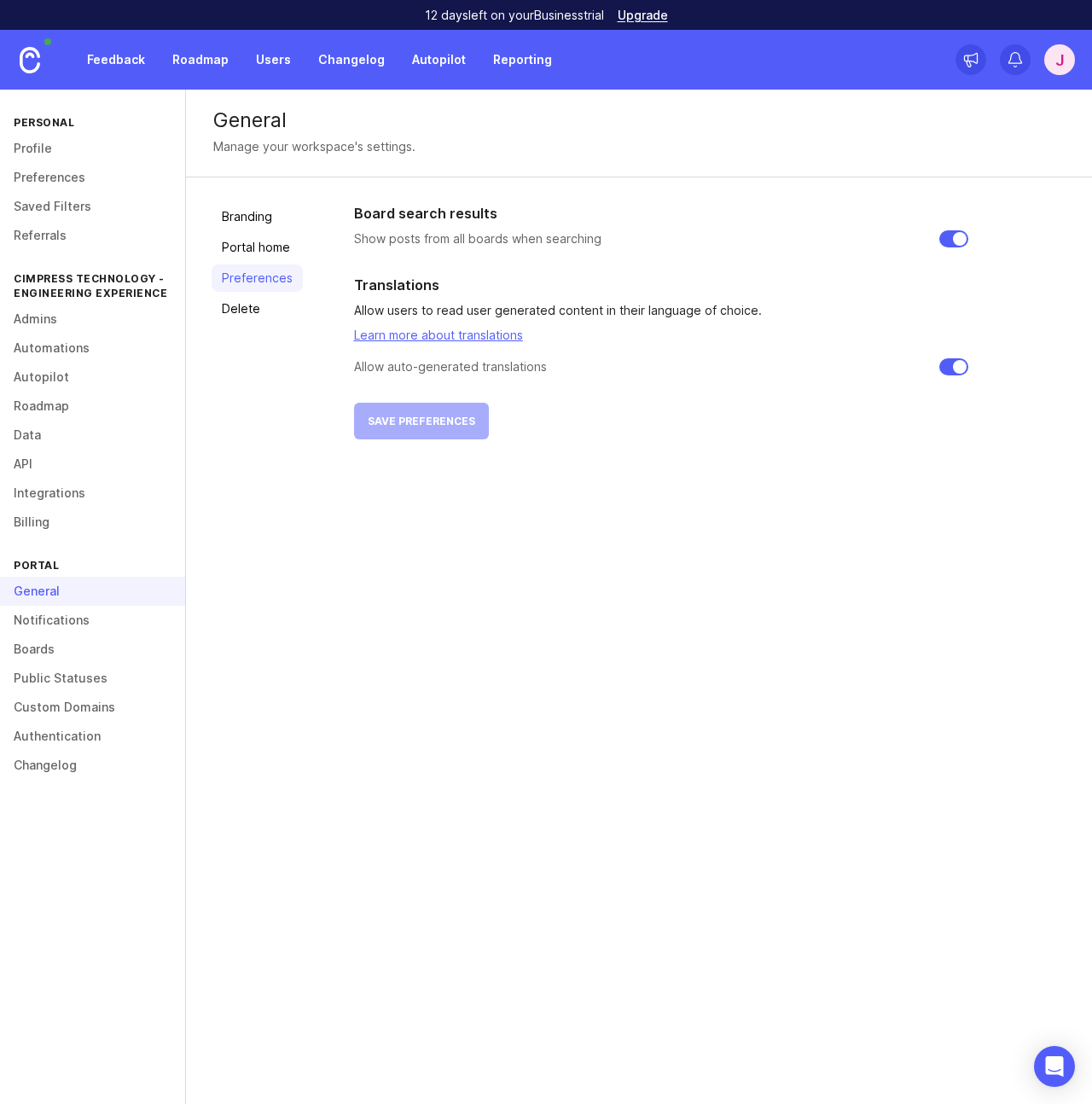
click at [254, 251] on link "Portal home" at bounding box center [257, 247] width 92 height 28
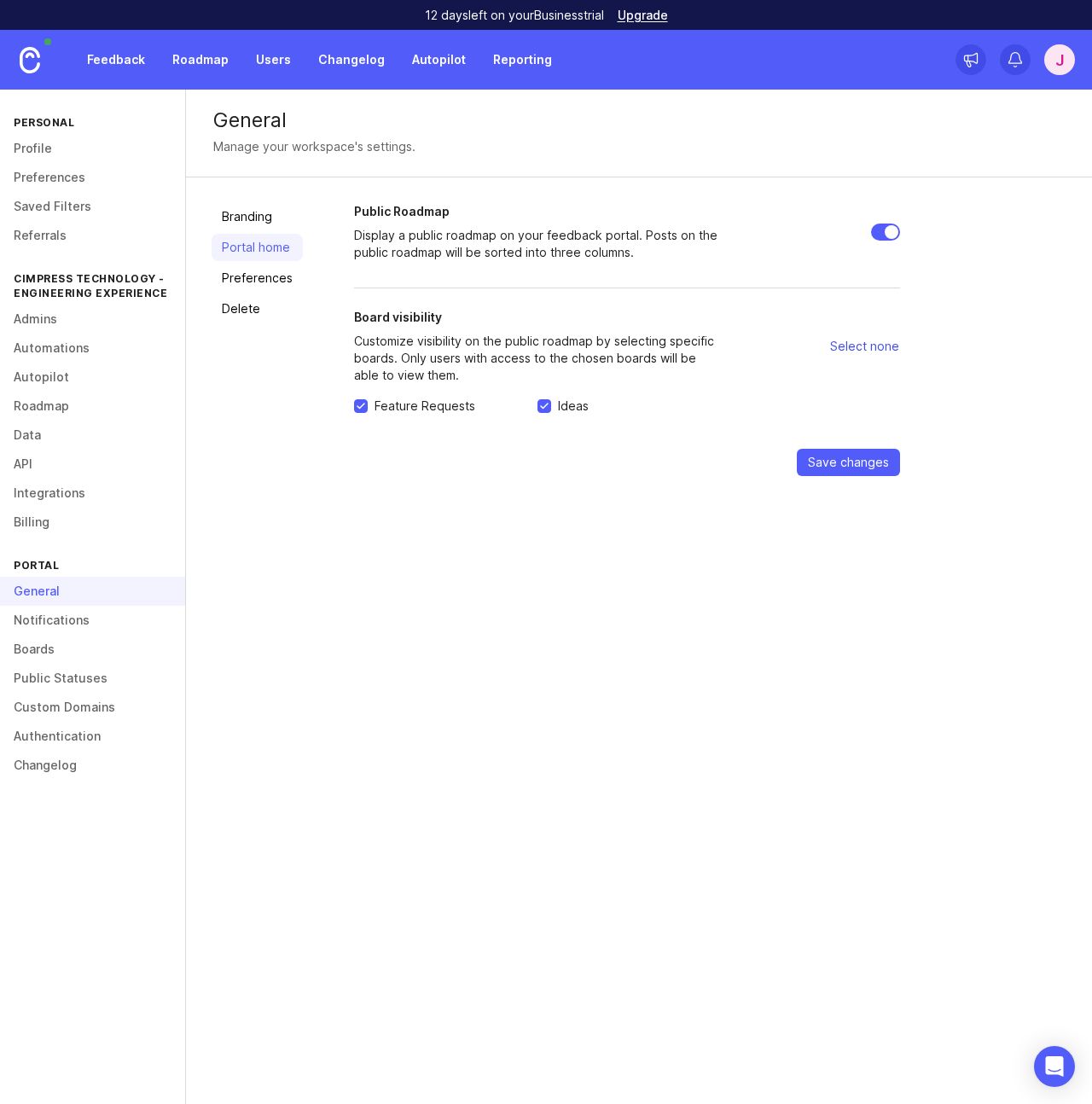
click at [863, 346] on span "Select none" at bounding box center [864, 346] width 69 height 17
checkbox input "false"
click at [863, 346] on span "Select all" at bounding box center [872, 346] width 52 height 17
checkbox input "true"
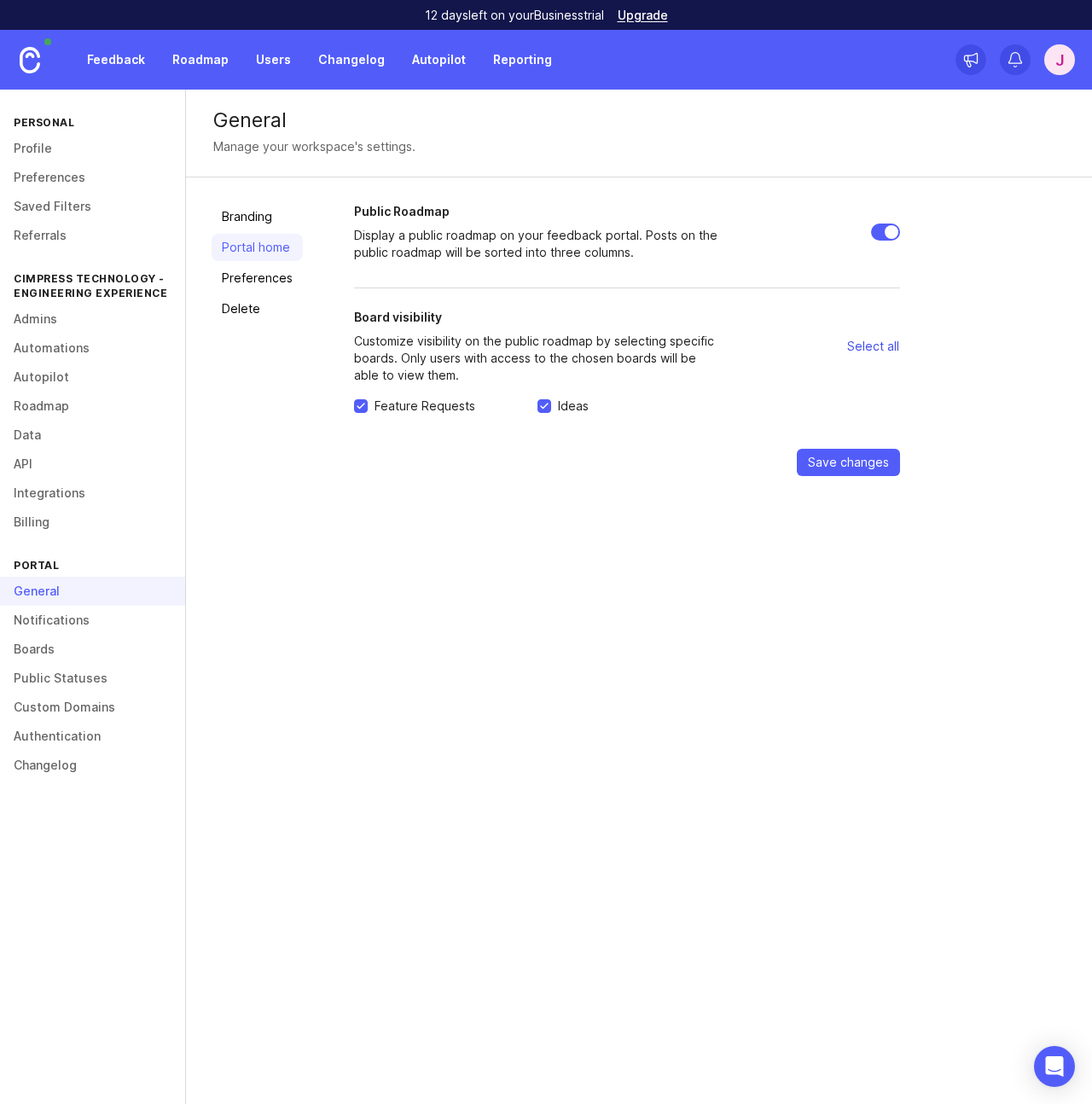
checkbox input "true"
click at [48, 712] on link "Custom Domains" at bounding box center [92, 707] width 185 height 29
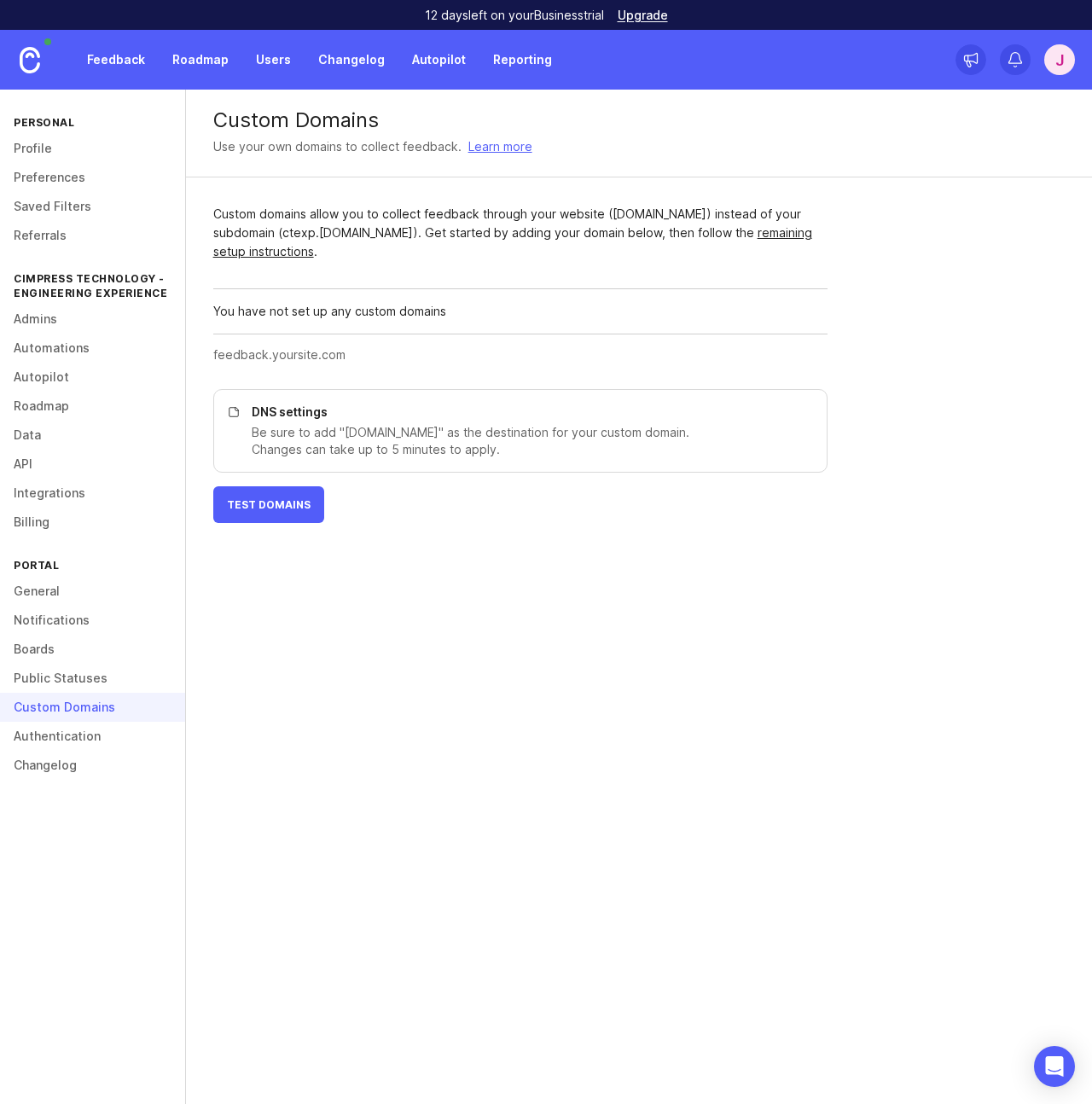
click at [46, 736] on link "Authentication" at bounding box center [92, 736] width 185 height 29
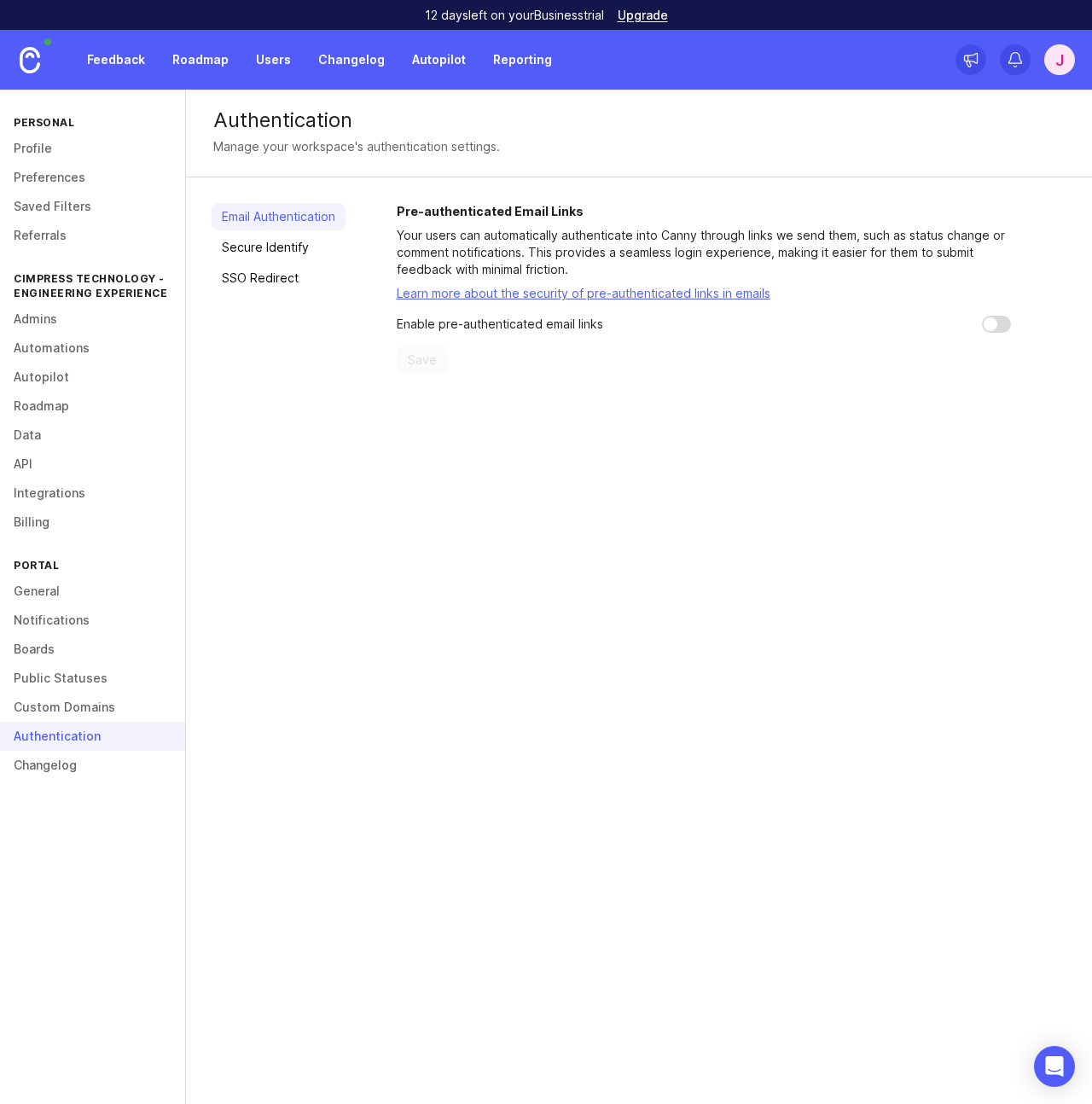
click at [44, 767] on link "Changelog" at bounding box center [92, 765] width 185 height 29
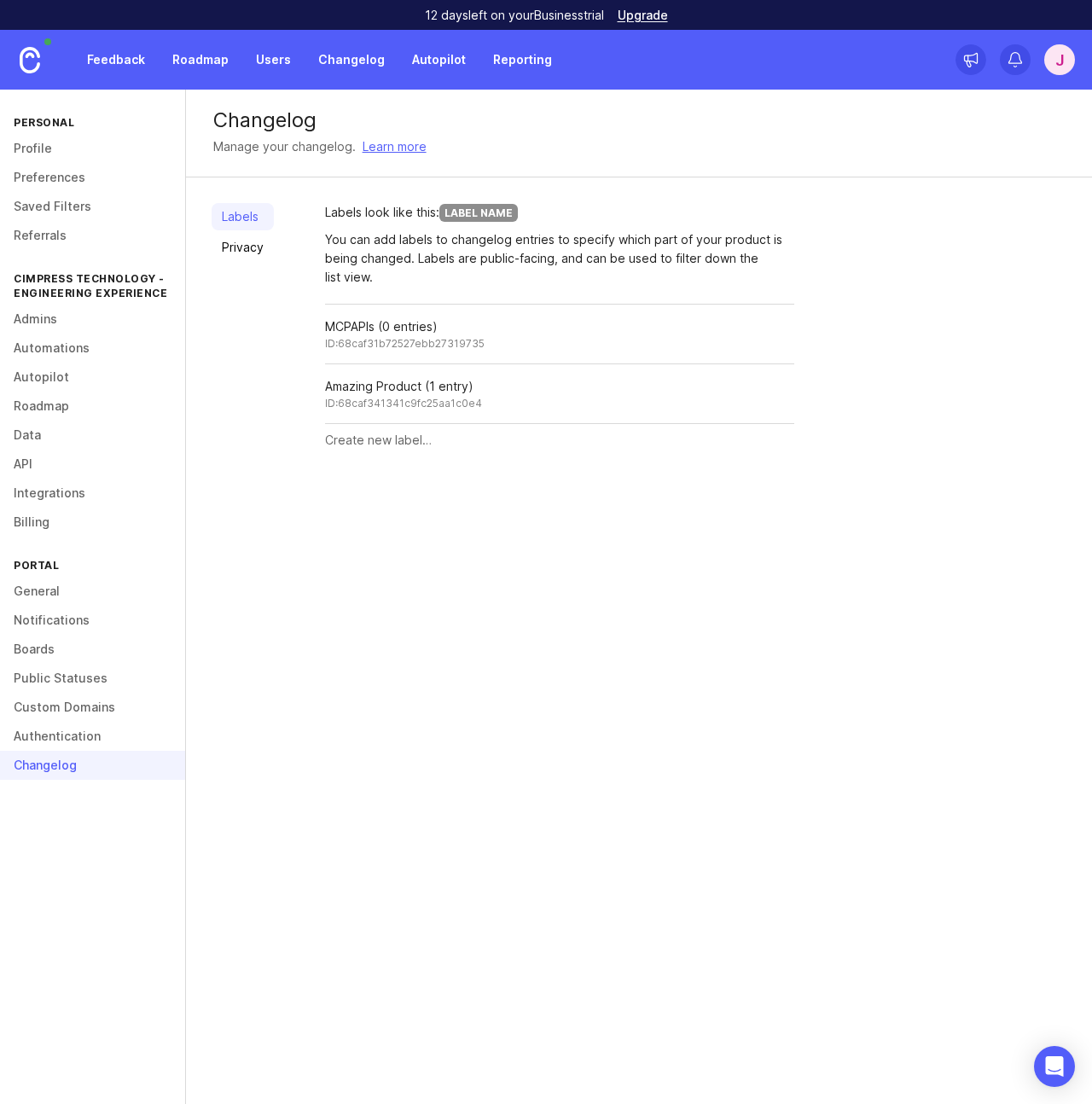
click at [378, 145] on link "Learn more" at bounding box center [395, 146] width 64 height 19
click at [31, 766] on div "Changelog" at bounding box center [92, 765] width 185 height 29
click at [494, 534] on div "Changelog Manage your changelog. Learn more Labels Privacy Labels look like thi…" at bounding box center [638, 597] width 906 height 1014
click at [261, 291] on div "Labels Privacy" at bounding box center [243, 329] width 62 height 254
click at [241, 251] on link "Privacy" at bounding box center [243, 247] width 62 height 28
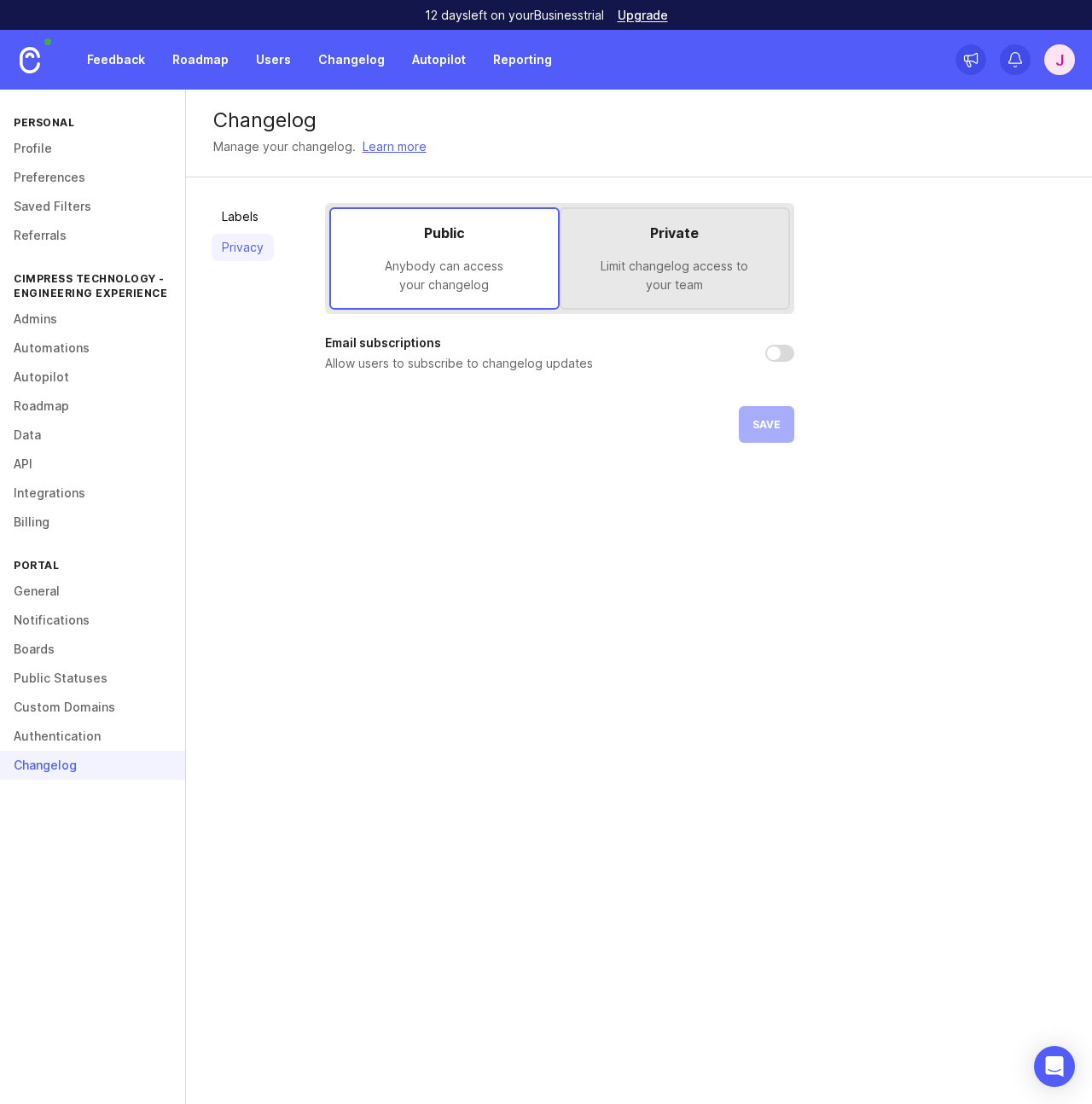
click at [668, 274] on div "Limit changelog access to your team" at bounding box center [674, 276] width 199 height 37
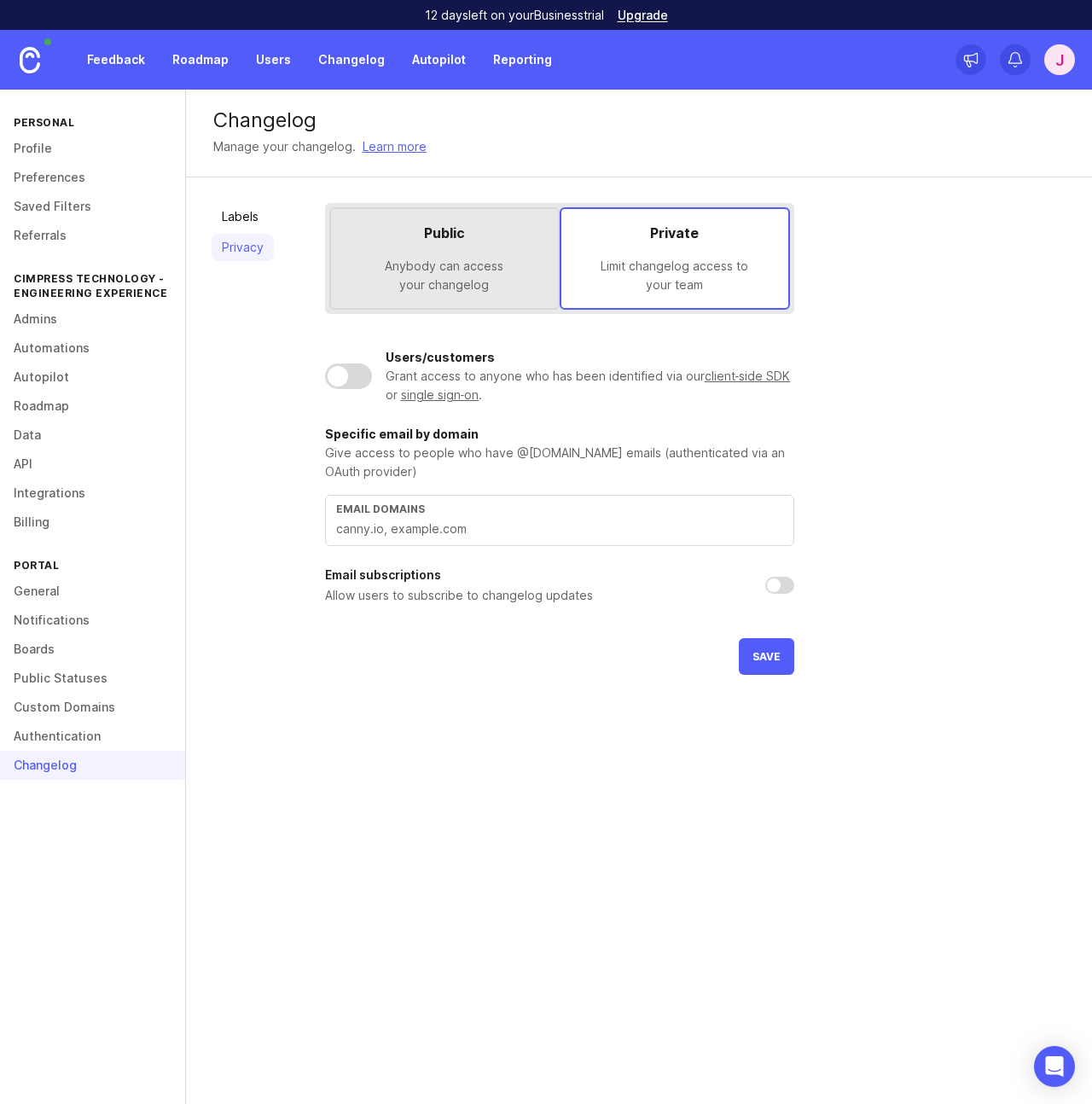
click at [508, 533] on input "text" at bounding box center [559, 528] width 447 height 19
type input "c"
type input "cimpress.com, vista.com"
click at [768, 655] on span "Save" at bounding box center [767, 657] width 28 height 12
click at [42, 657] on link "Boards" at bounding box center [92, 649] width 185 height 29
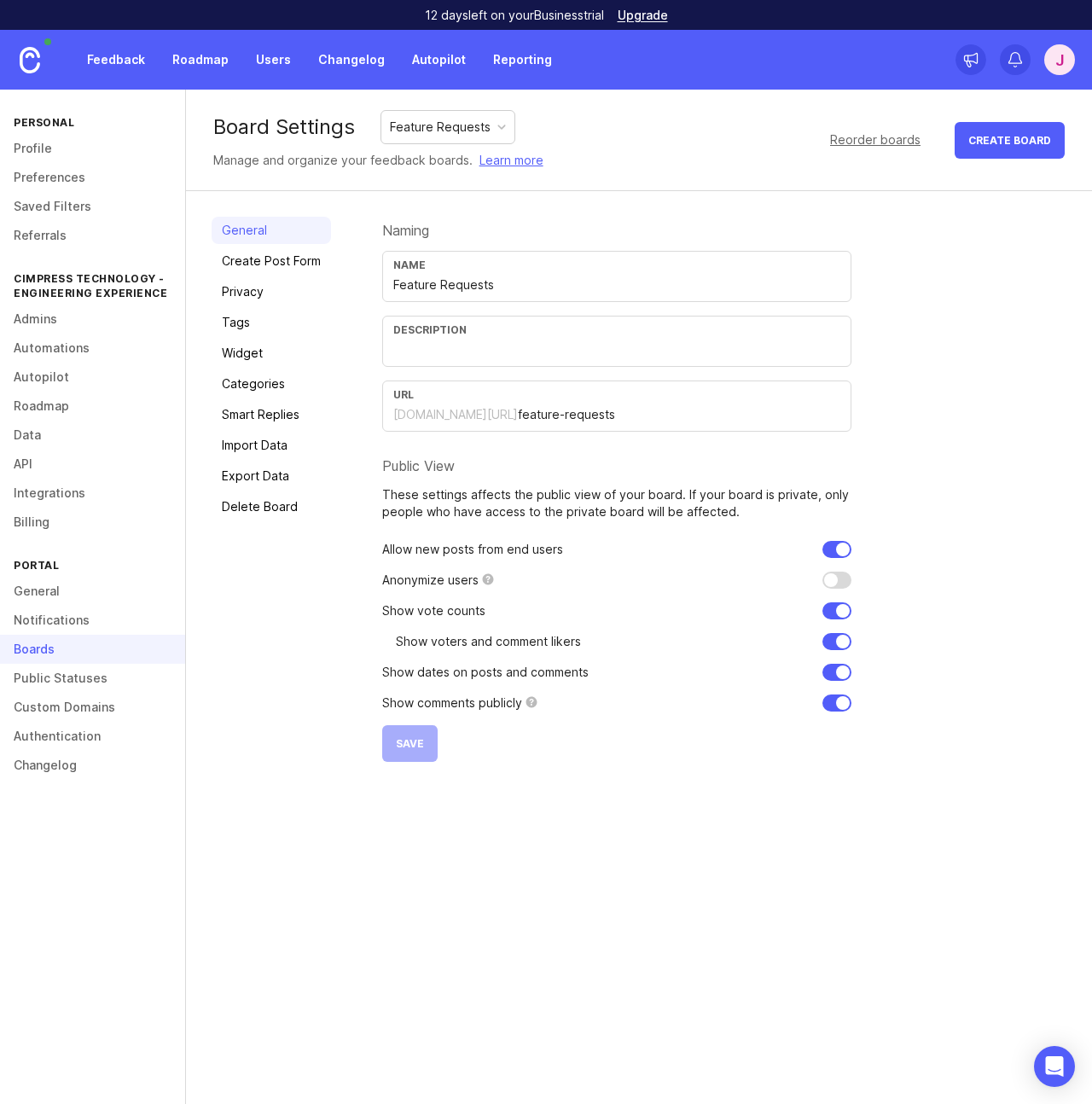
click at [251, 295] on link "Privacy" at bounding box center [271, 292] width 119 height 28
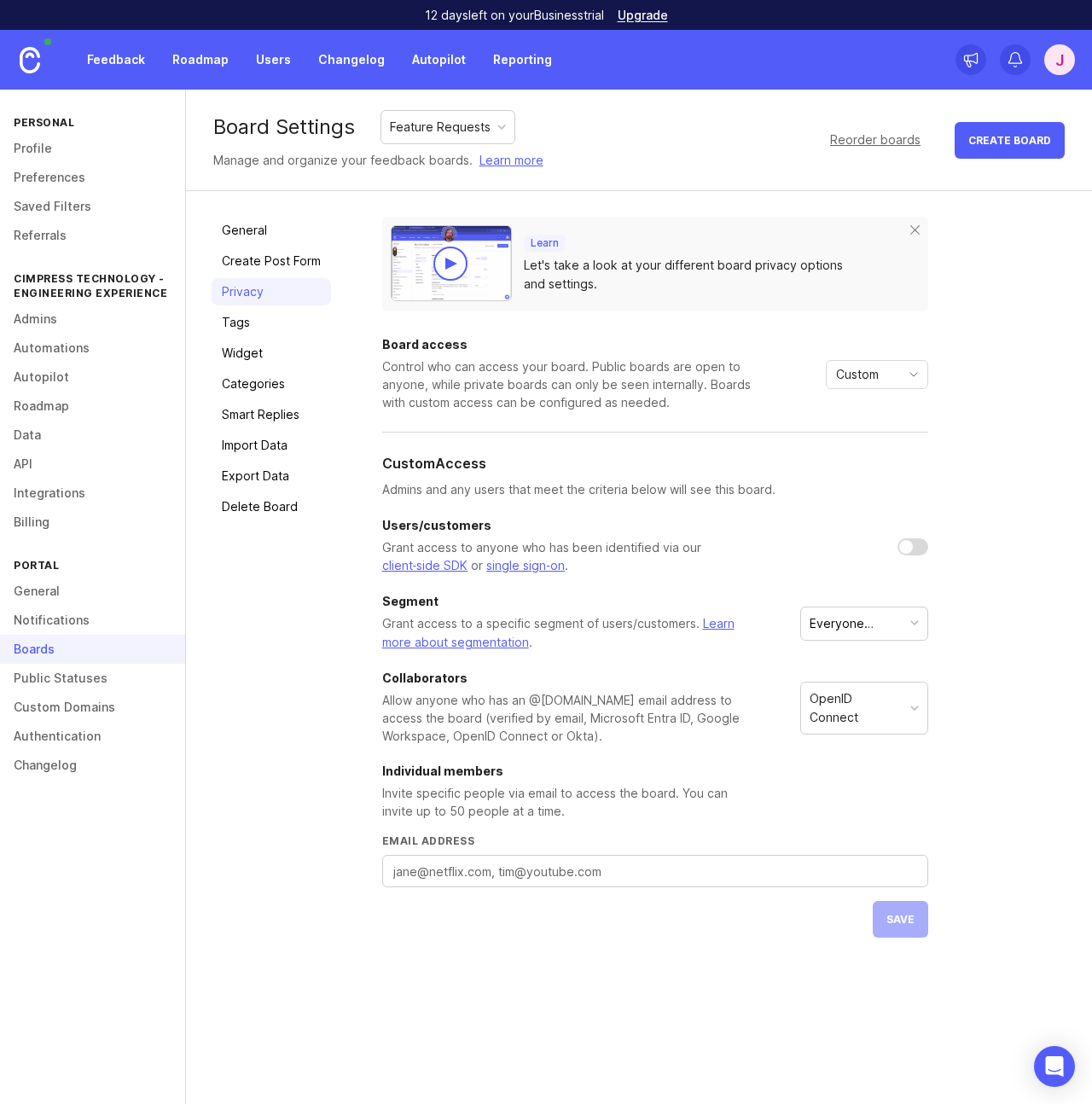
click at [889, 621] on div "Everyone (default)" at bounding box center [855, 624] width 93 height 19
click at [898, 621] on div "Everyone (default)" at bounding box center [855, 624] width 93 height 19
click at [924, 371] on icon "toggle icon" at bounding box center [913, 374] width 28 height 13
click at [997, 372] on div "Learn Let's take a look at your different board privacy options and settings. B…" at bounding box center [724, 577] width 684 height 721
click at [897, 372] on div "Custom" at bounding box center [863, 375] width 73 height 28
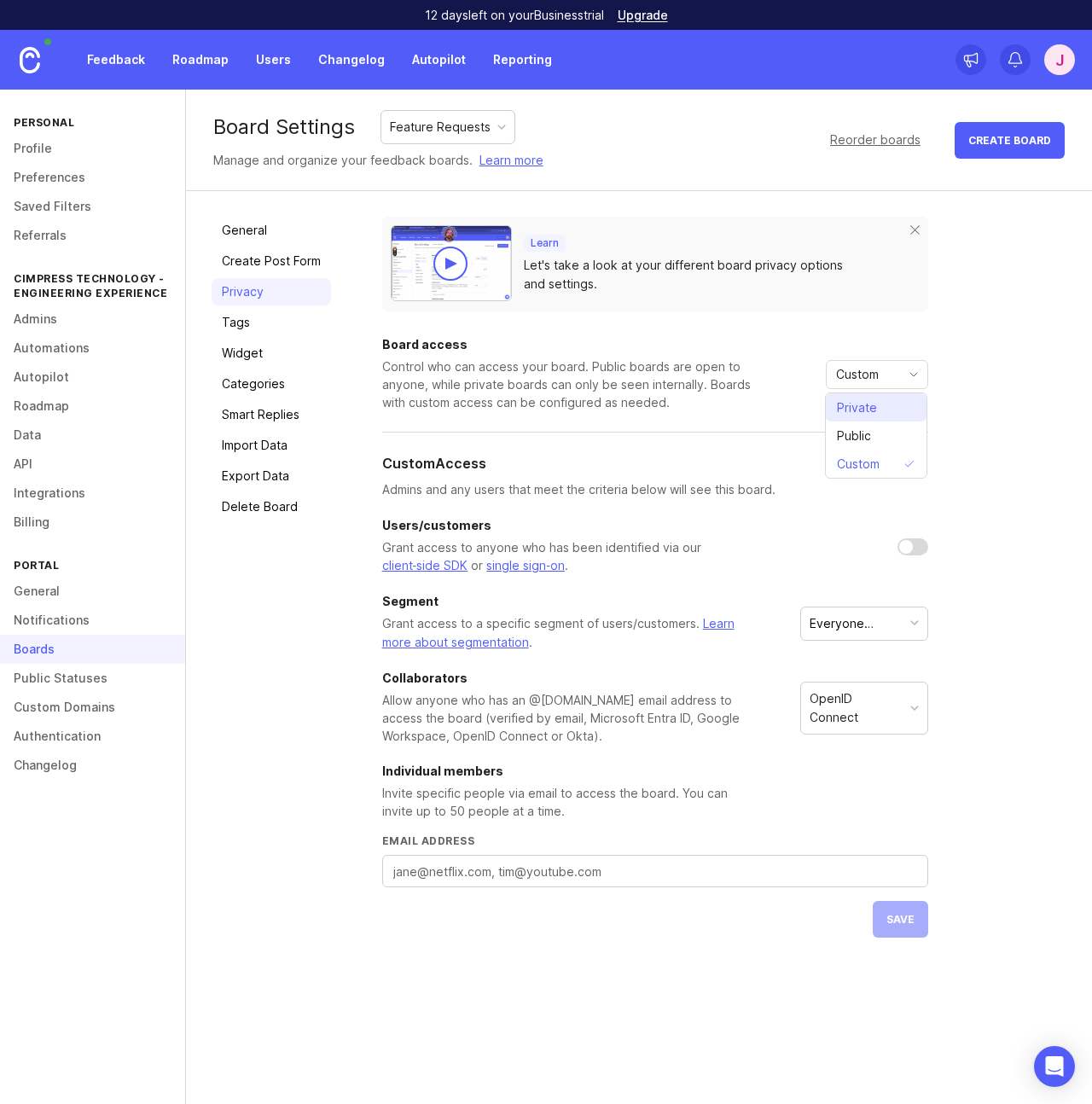
click at [882, 414] on span "Private" at bounding box center [860, 407] width 47 height 19
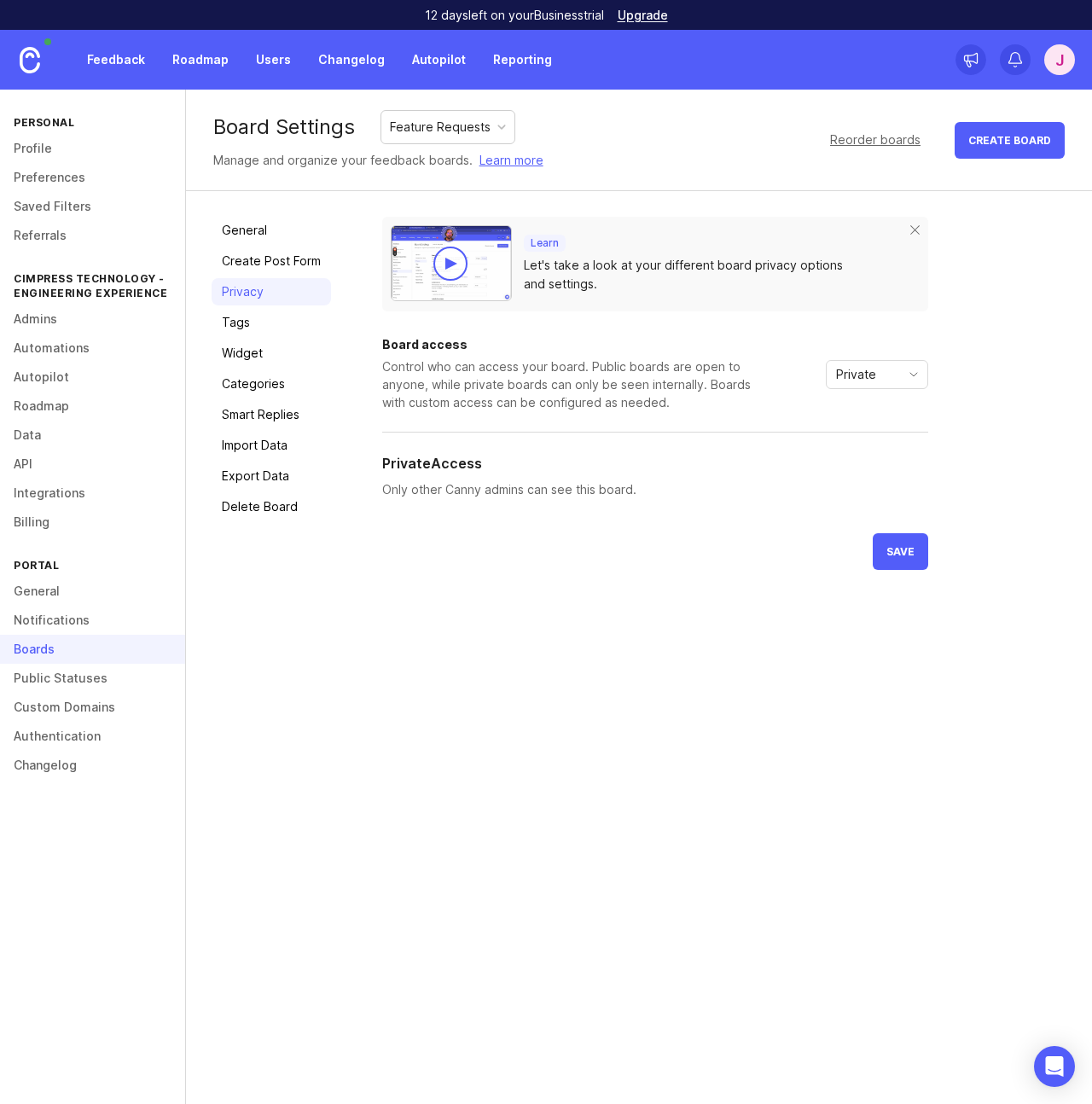
click at [878, 380] on div "Private" at bounding box center [863, 375] width 73 height 28
click at [876, 455] on span "Custom" at bounding box center [858, 463] width 43 height 19
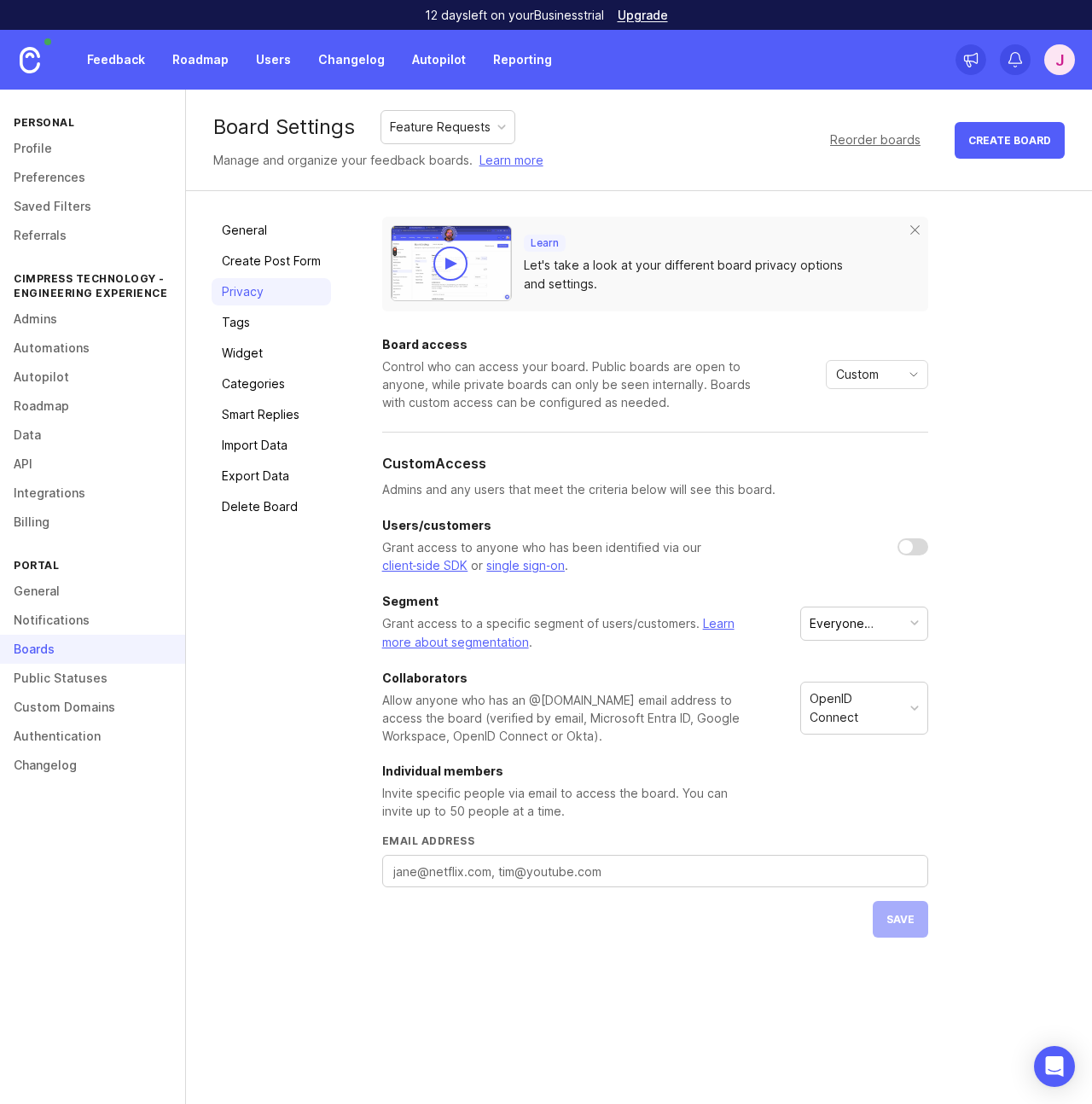
click at [855, 624] on div "Everyone (default)" at bounding box center [855, 624] width 93 height 19
click at [869, 620] on div "Everyone (default)" at bounding box center [855, 624] width 93 height 19
click at [487, 128] on div "Feature Requests" at bounding box center [439, 126] width 100 height 19
click at [469, 125] on div "Ideas" at bounding box center [445, 127] width 126 height 32
click at [459, 125] on div "Ideas" at bounding box center [445, 127] width 126 height 32
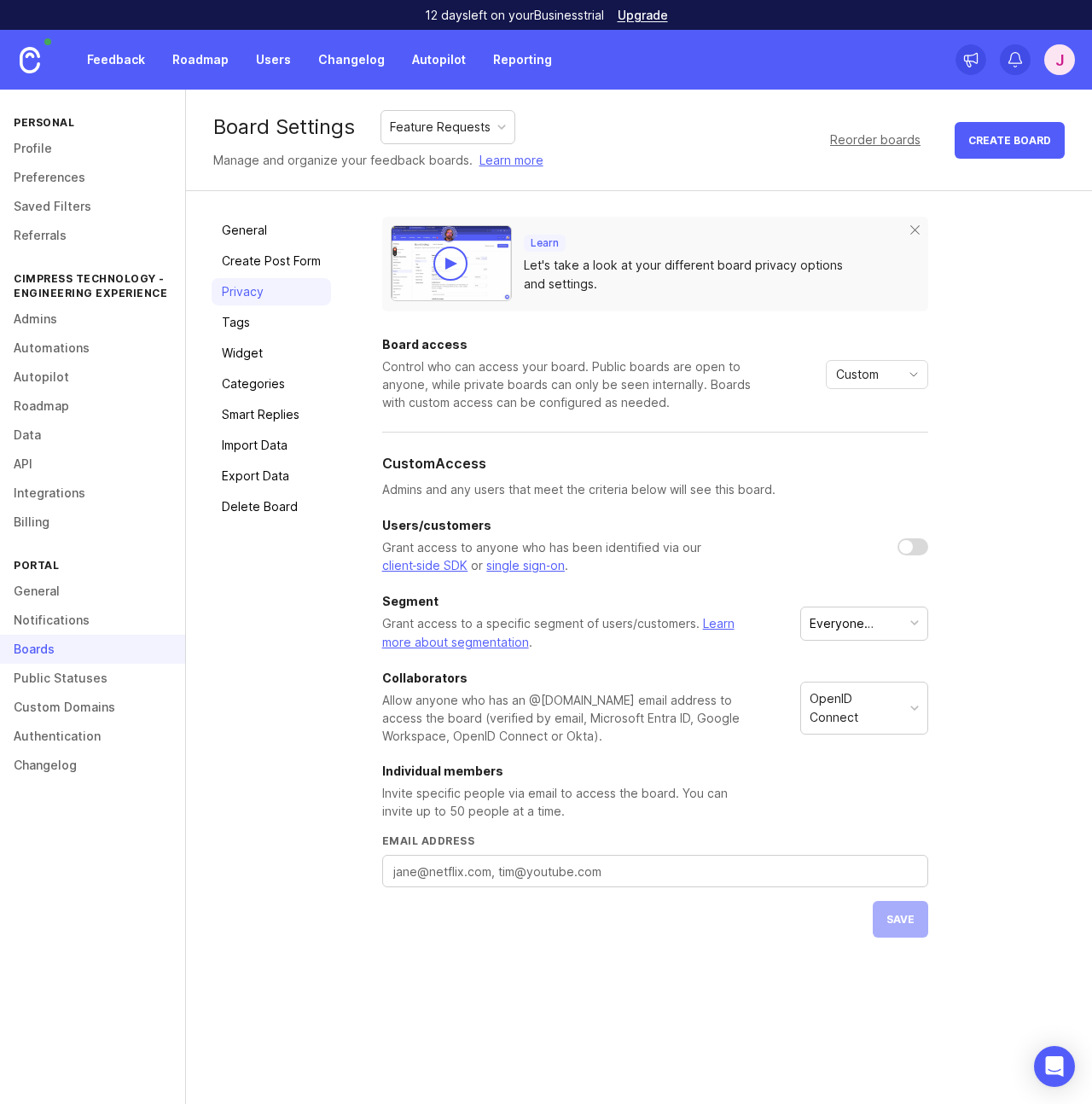
click at [1008, 421] on div "Learn Let's take a look at your different board privacy options and settings. B…" at bounding box center [724, 577] width 684 height 721
click at [44, 761] on link "Changelog" at bounding box center [92, 765] width 185 height 29
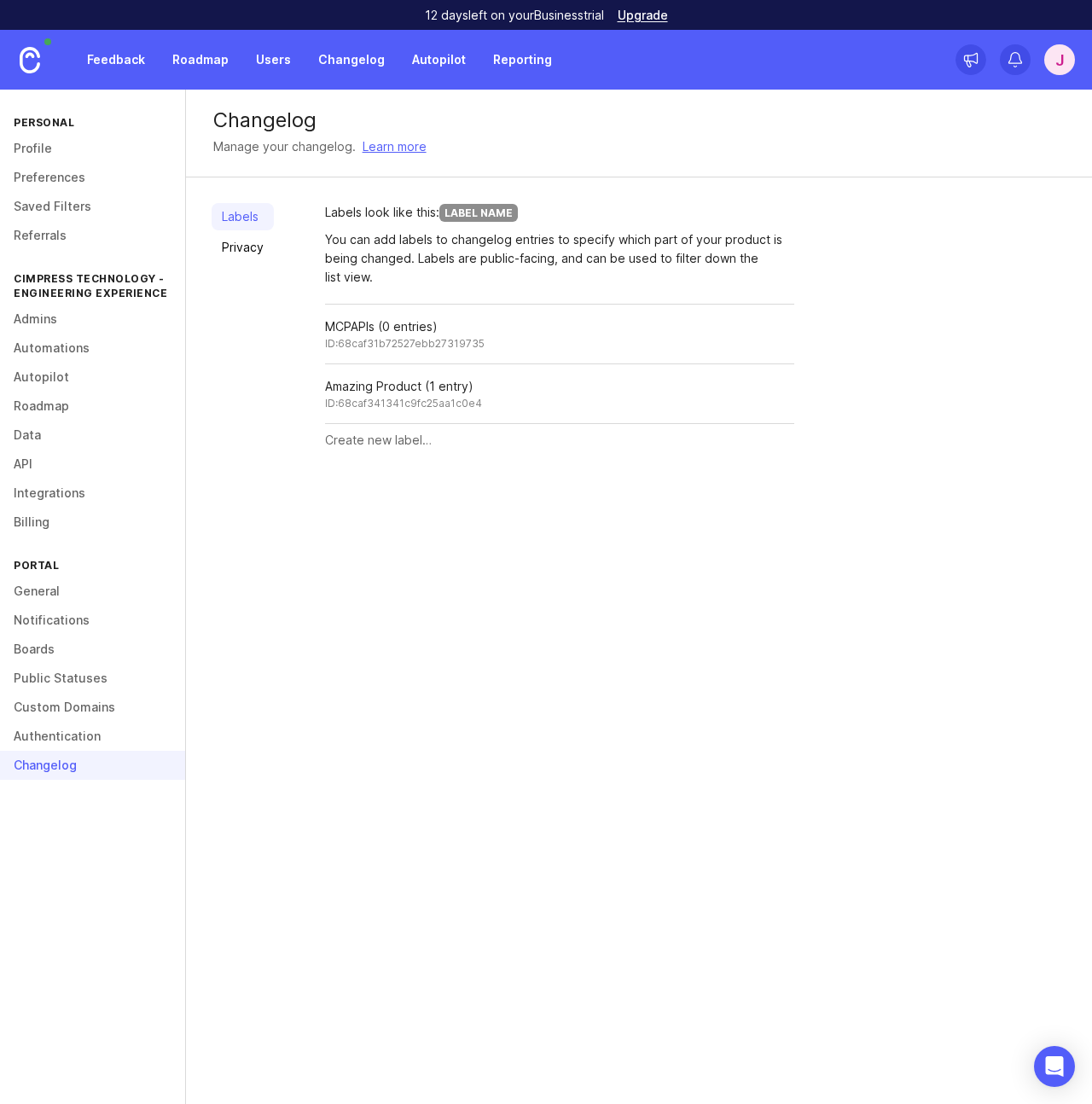
click at [245, 253] on link "Privacy" at bounding box center [243, 247] width 62 height 28
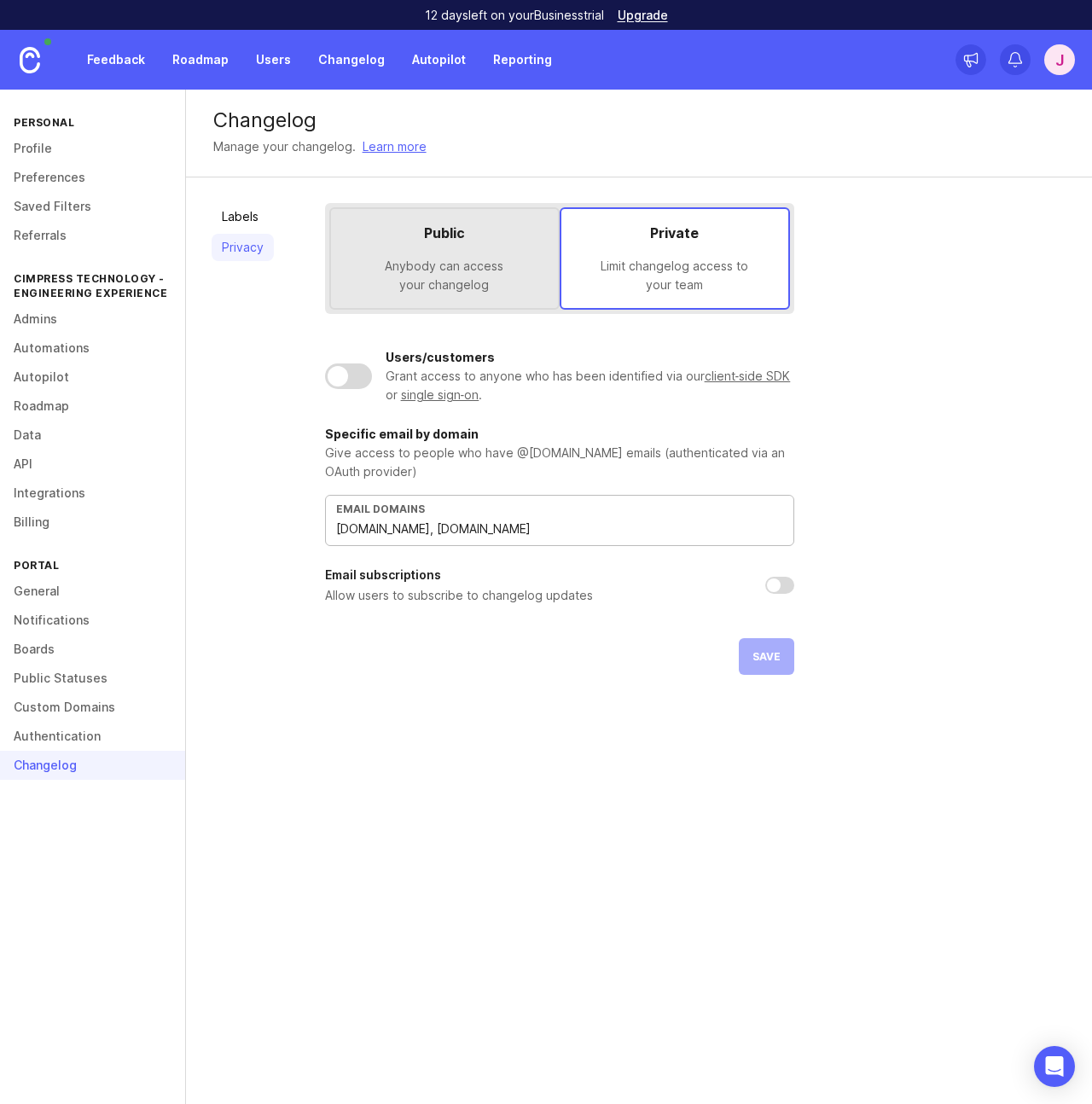
drag, startPoint x: 499, startPoint y: 532, endPoint x: 288, endPoint y: 532, distance: 211.0
click at [288, 532] on div "Labels Privacy Public Anybody can access your changelog Private Limit changelog…" at bounding box center [638, 439] width 906 height 523
click at [431, 680] on div "Labels Privacy Public Anybody can access your changelog Private Limit changelog…" at bounding box center [638, 439] width 906 height 523
click at [767, 656] on span "Save" at bounding box center [767, 657] width 28 height 12
click at [349, 380] on div at bounding box center [348, 376] width 47 height 26
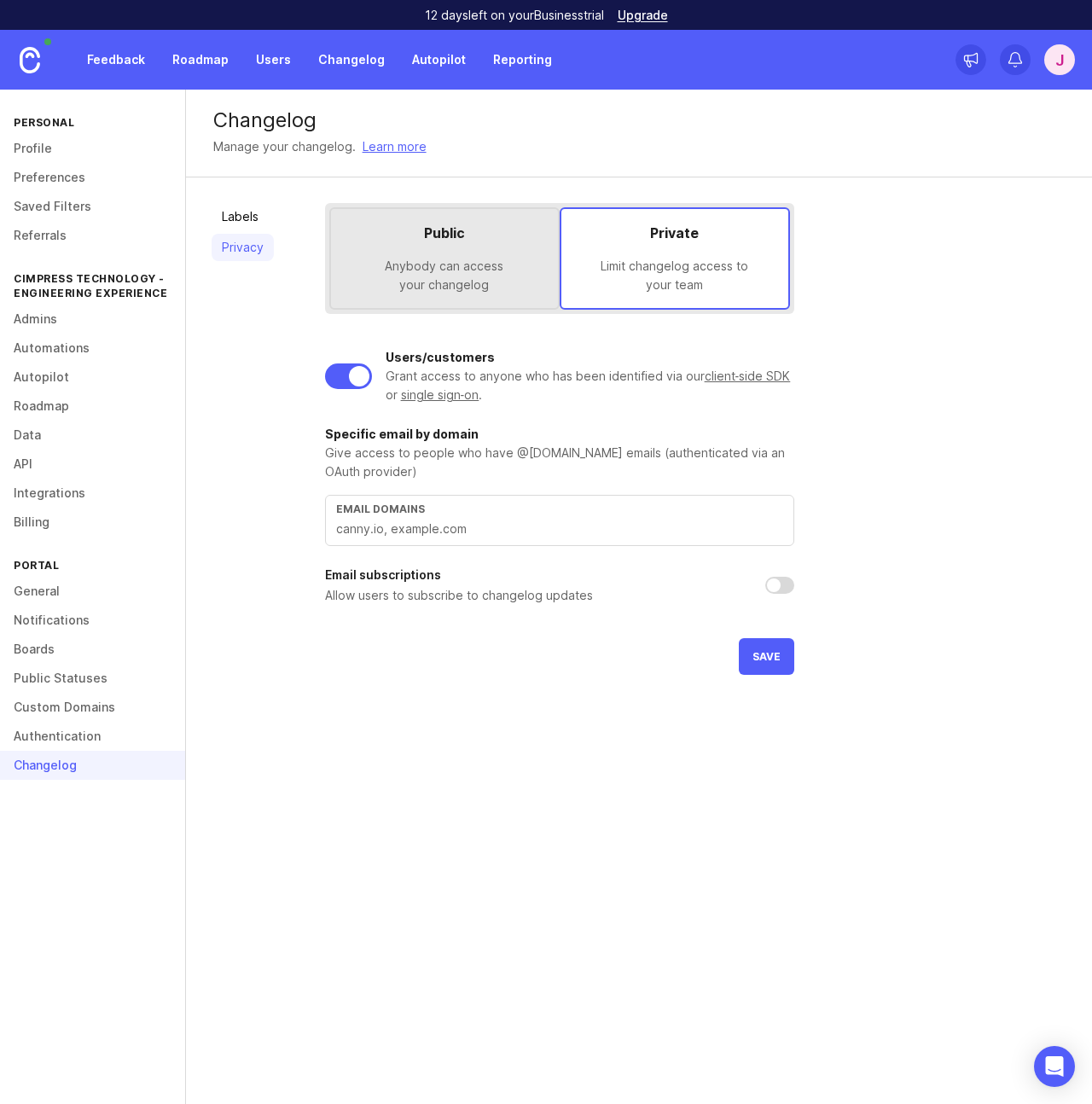
click at [771, 653] on span "Save" at bounding box center [767, 657] width 28 height 12
click at [365, 373] on div at bounding box center [358, 375] width 20 height 20
click at [753, 662] on span "Save" at bounding box center [767, 657] width 28 height 12
click at [203, 59] on link "Roadmap" at bounding box center [200, 60] width 76 height 31
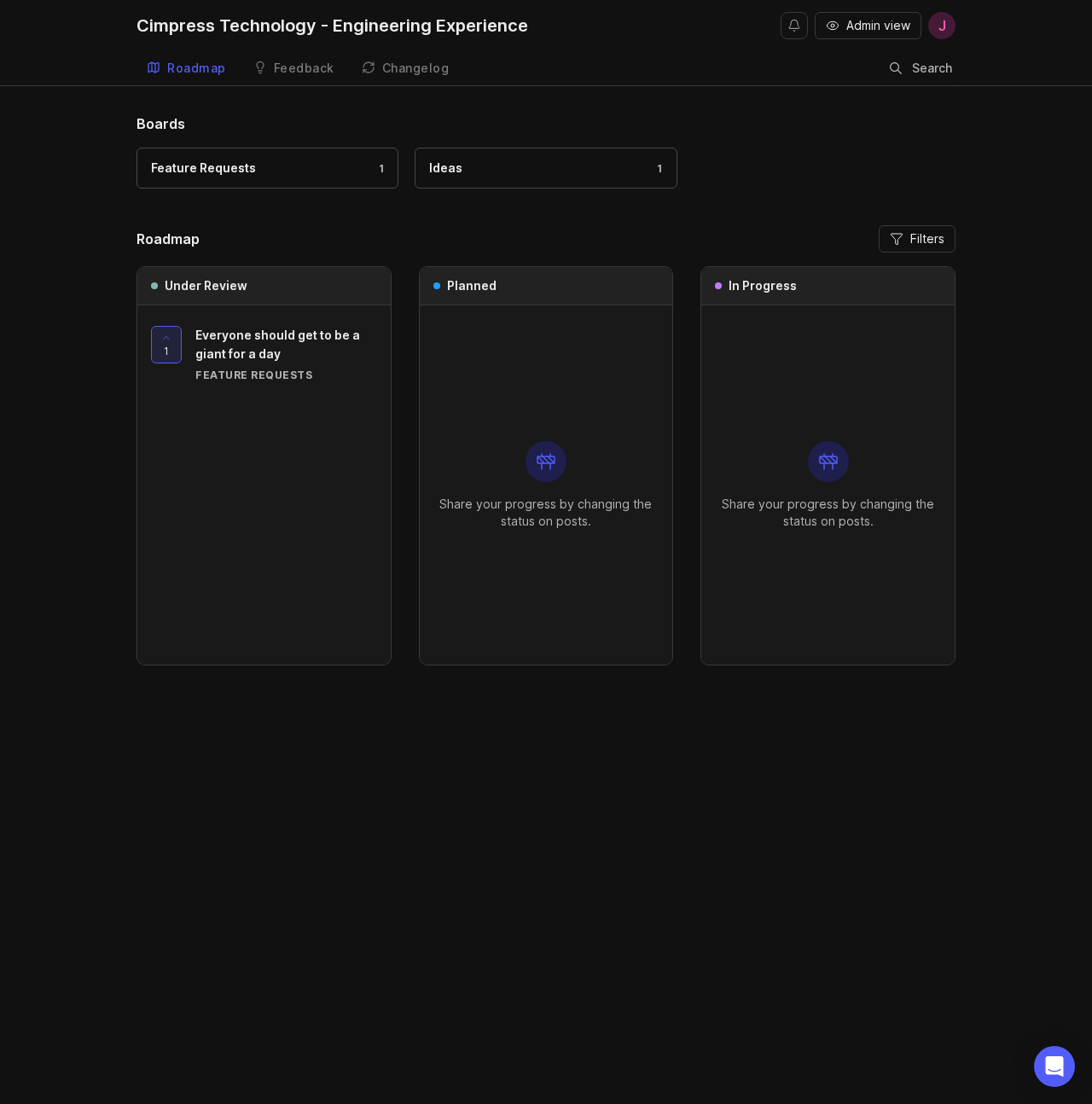
click at [190, 70] on div "Roadmap" at bounding box center [197, 68] width 59 height 12
click at [298, 71] on div "Feedback" at bounding box center [304, 68] width 60 height 12
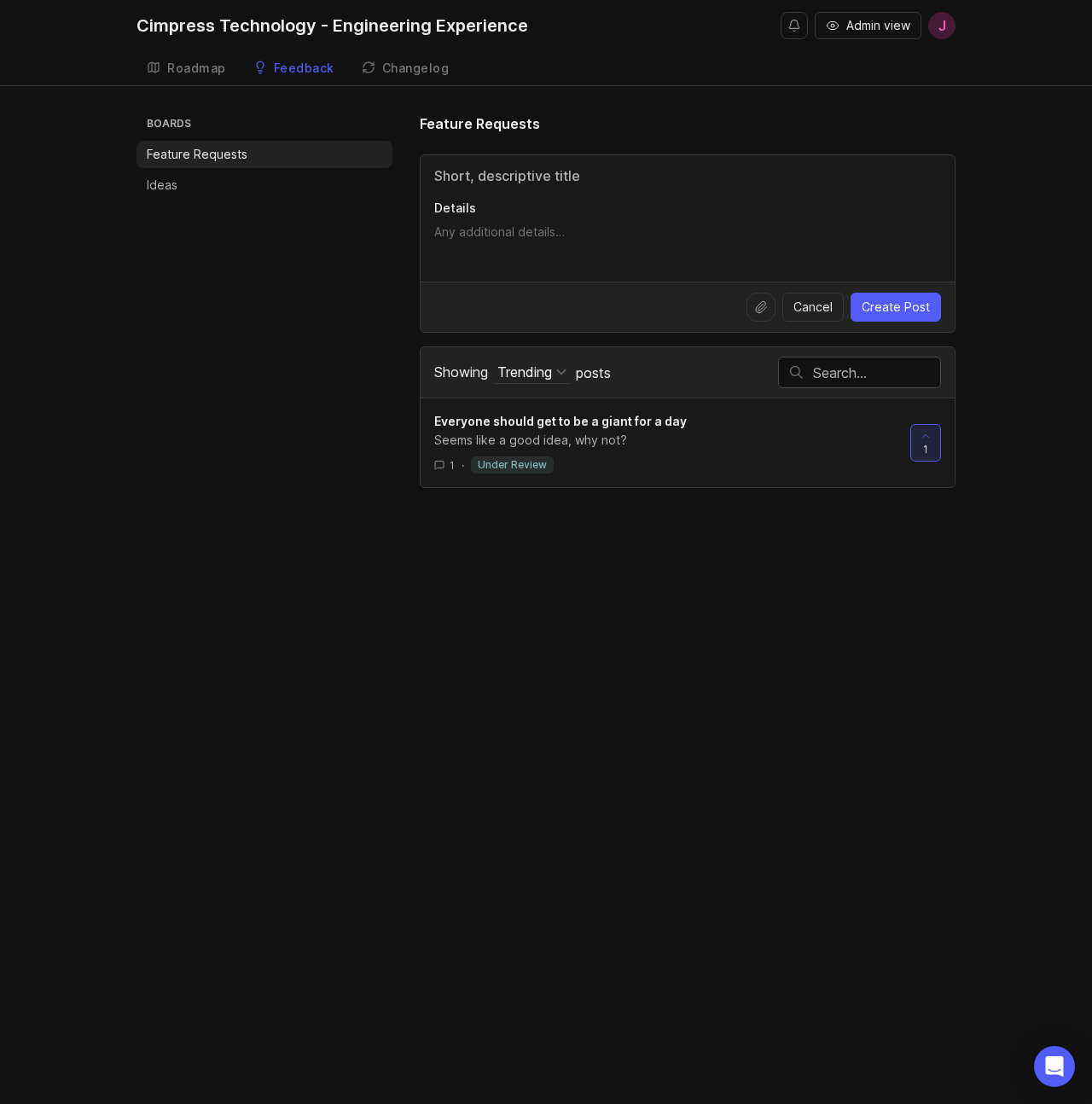
click at [406, 67] on div "Changelog" at bounding box center [416, 68] width 68 height 12
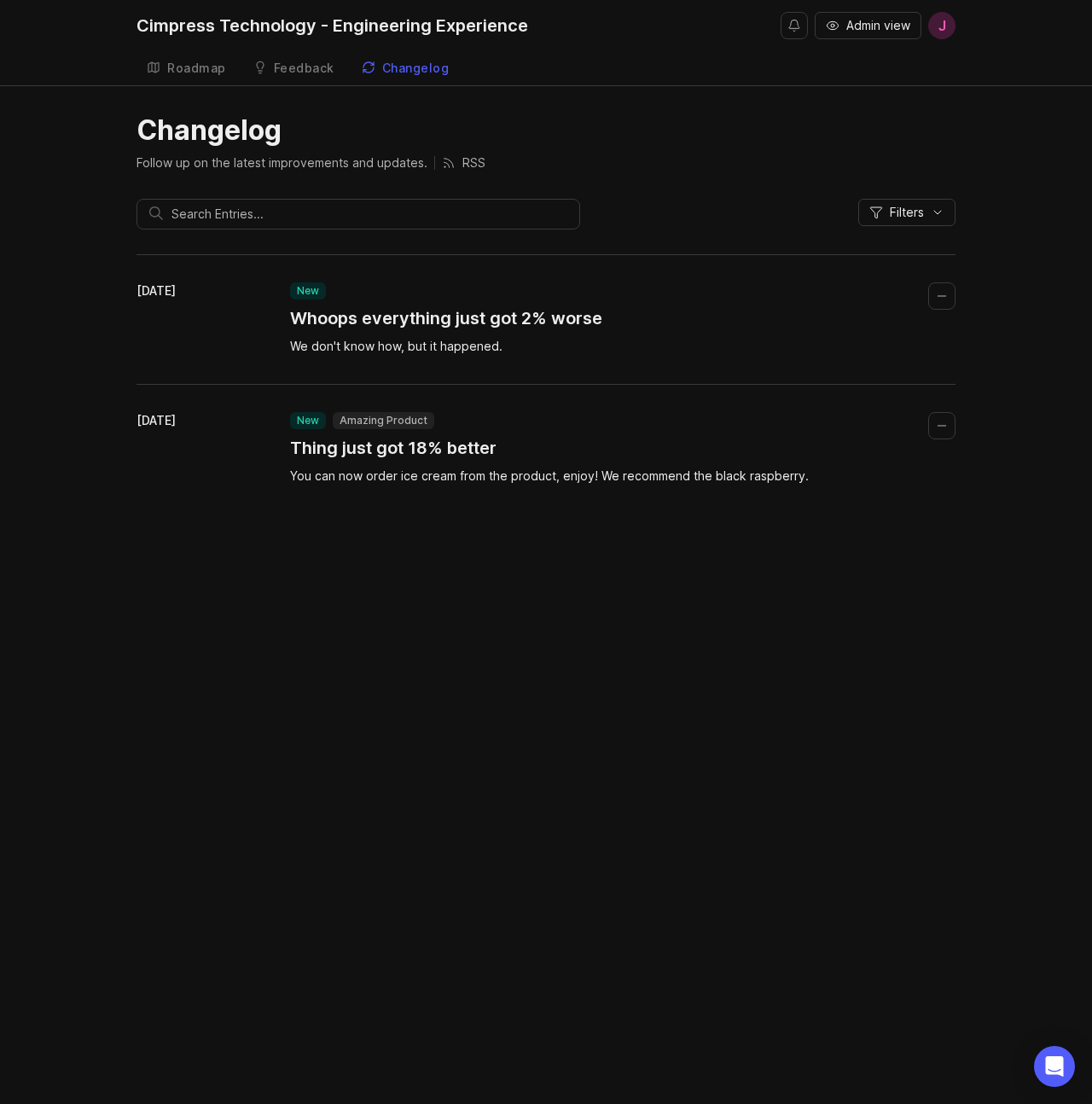
click at [316, 65] on div "Feedback" at bounding box center [304, 68] width 60 height 12
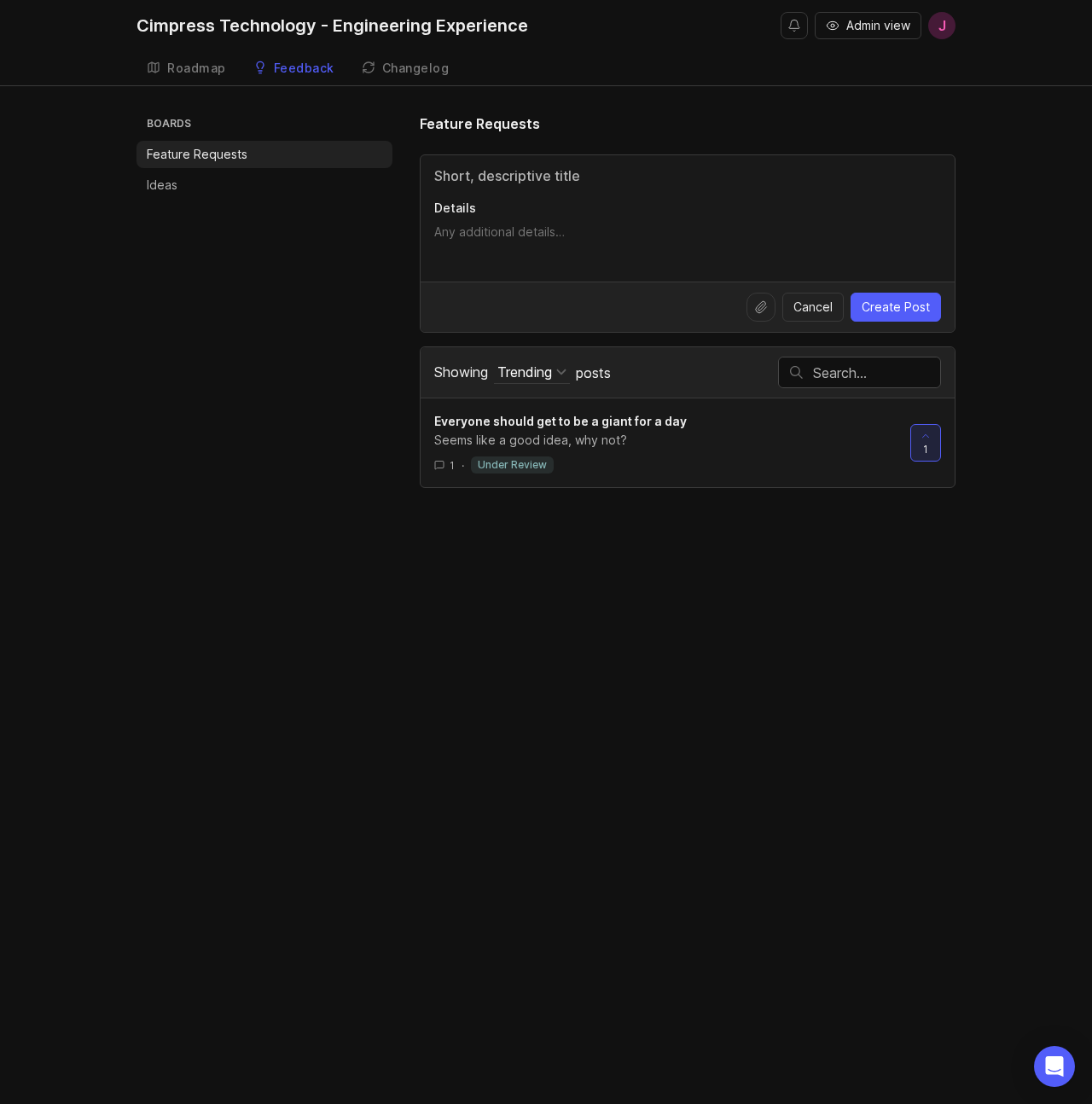
click at [233, 157] on p "Feature Requests" at bounding box center [197, 154] width 100 height 17
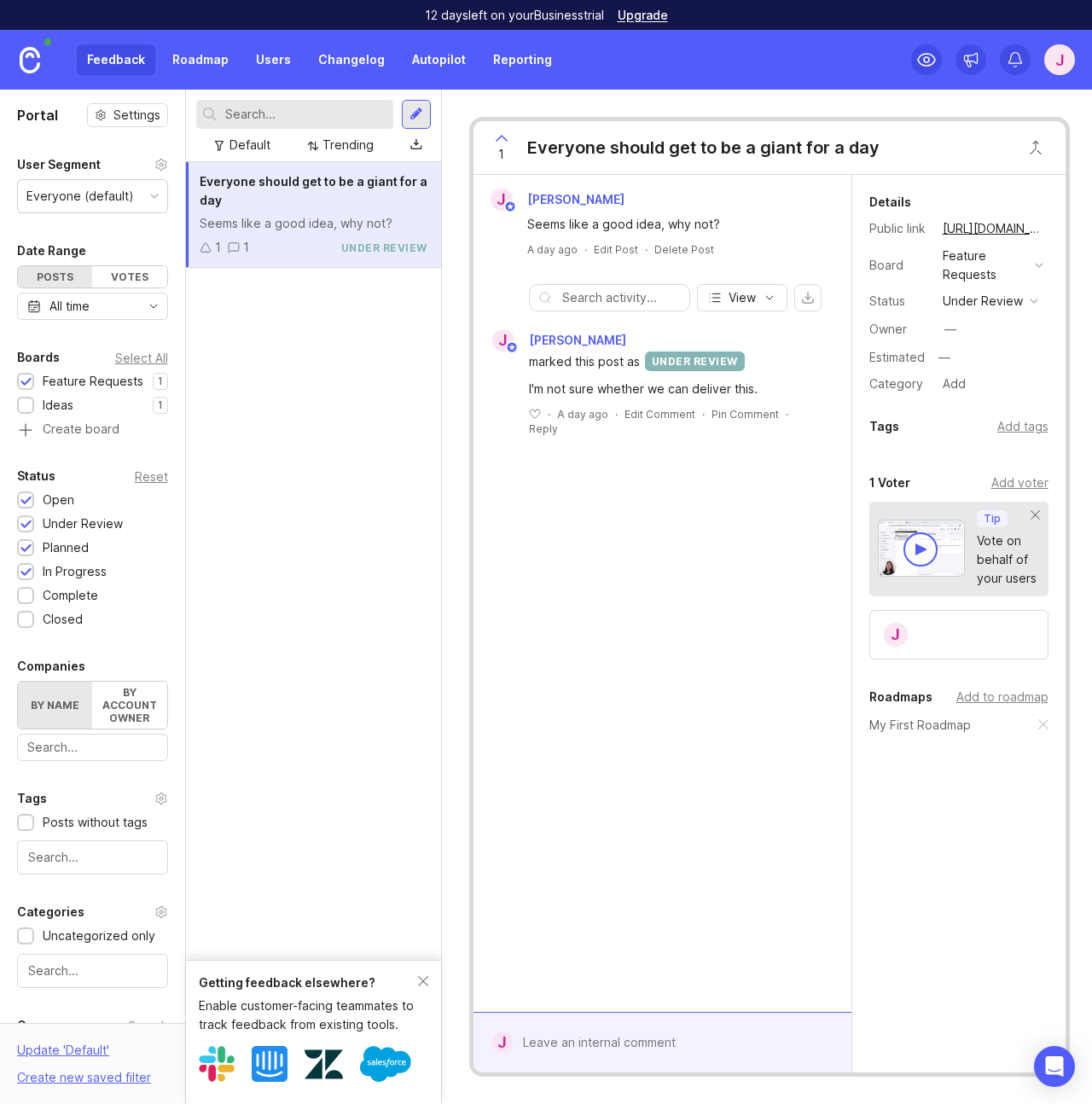
click at [30, 57] on img at bounding box center [29, 60] width 20 height 27
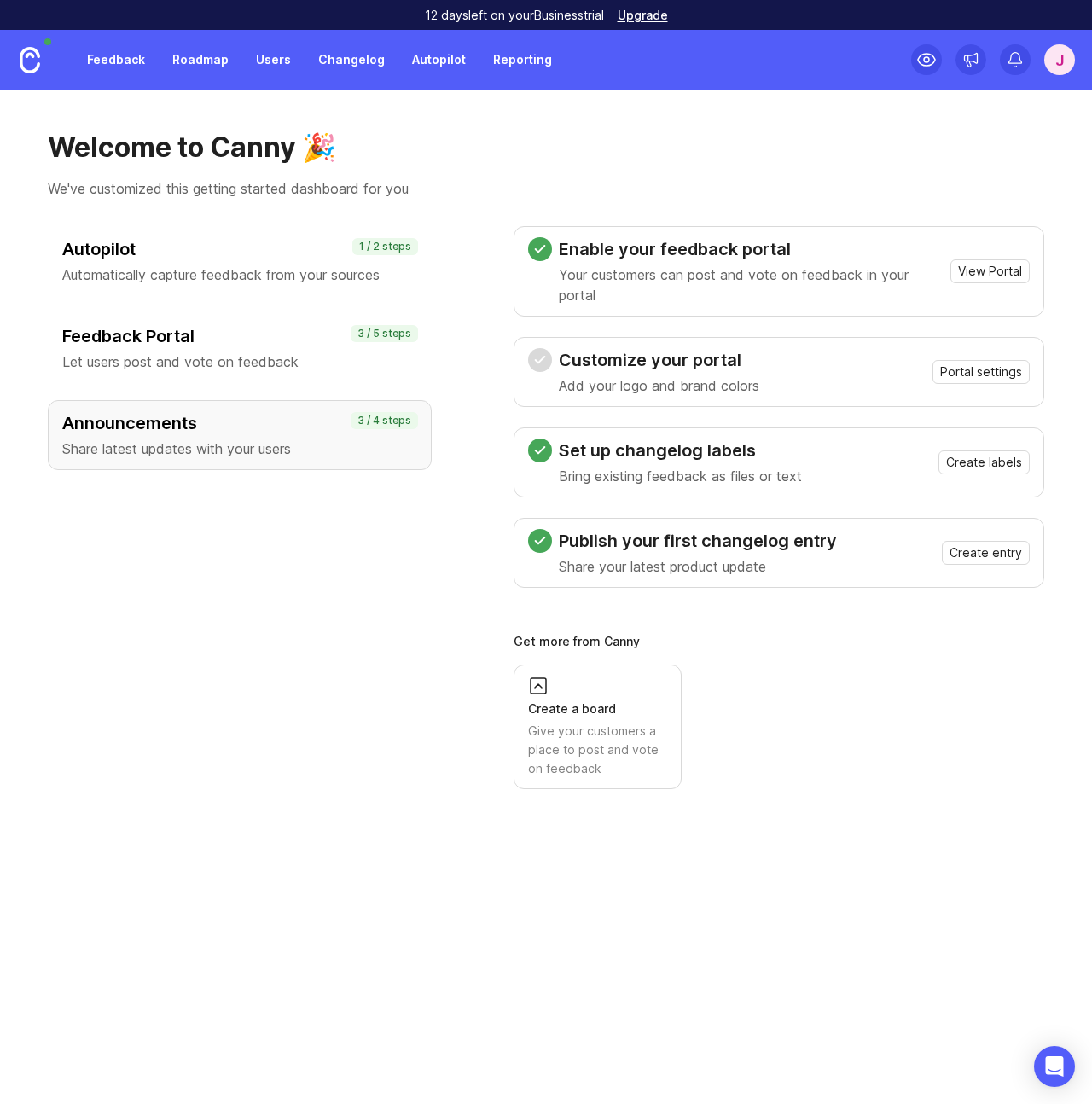
click at [262, 58] on link "Users" at bounding box center [273, 60] width 55 height 31
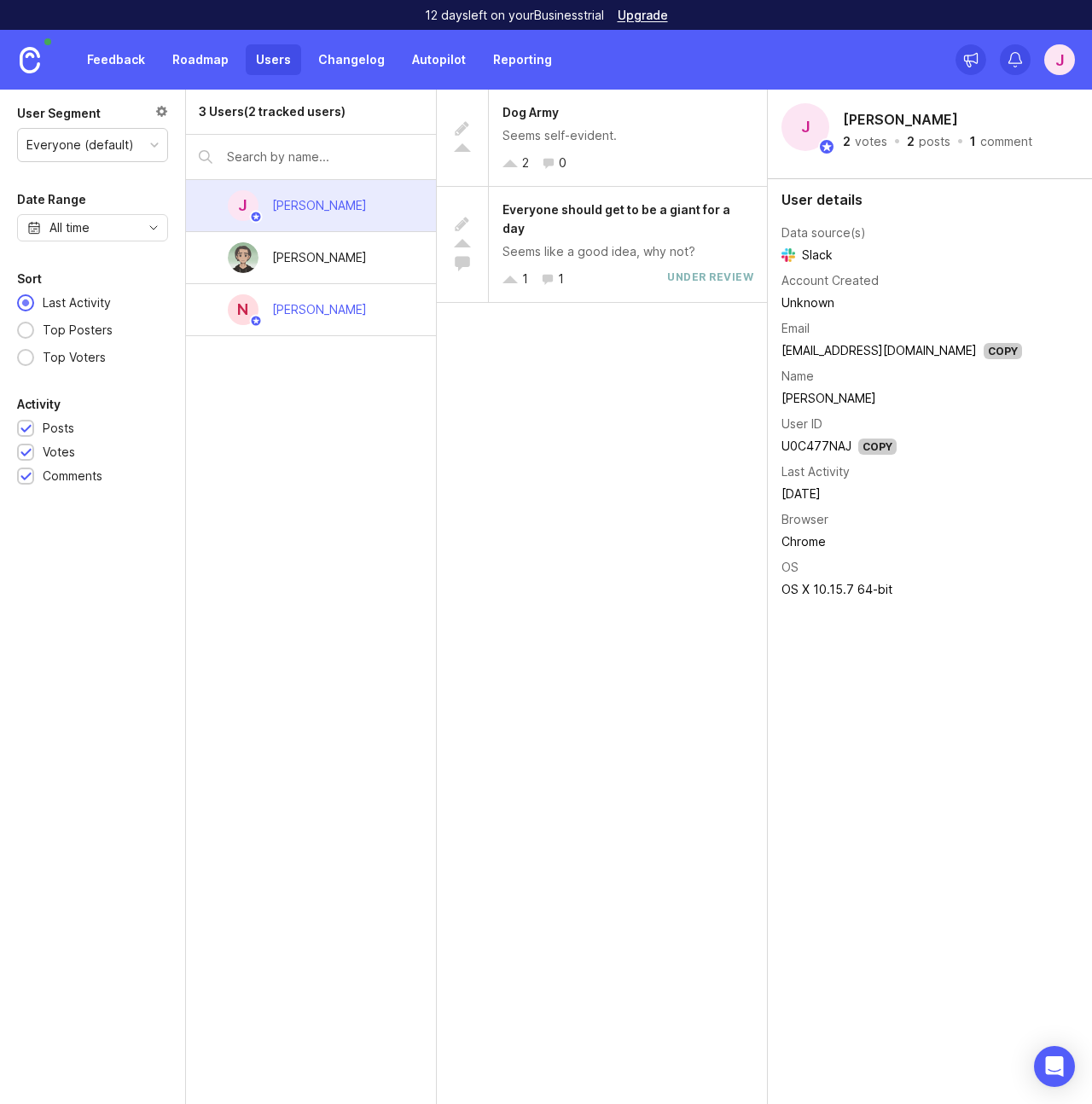
click at [1064, 66] on div "J" at bounding box center [1059, 60] width 31 height 31
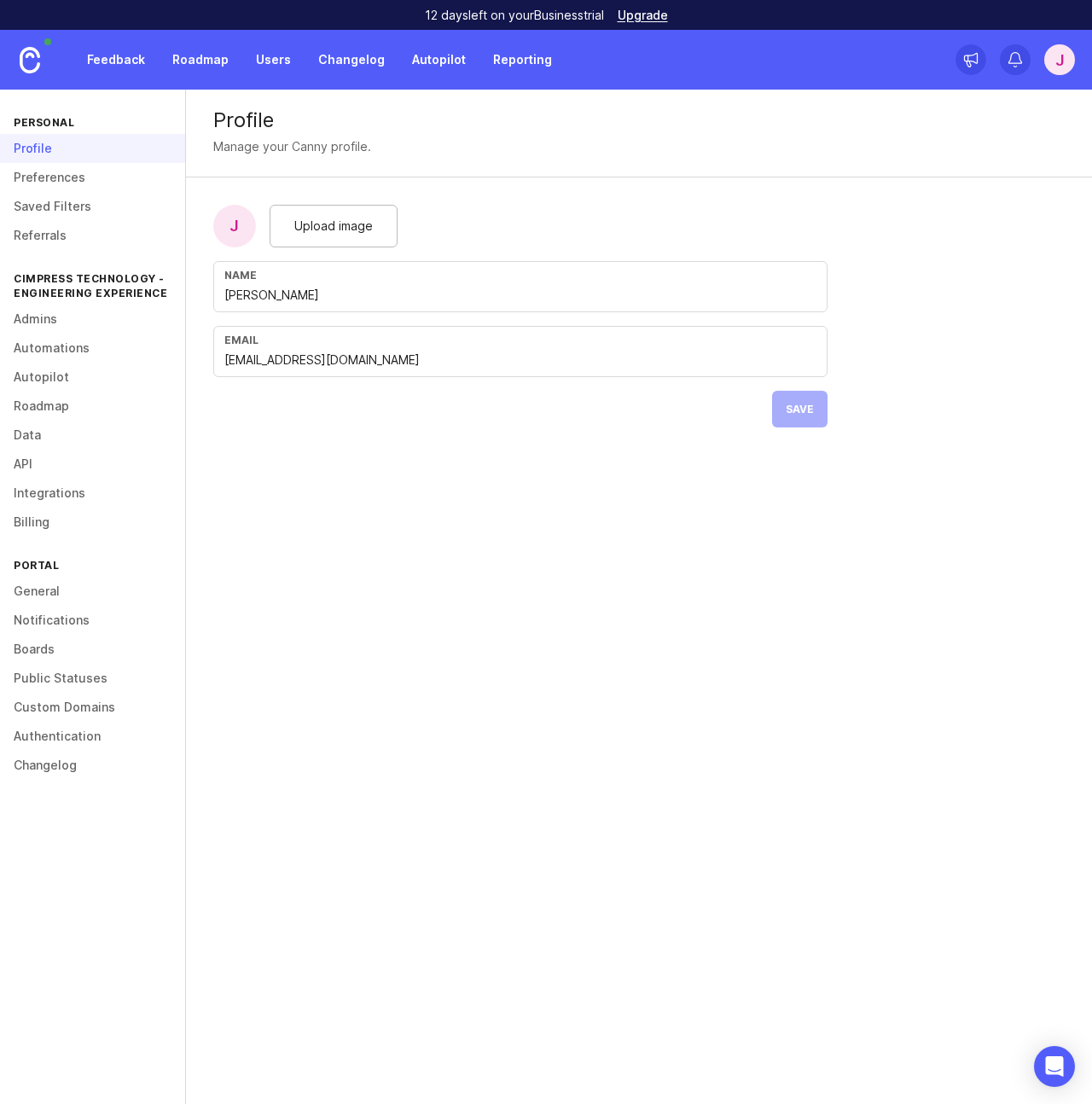
click at [38, 321] on link "Admins" at bounding box center [92, 318] width 185 height 29
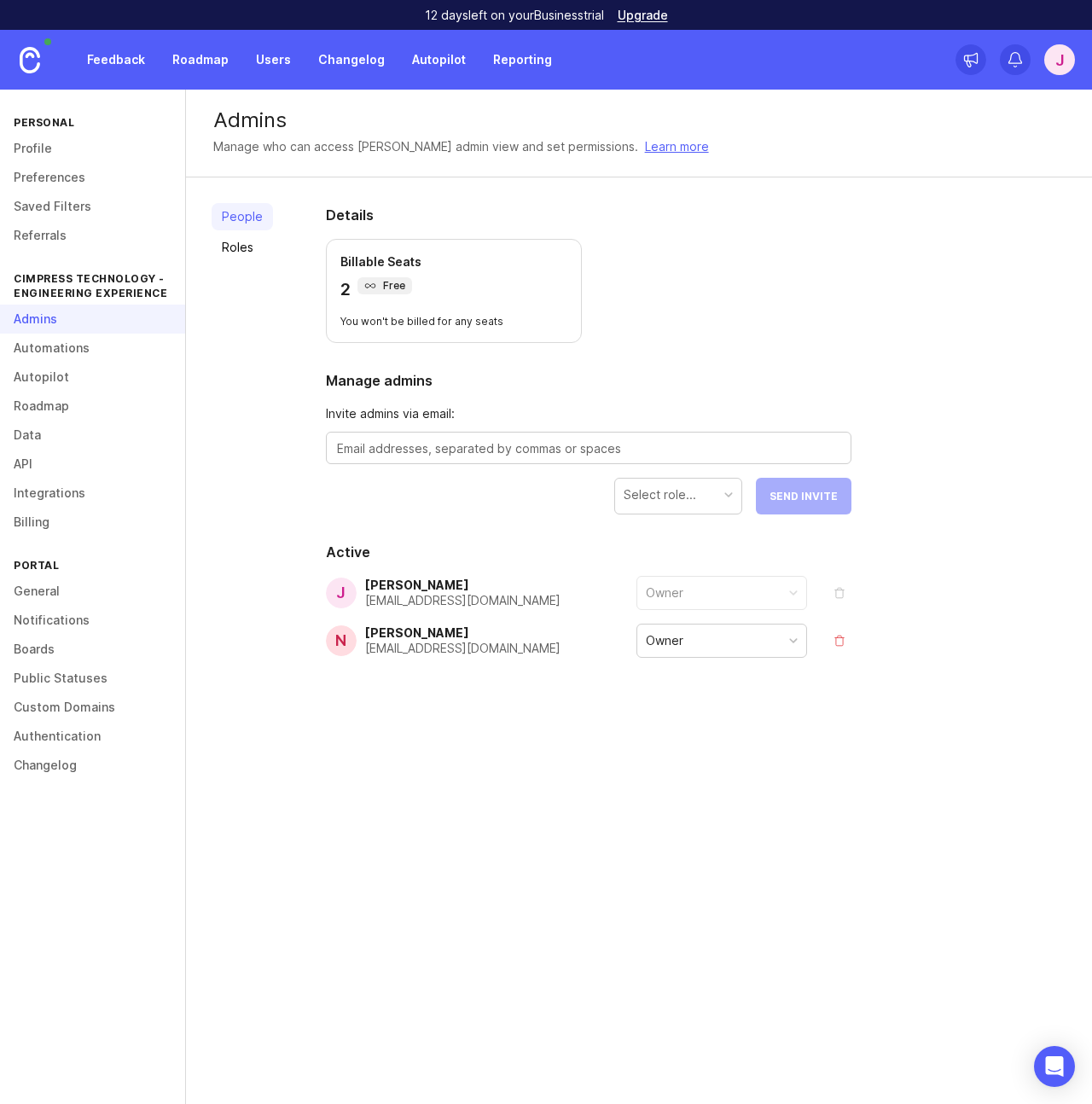
click at [224, 388] on div "People Roles" at bounding box center [242, 471] width 61 height 538
click at [203, 62] on link "Roadmap" at bounding box center [200, 60] width 76 height 31
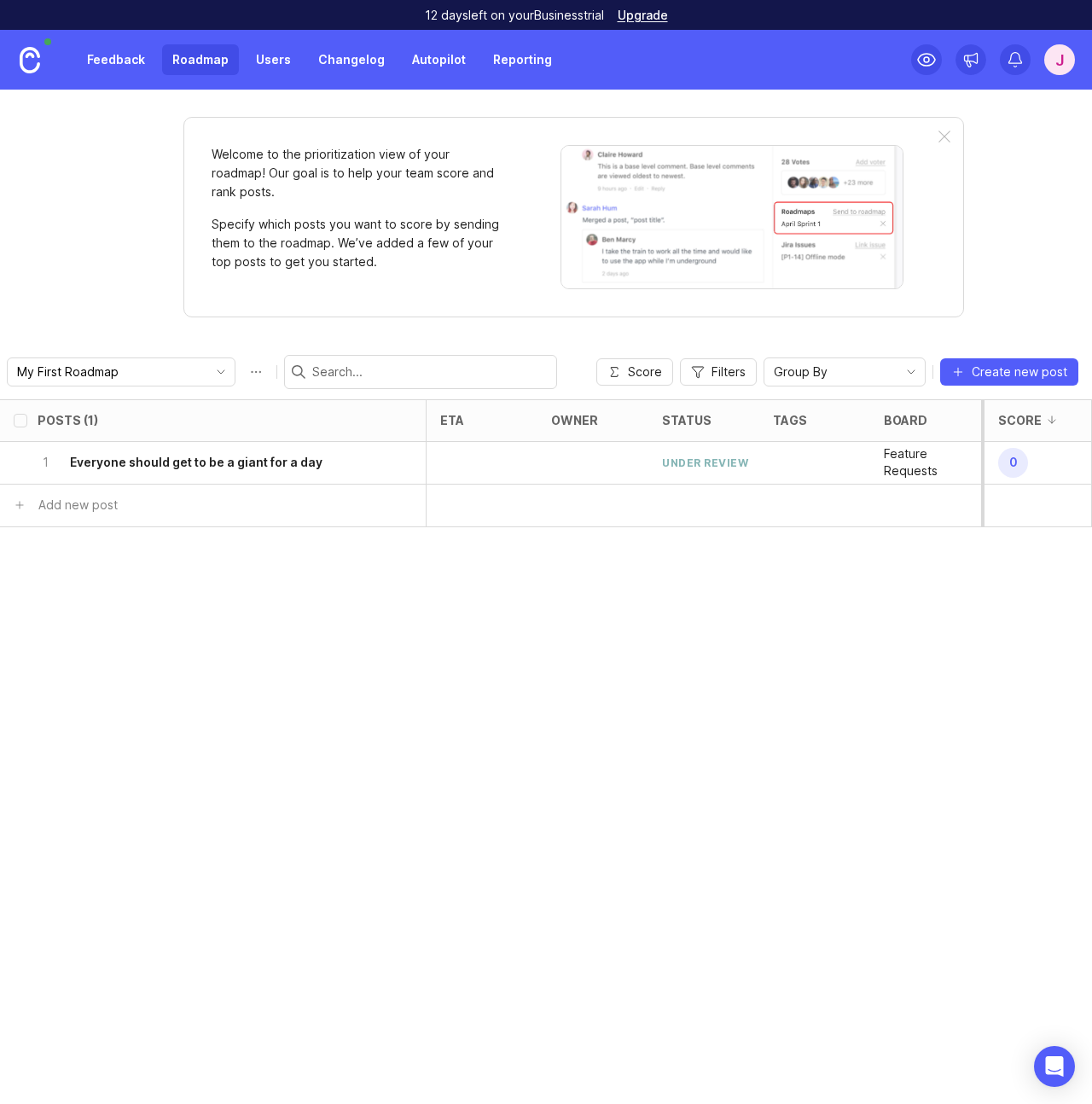
click at [239, 466] on h6 "Everyone should get to be a giant for a day" at bounding box center [197, 462] width 253 height 17
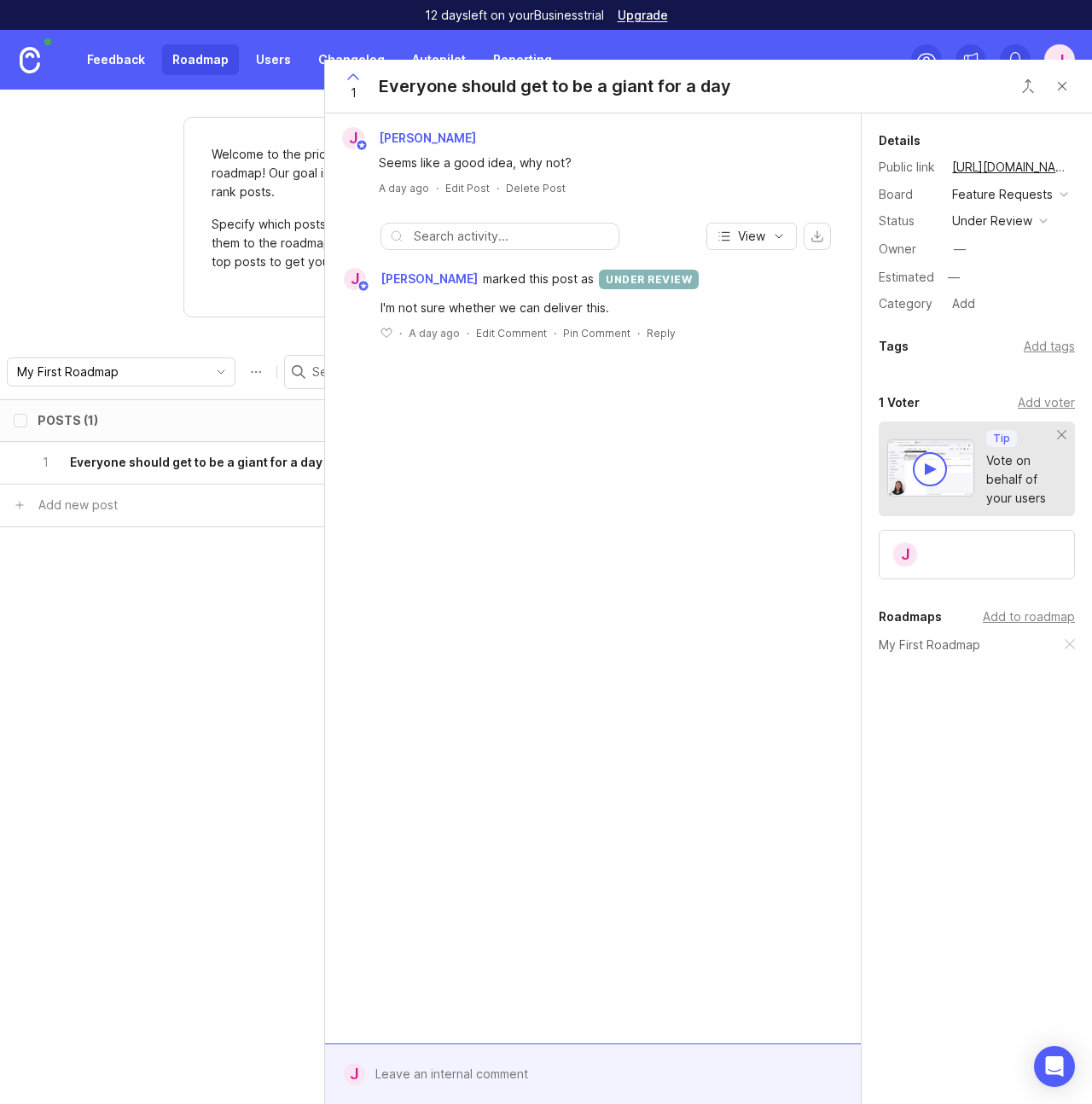
click at [1065, 87] on button "Close button" at bounding box center [1062, 86] width 34 height 34
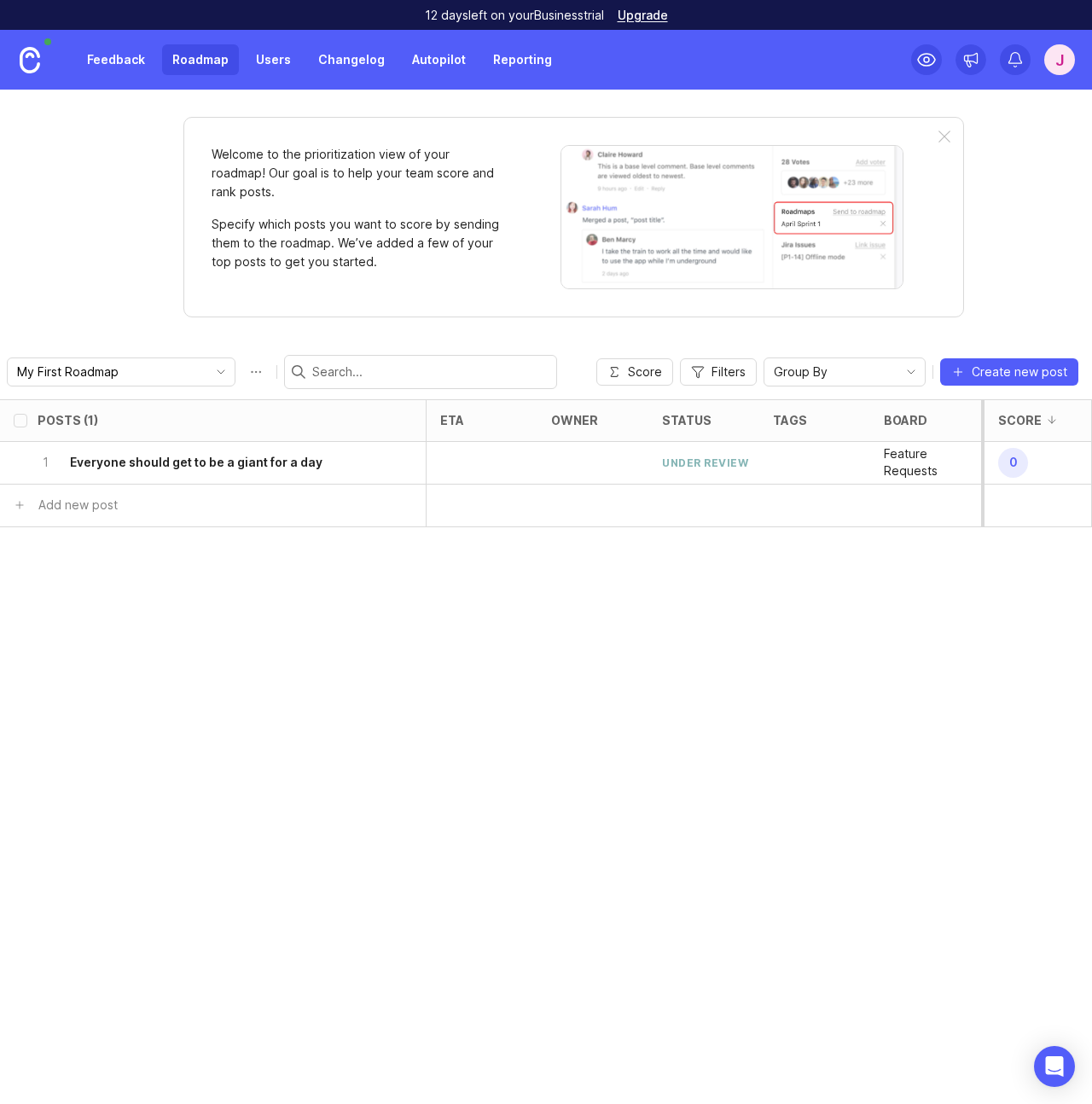
click at [551, 596] on div "Posts (1) eta owner status tags board category Votes Impact Effort Score 1 Ever…" at bounding box center [546, 752] width 1092 height 705
click at [439, 61] on link "Autopilot" at bounding box center [438, 60] width 74 height 31
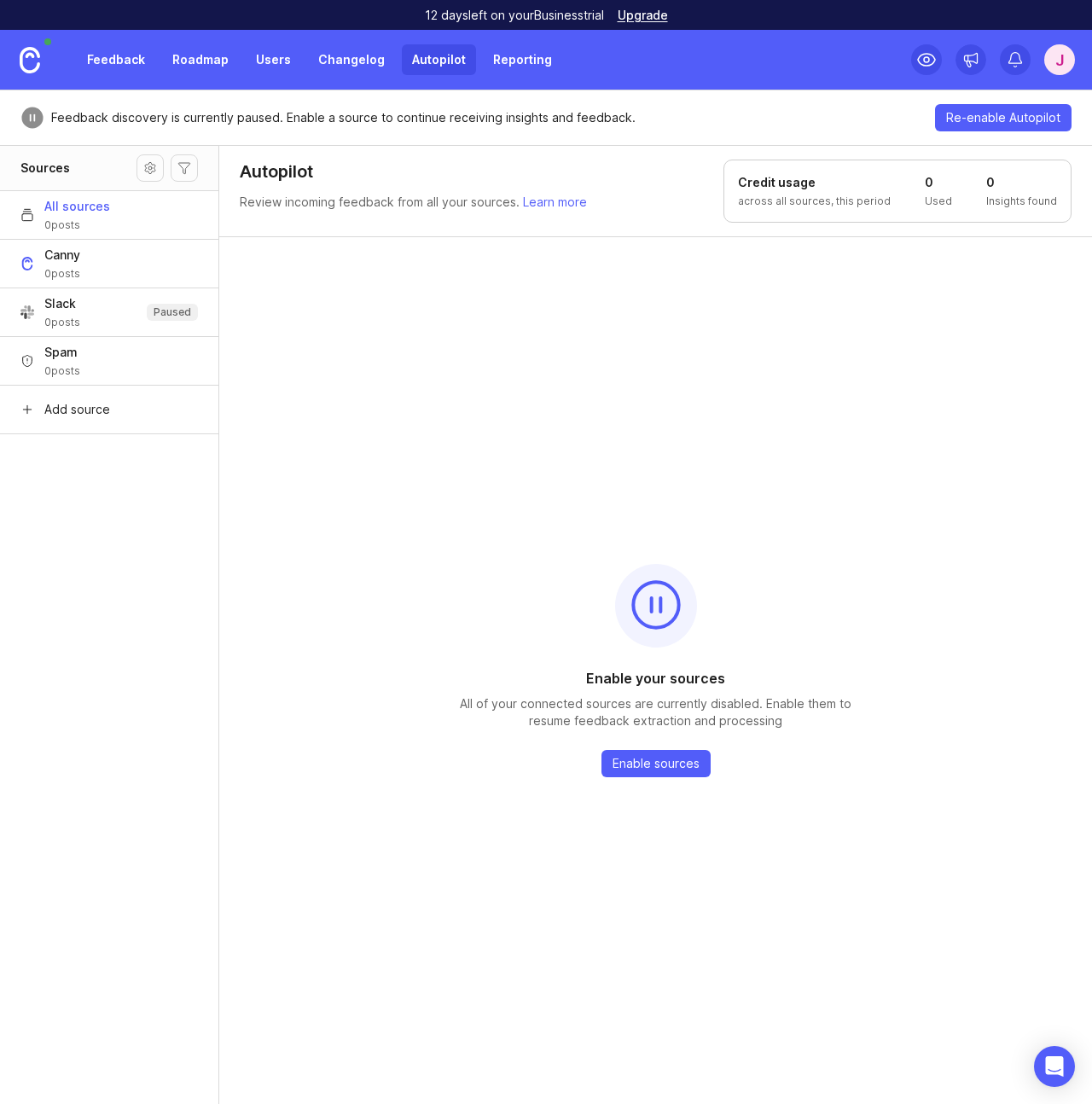
click at [106, 316] on button "Slack 0 posts Paused" at bounding box center [109, 311] width 219 height 49
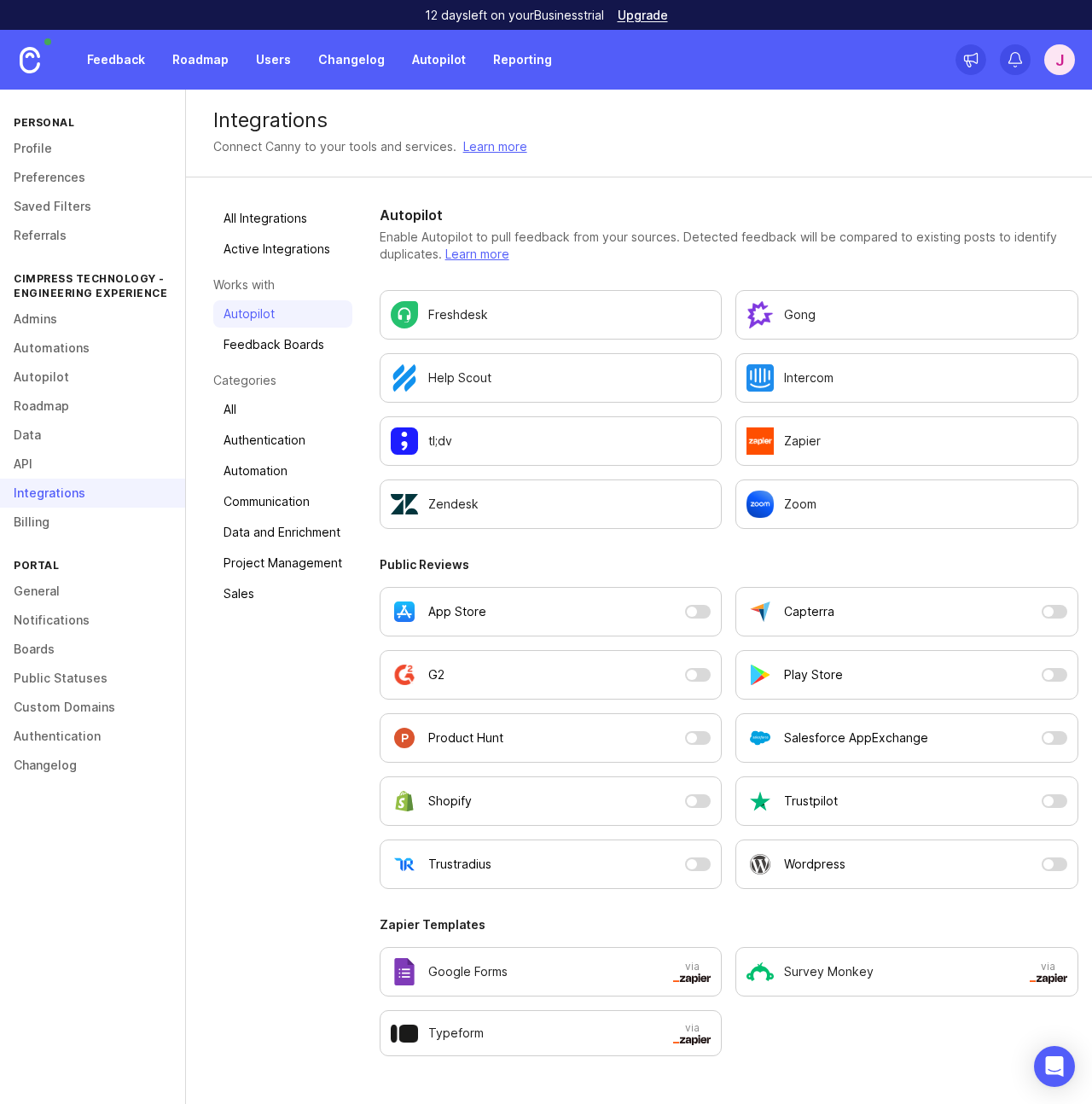
click at [306, 716] on div "All Integrations Active Integrations Works with Autopilot Feedback Boards Categ…" at bounding box center [283, 630] width 139 height 851
click at [521, 968] on div "Google Forms" at bounding box center [528, 971] width 277 height 28
click at [282, 750] on div "All Integrations Active Integrations Works with Autopilot Feedback Boards Categ…" at bounding box center [283, 630] width 139 height 851
click at [251, 349] on link "Feedback Boards" at bounding box center [283, 344] width 139 height 28
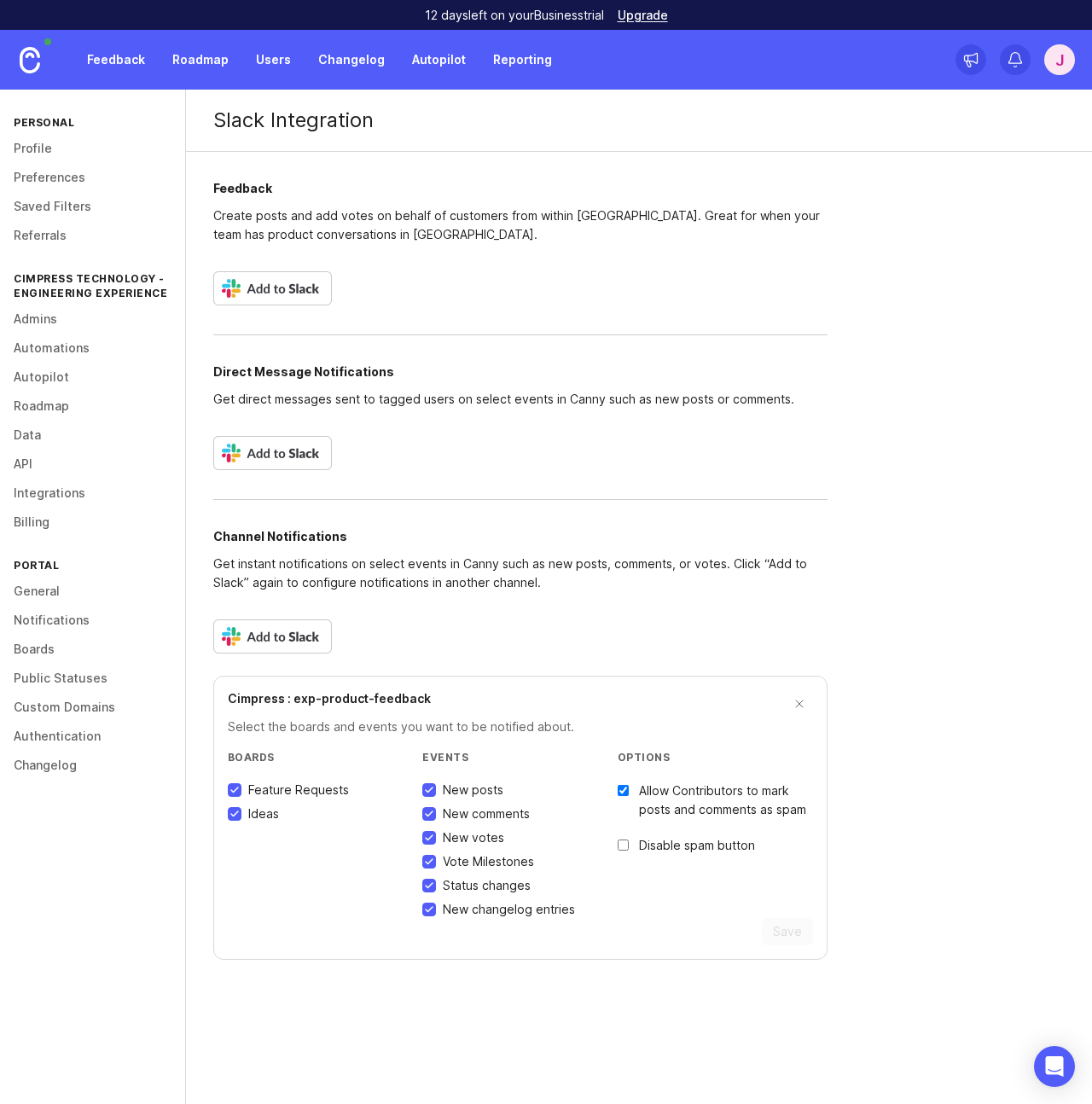
click at [56, 407] on link "Roadmap" at bounding box center [92, 406] width 185 height 29
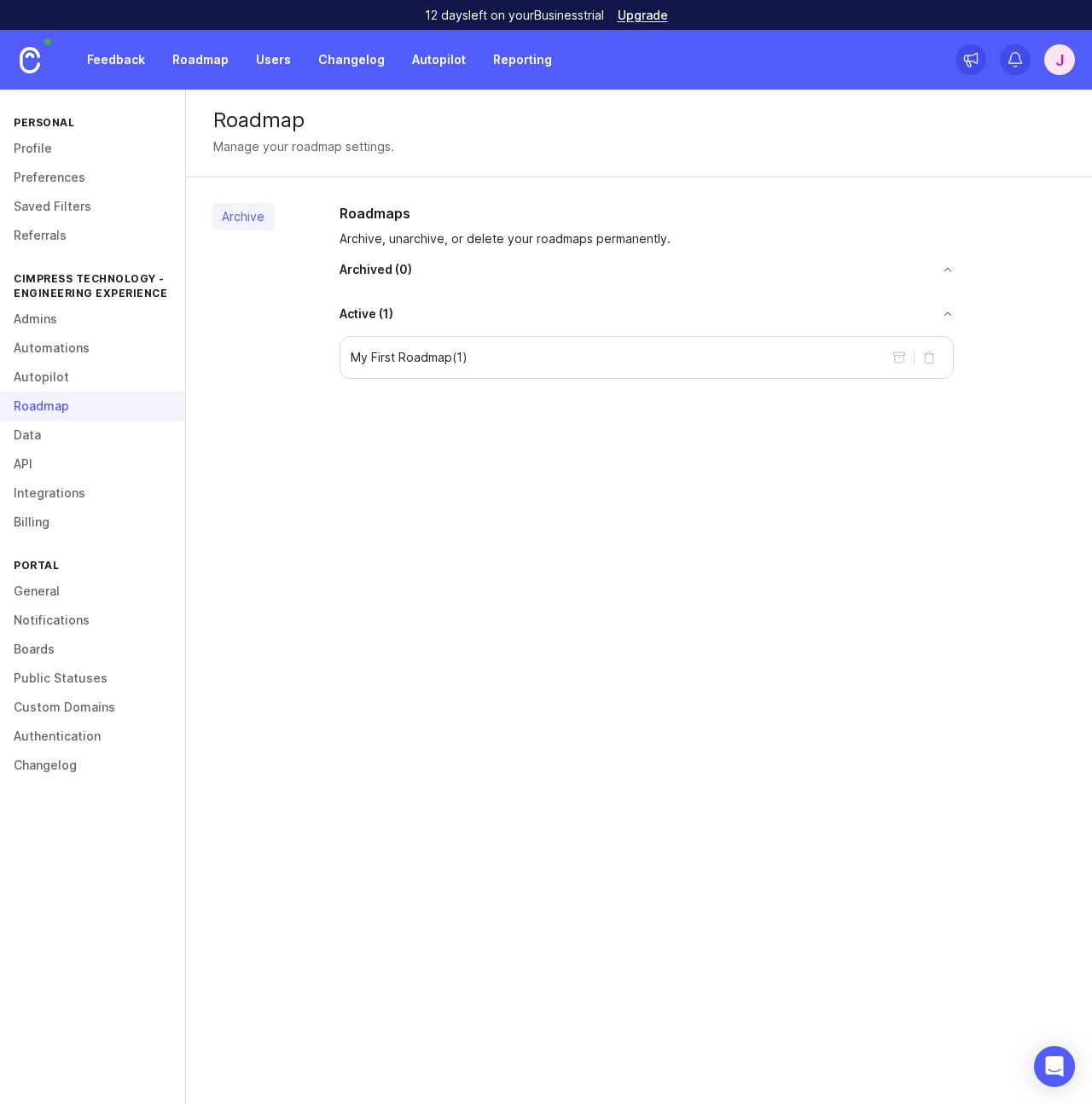
click at [502, 352] on div "My First Roadmap ( 1 )" at bounding box center [646, 358] width 614 height 43
click at [488, 363] on div "My First Roadmap ( 1 )" at bounding box center [646, 358] width 614 height 43
click at [214, 59] on link "Roadmap" at bounding box center [200, 60] width 76 height 31
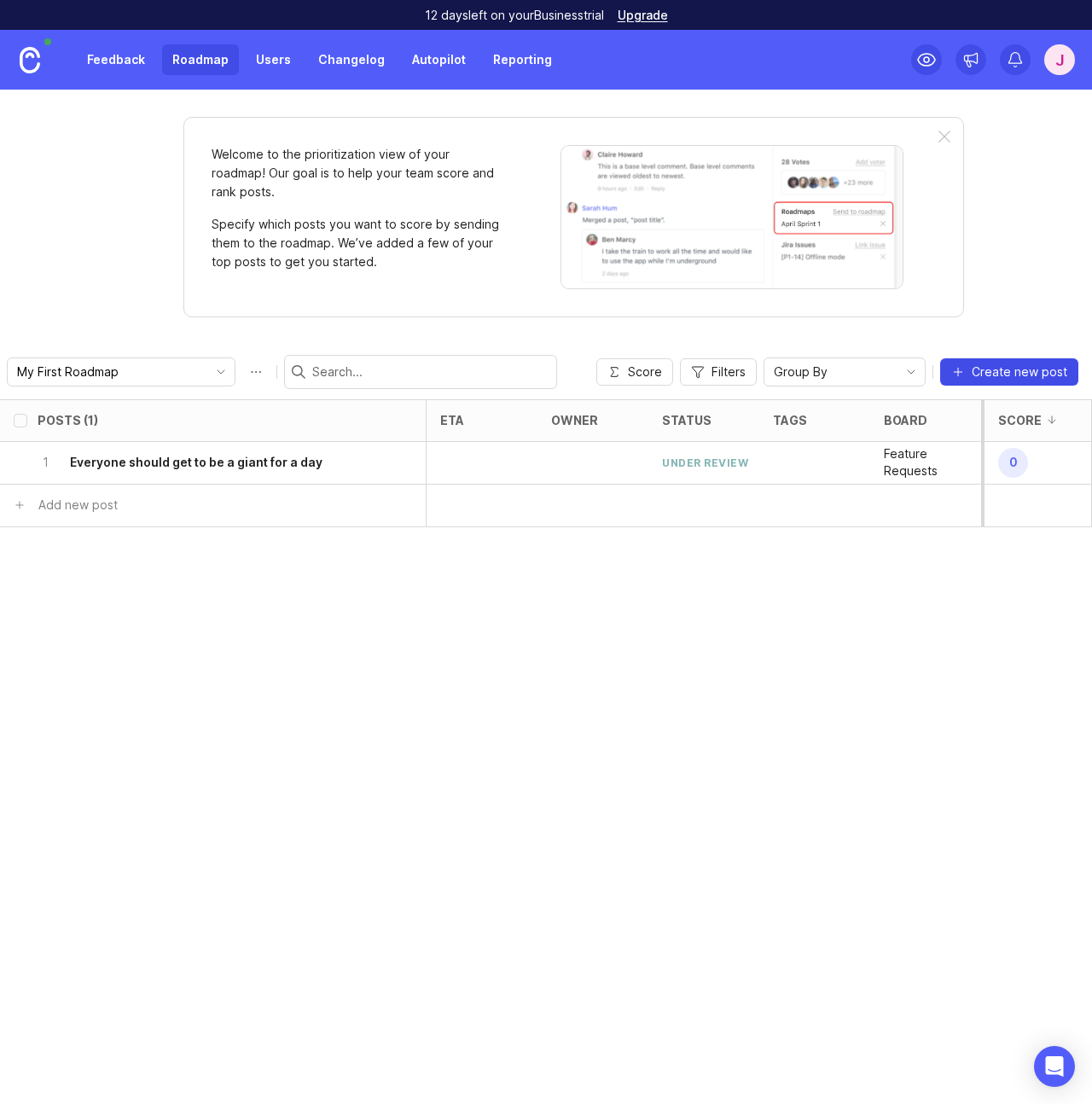
click at [1010, 376] on span "Create new post" at bounding box center [1018, 372] width 95 height 17
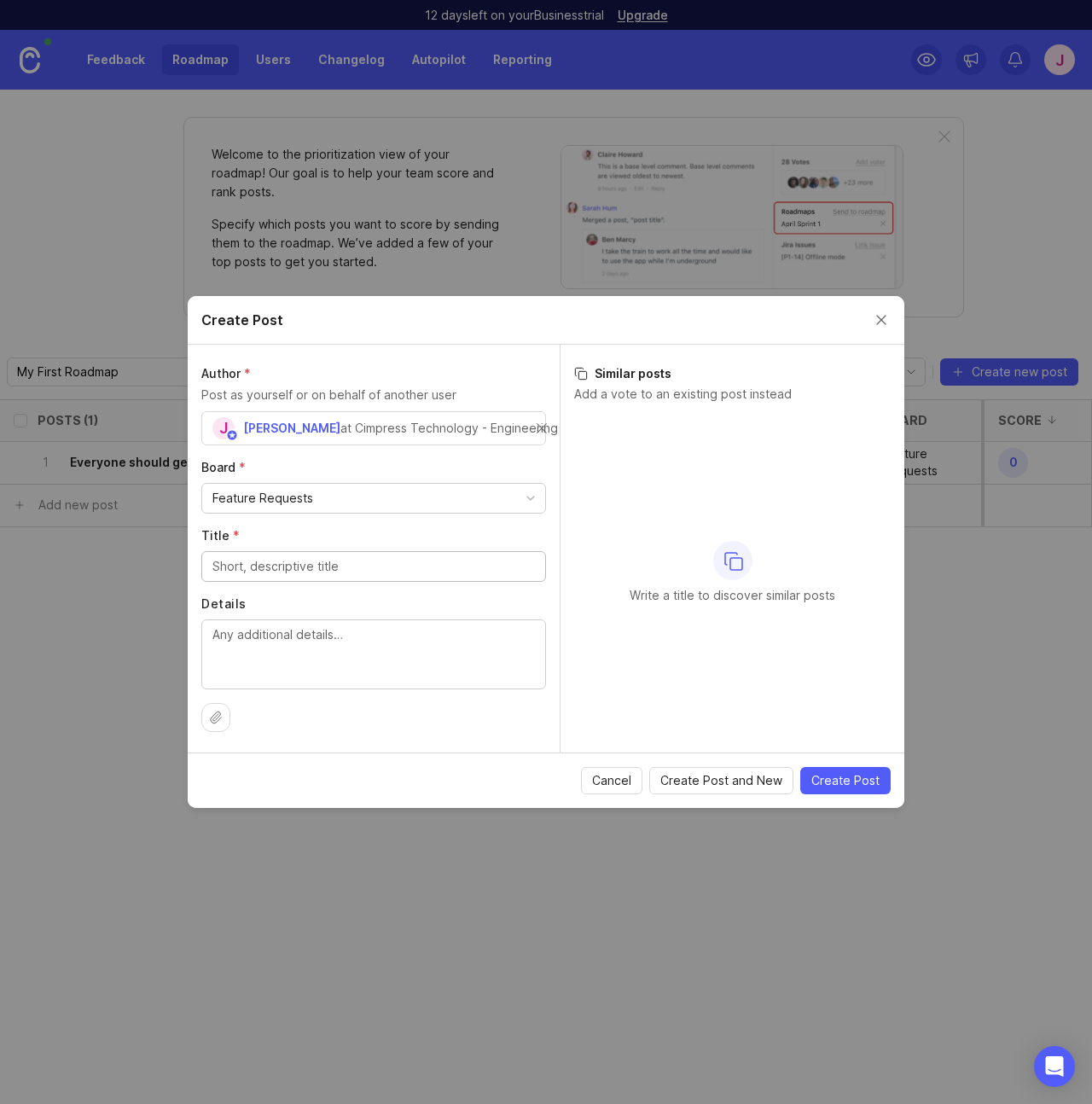
click at [318, 496] on div "Feature Requests" at bounding box center [373, 498] width 343 height 29
click at [323, 495] on div "Feature Requests" at bounding box center [373, 498] width 343 height 29
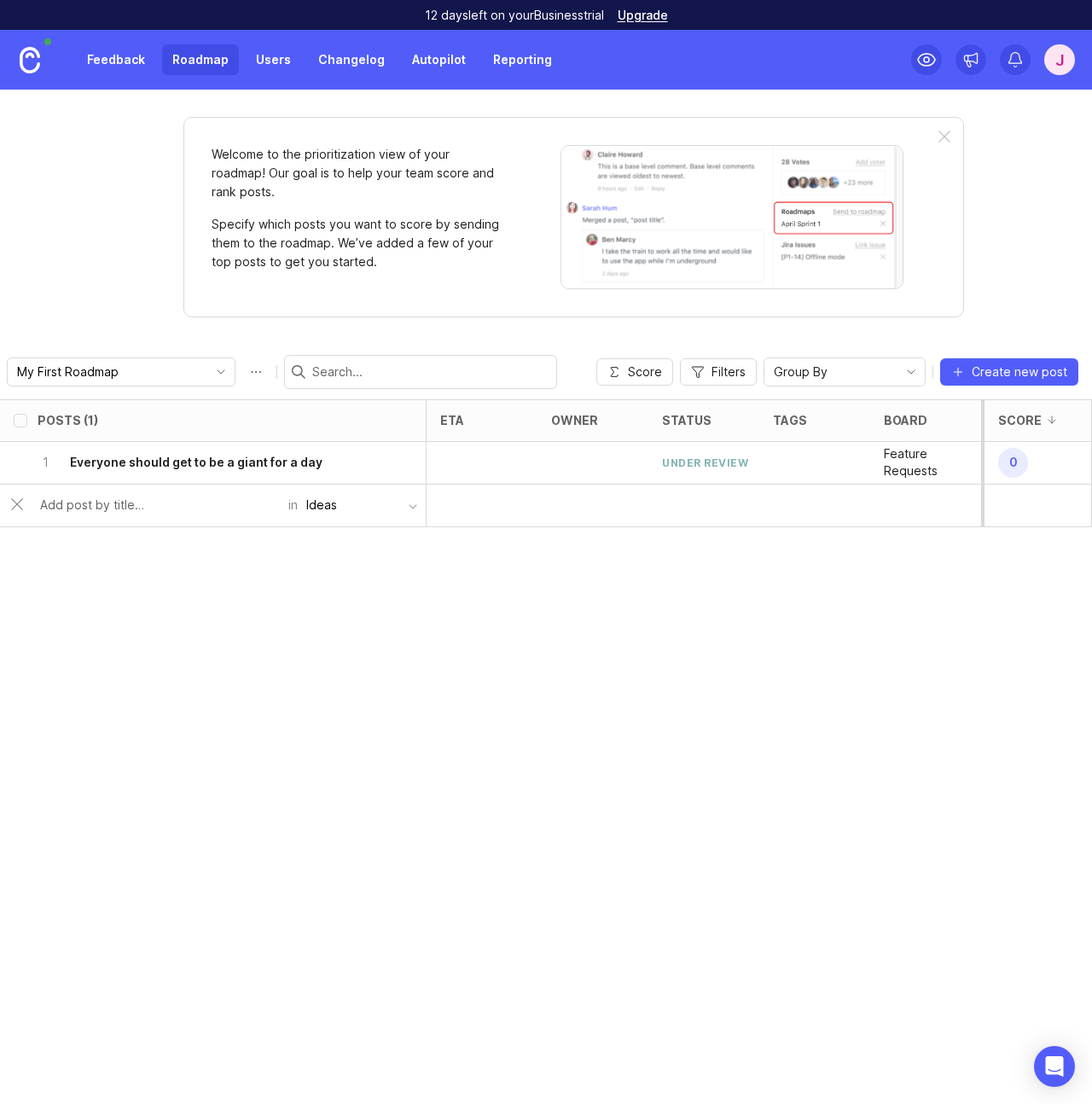
click at [200, 604] on div "Posts (1) eta owner status tags board category Votes Impact Effort Score 1 Ever…" at bounding box center [546, 752] width 1092 height 705
click at [256, 457] on h6 "Everyone should get to be a giant for a day" at bounding box center [197, 462] width 253 height 17
click at [925, 58] on circle at bounding box center [927, 60] width 5 height 5
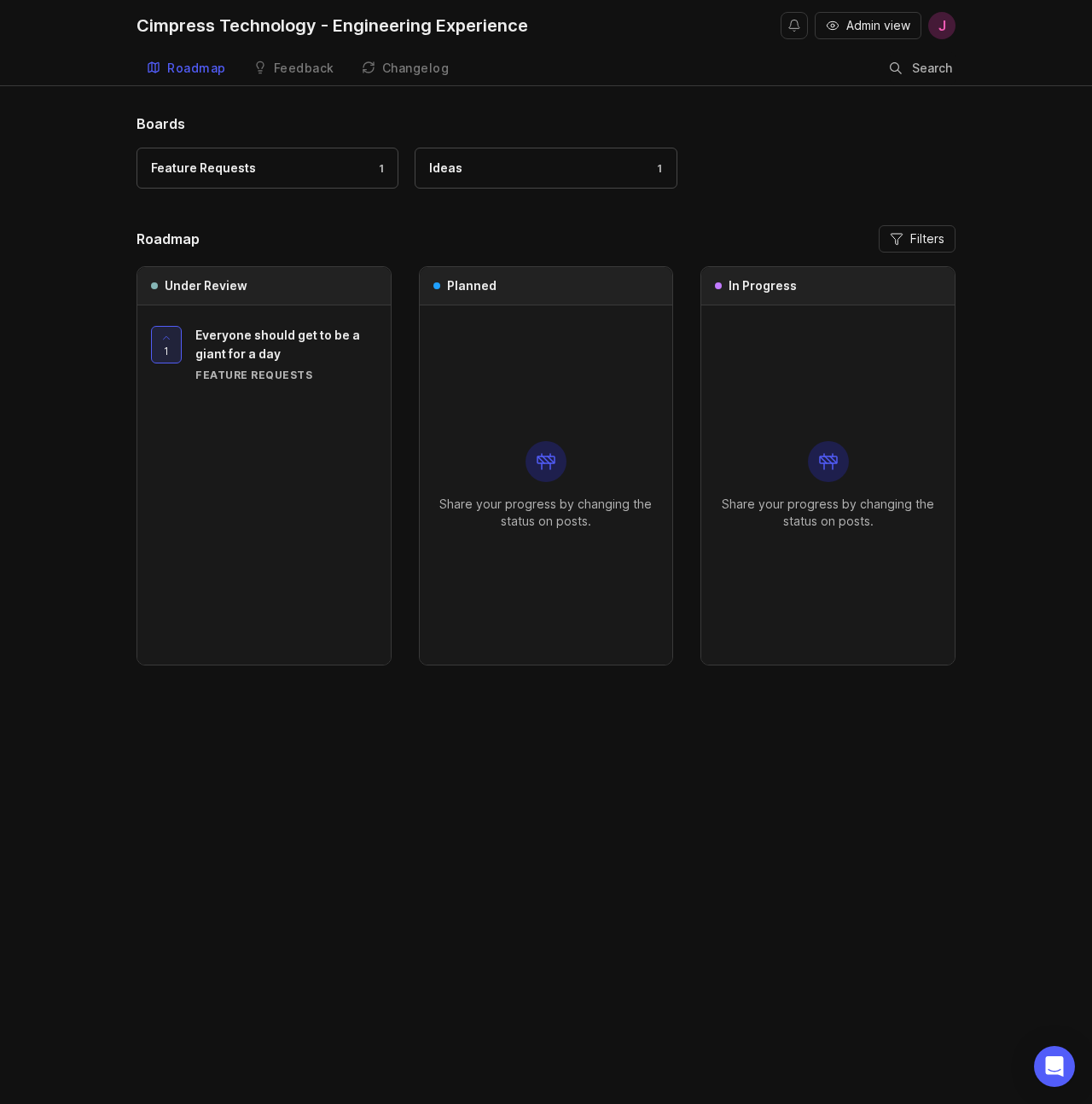
click at [348, 170] on div "Feature Requests 1" at bounding box center [268, 167] width 233 height 19
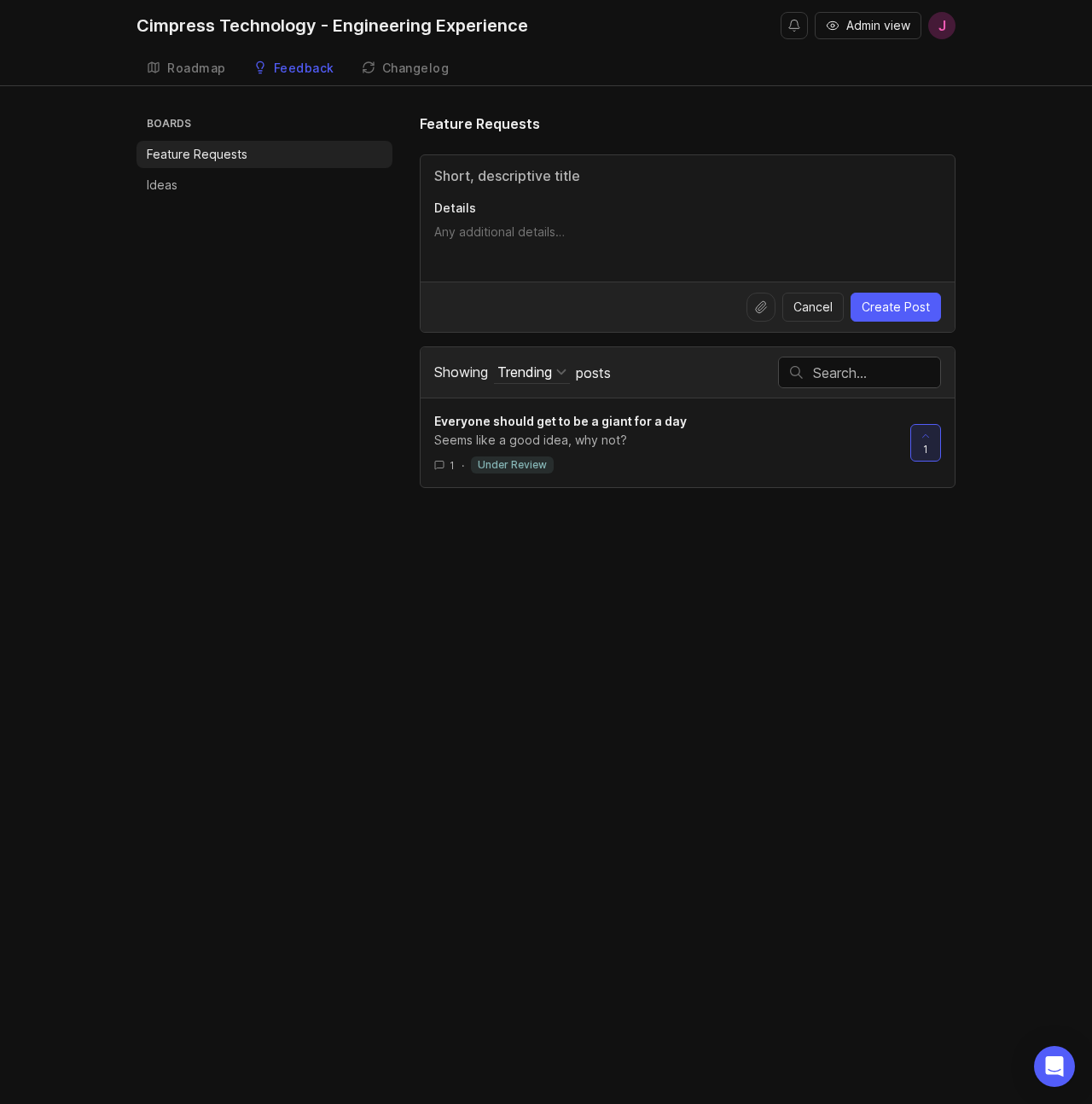
click at [167, 185] on p "Ideas" at bounding box center [162, 185] width 31 height 17
click at [196, 66] on div "Roadmap" at bounding box center [197, 68] width 59 height 12
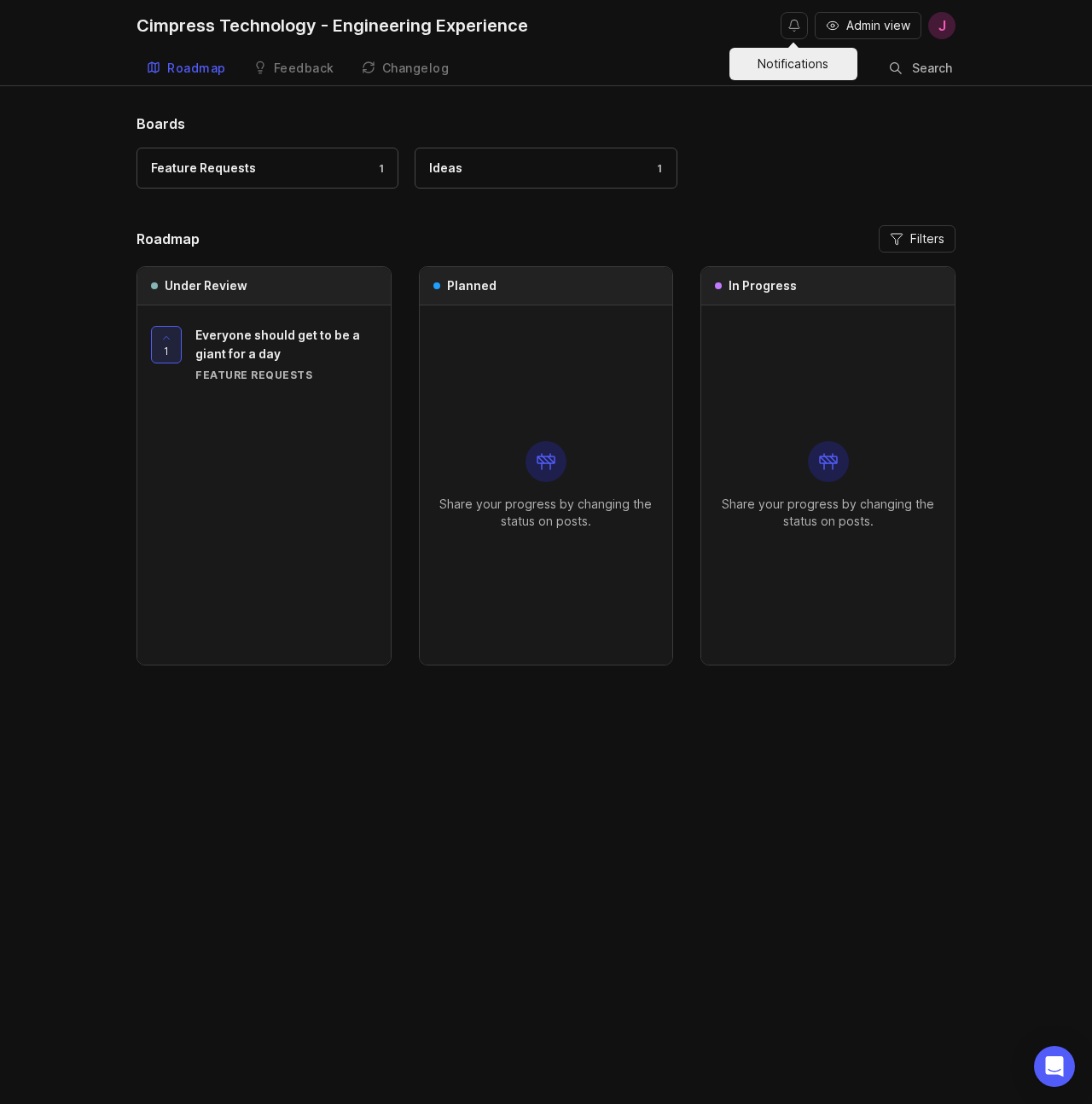
click at [791, 28] on button "Notifications" at bounding box center [794, 25] width 28 height 28
click at [839, 145] on div "Boards Feature Requests 1 Ideas 1" at bounding box center [545, 159] width 819 height 92
